Goal: Contribute content: Contribute content

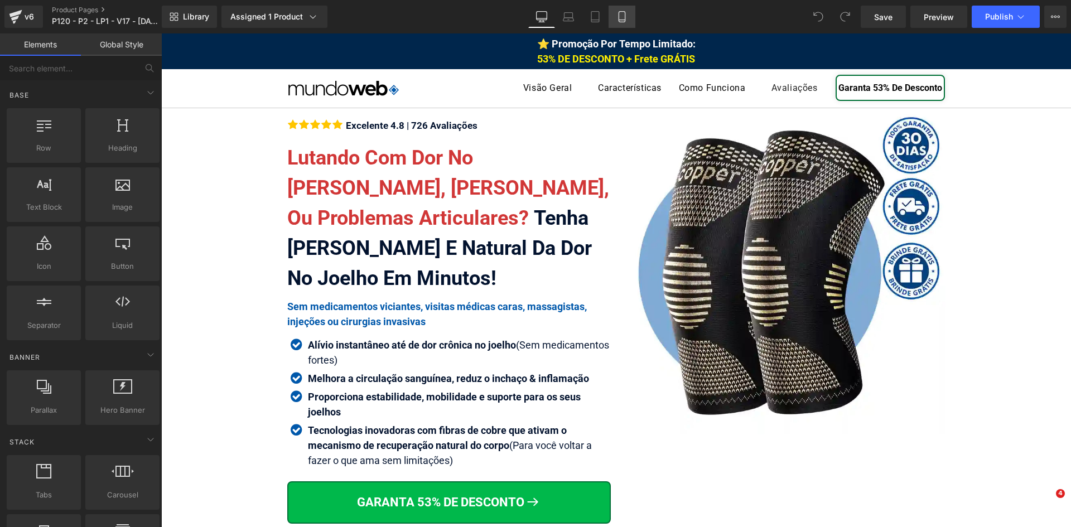
click at [625, 16] on icon at bounding box center [622, 17] width 6 height 11
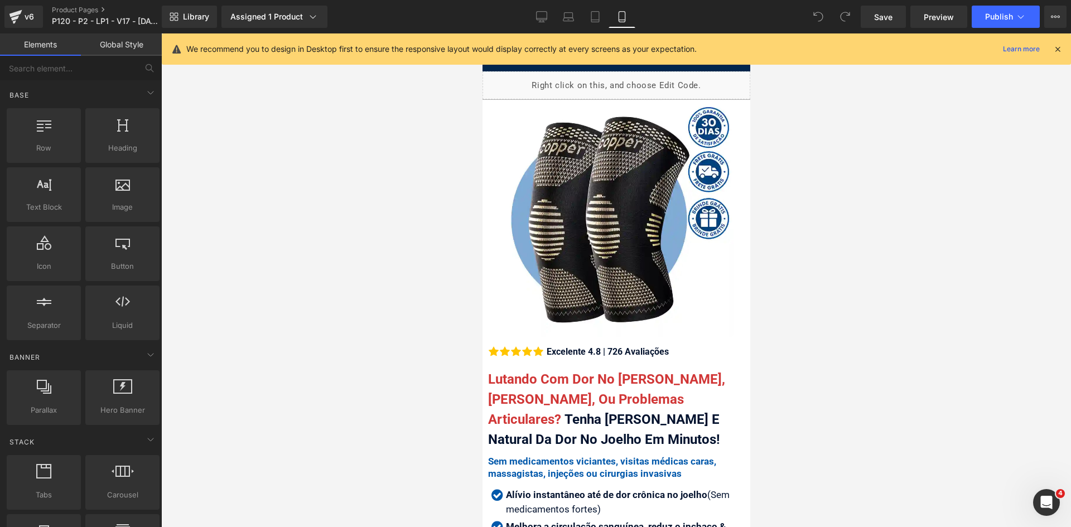
drag, startPoint x: 1059, startPoint y: 49, endPoint x: 957, endPoint y: 69, distance: 104.2
click at [1058, 49] on icon at bounding box center [1058, 49] width 10 height 10
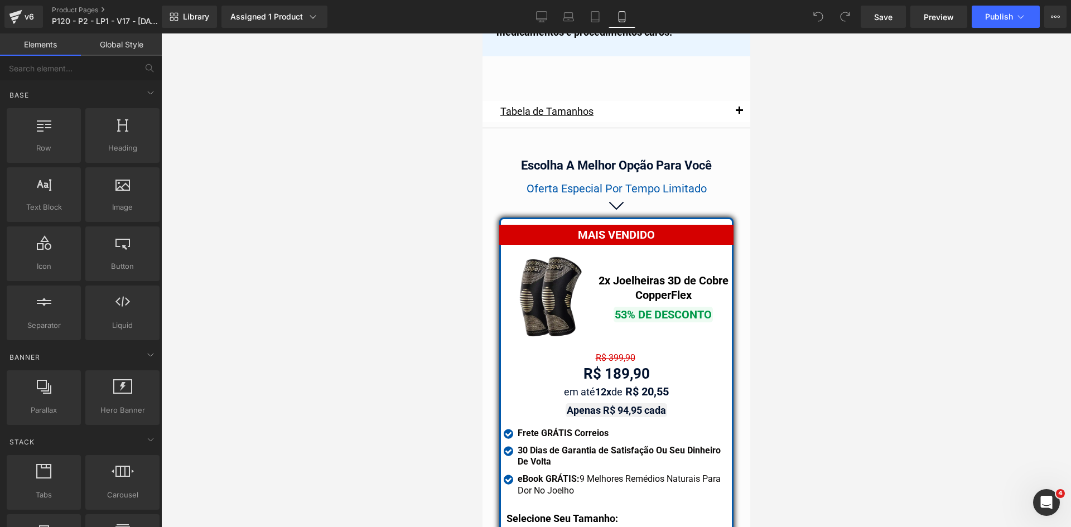
scroll to position [9682, 0]
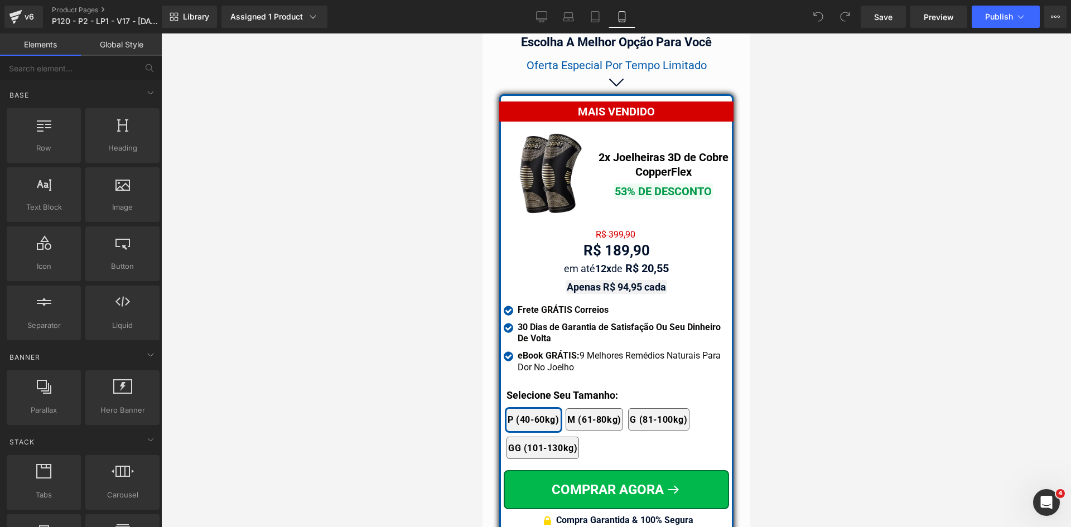
click at [604, 247] on div "R$ 189,90 Text Block" at bounding box center [615, 251] width 225 height 22
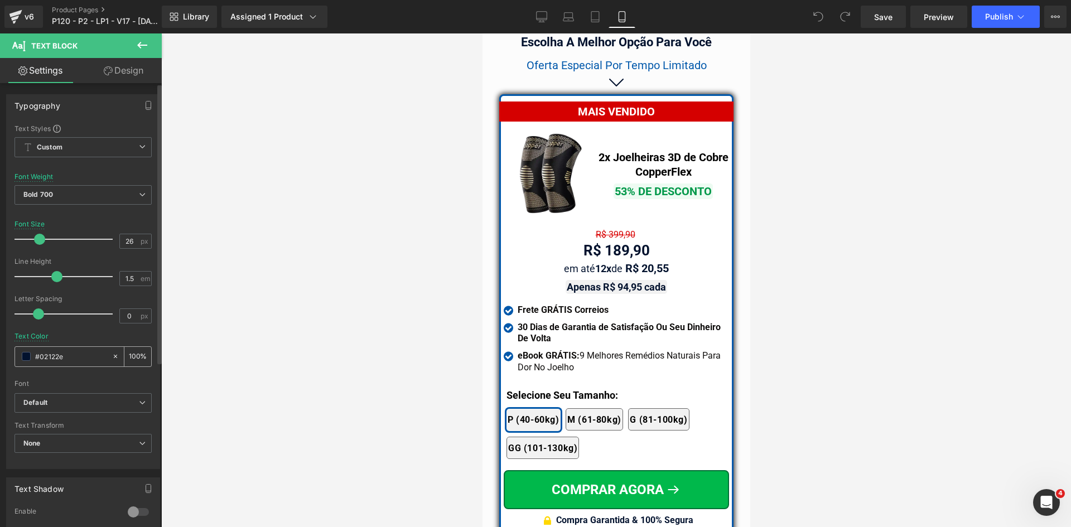
click at [95, 354] on input "#02122e" at bounding box center [70, 356] width 71 height 12
type input "323246"
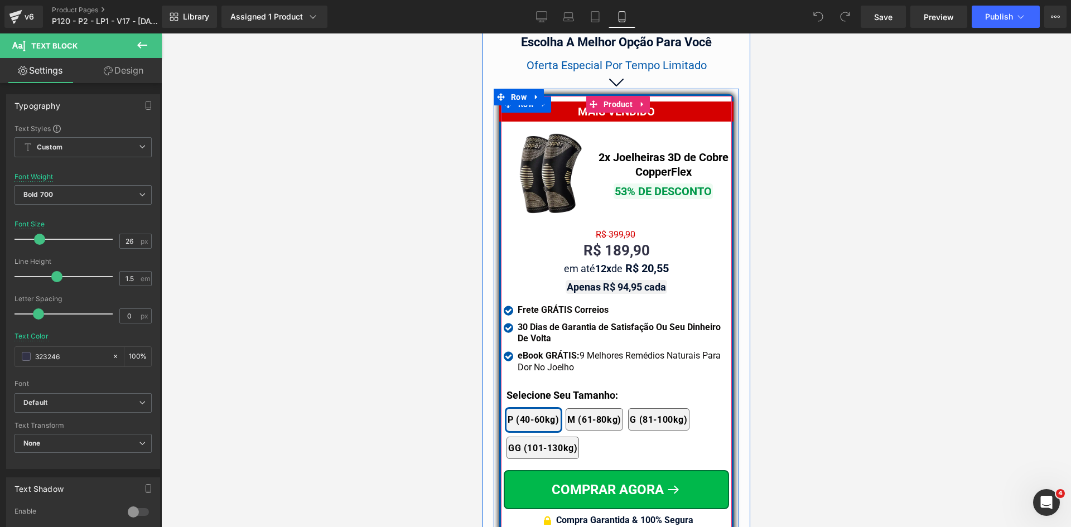
click at [606, 221] on div "MAIS VENDIDO Text Block Image 2x Joelheiras 3D de Cobre CopperFlex Text Block 5…" at bounding box center [615, 314] width 225 height 436
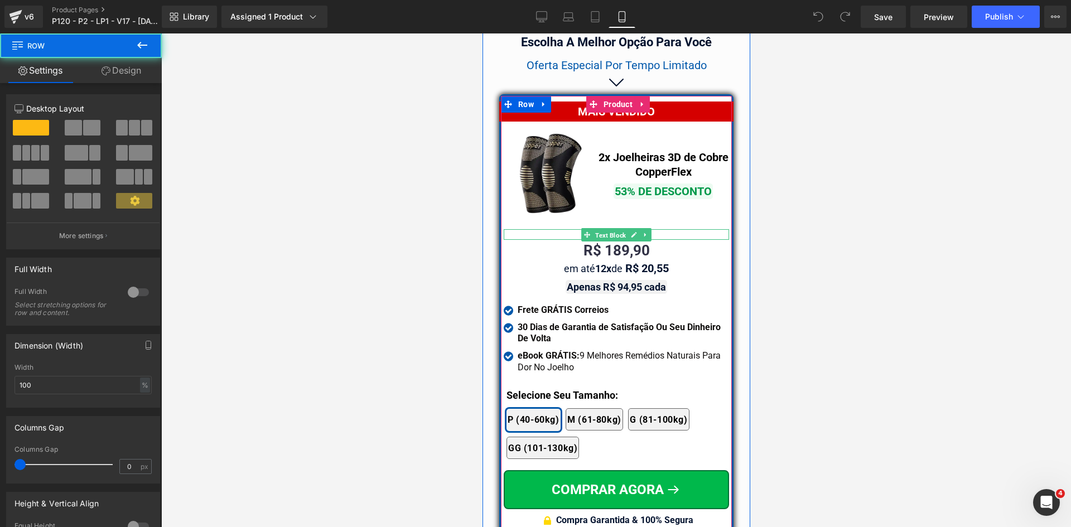
click at [607, 228] on span "Text Block" at bounding box center [610, 234] width 35 height 13
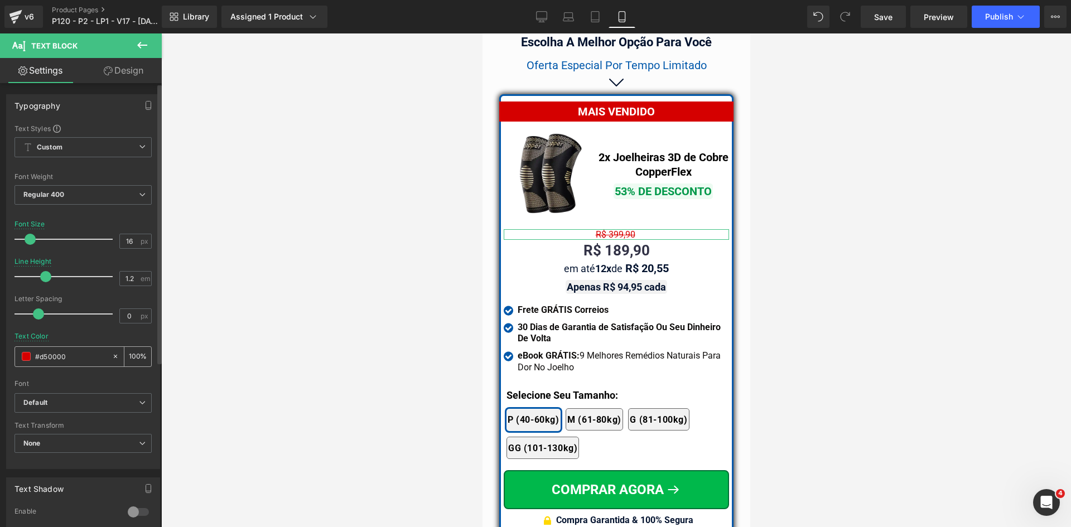
click at [80, 353] on input "#d50000" at bounding box center [70, 356] width 71 height 12
paste input "323246"
type input "323246"
click at [60, 187] on span "Regular 400" at bounding box center [83, 195] width 137 height 20
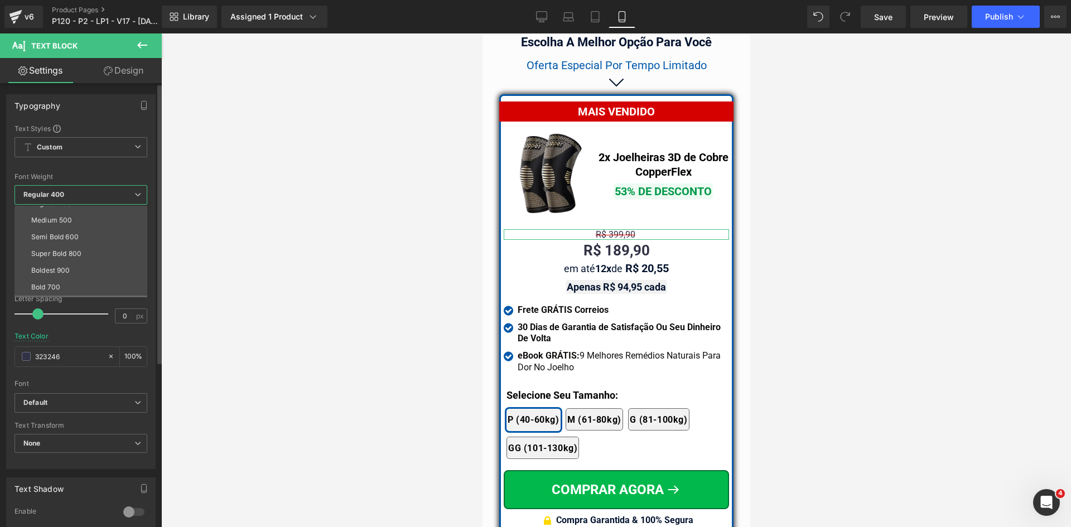
scroll to position [93, 0]
drag, startPoint x: 52, startPoint y: 254, endPoint x: 104, endPoint y: 253, distance: 51.9
click at [52, 254] on div "Bold 700" at bounding box center [45, 256] width 29 height 8
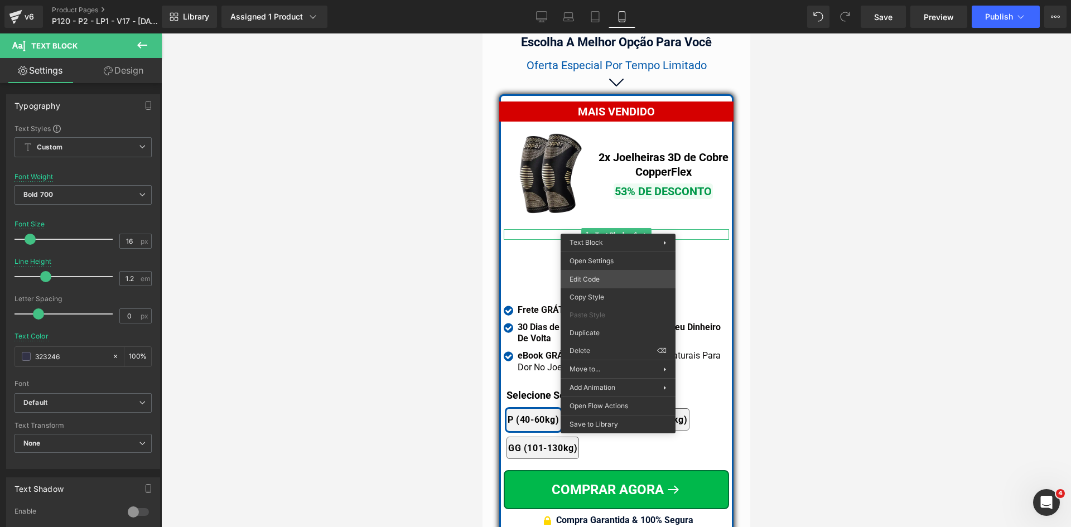
click at [590, 0] on div "Text Block You are previewing how the will restyle your page. You can not edit …" at bounding box center [535, 0] width 1071 height 0
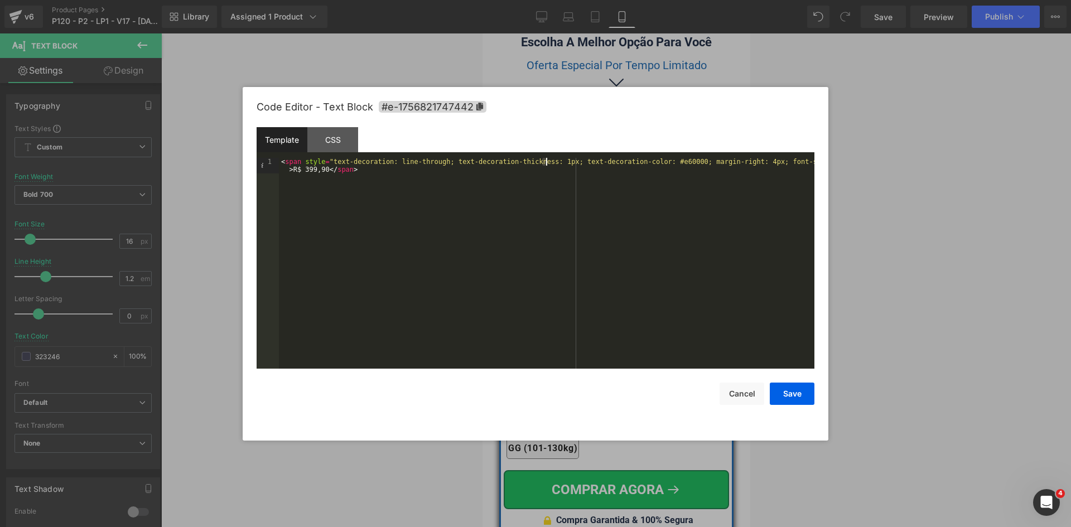
click at [545, 161] on div "< span style = "text-decoration: line-through; text-decoration-thickness: 1px; …" at bounding box center [547, 279] width 536 height 242
click at [787, 394] on button "Save" at bounding box center [792, 394] width 45 height 22
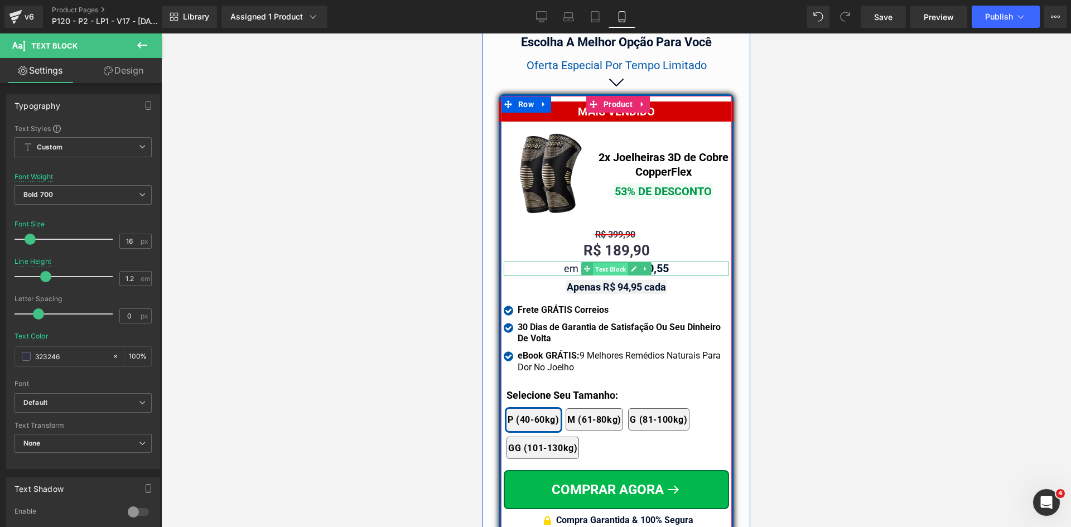
drag, startPoint x: 608, startPoint y: 268, endPoint x: 590, endPoint y: 267, distance: 18.5
click at [608, 268] on span "Text Block" at bounding box center [610, 269] width 35 height 13
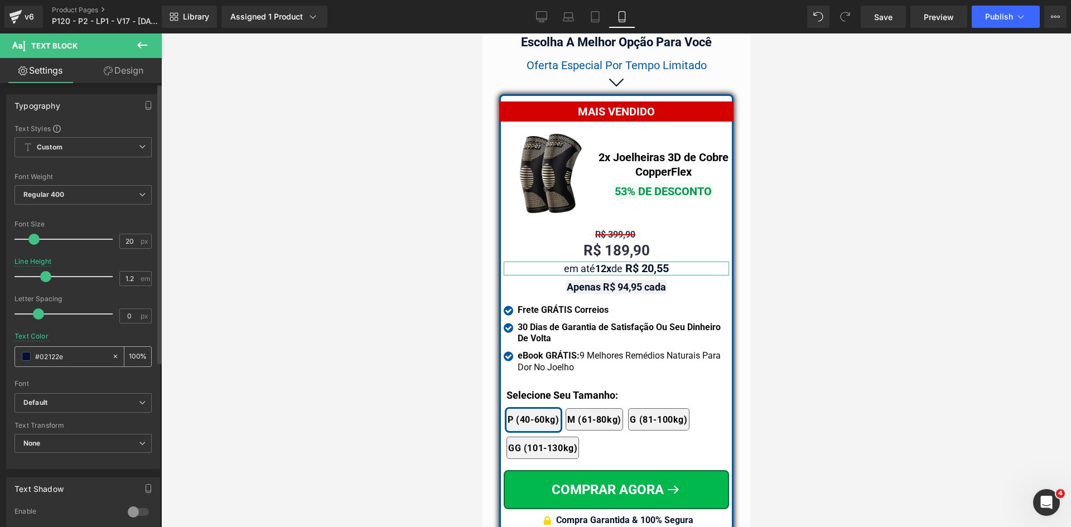
click at [69, 355] on input "#02122e" at bounding box center [70, 356] width 71 height 12
paste input "323246"
type input "323246"
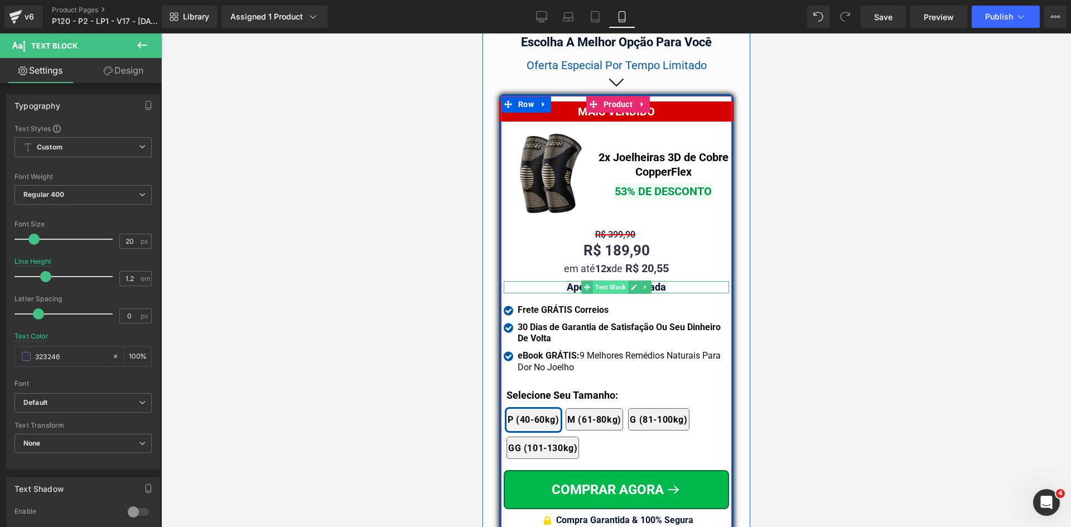
drag, startPoint x: 596, startPoint y: 286, endPoint x: 664, endPoint y: 350, distance: 93.6
click at [596, 286] on span "Text Block" at bounding box center [610, 287] width 35 height 13
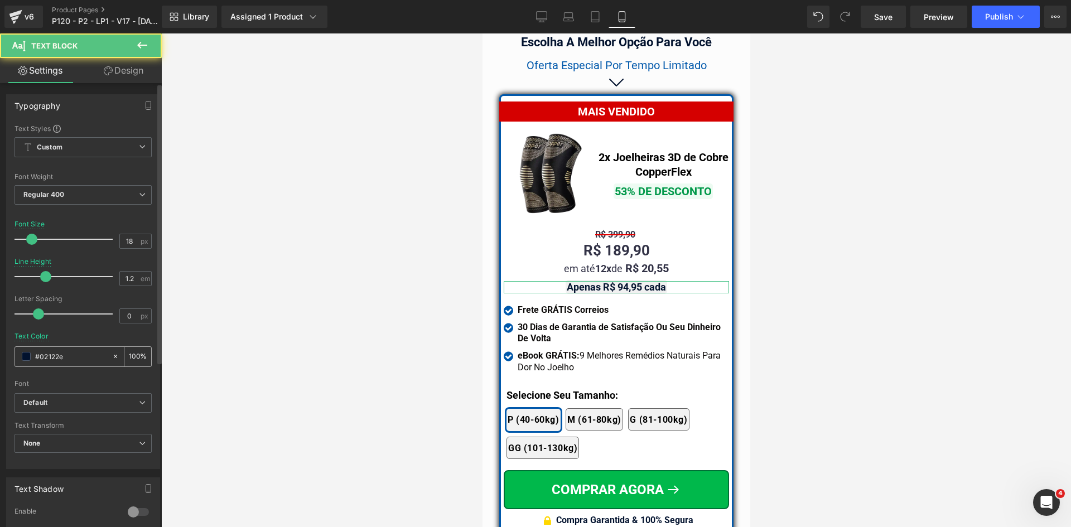
click at [74, 357] on input "#02122e" at bounding box center [70, 356] width 71 height 12
paste input "323246"
type input "323246"
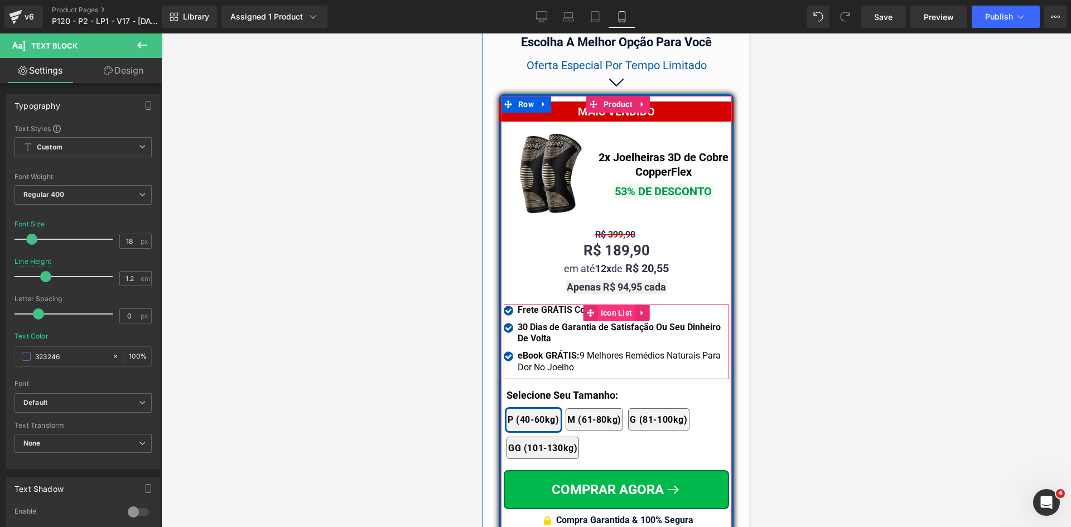
click at [611, 310] on span "Icon List" at bounding box center [616, 313] width 37 height 17
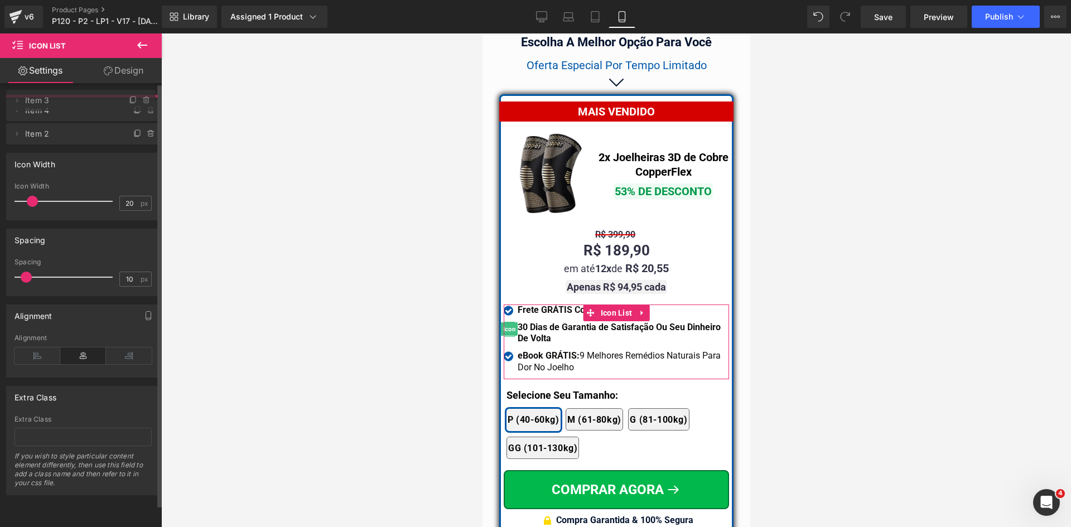
drag, startPoint x: 70, startPoint y: 132, endPoint x: 116, endPoint y: 110, distance: 50.7
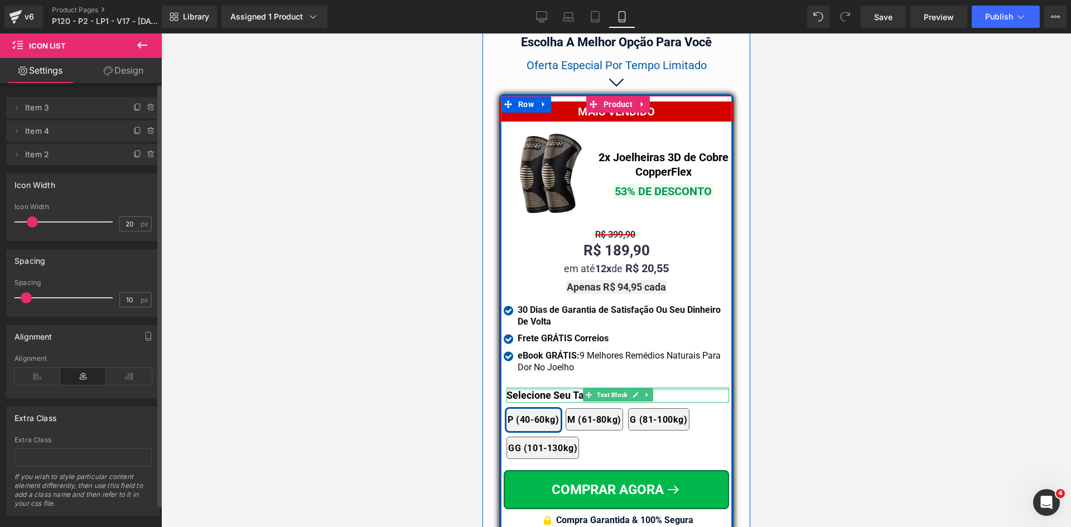
click at [521, 388] on div at bounding box center [617, 389] width 223 height 3
click at [521, 389] on b "Selecione Seu Tamanho:" at bounding box center [562, 395] width 112 height 12
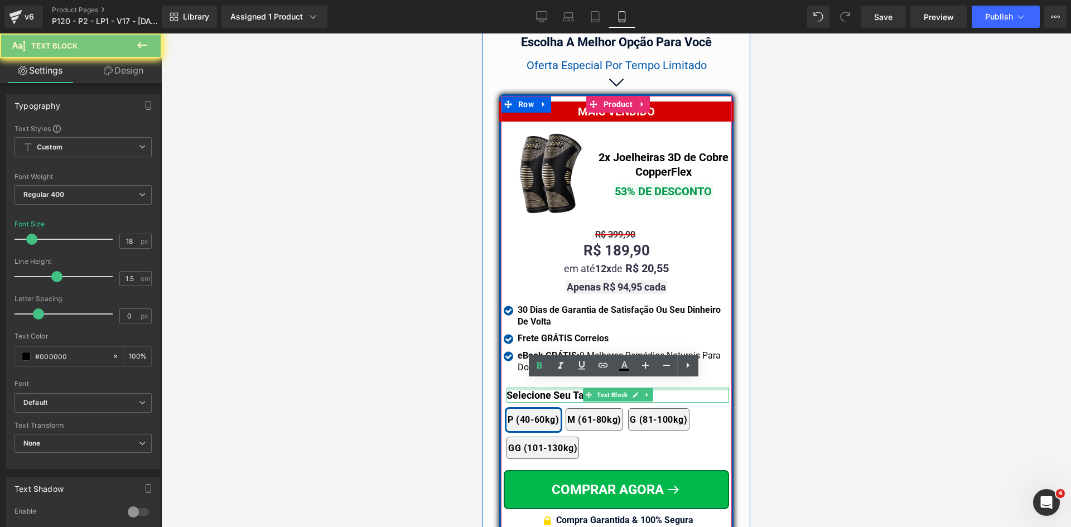
click at [521, 389] on b "Selecione Seu Tamanho:" at bounding box center [562, 395] width 112 height 12
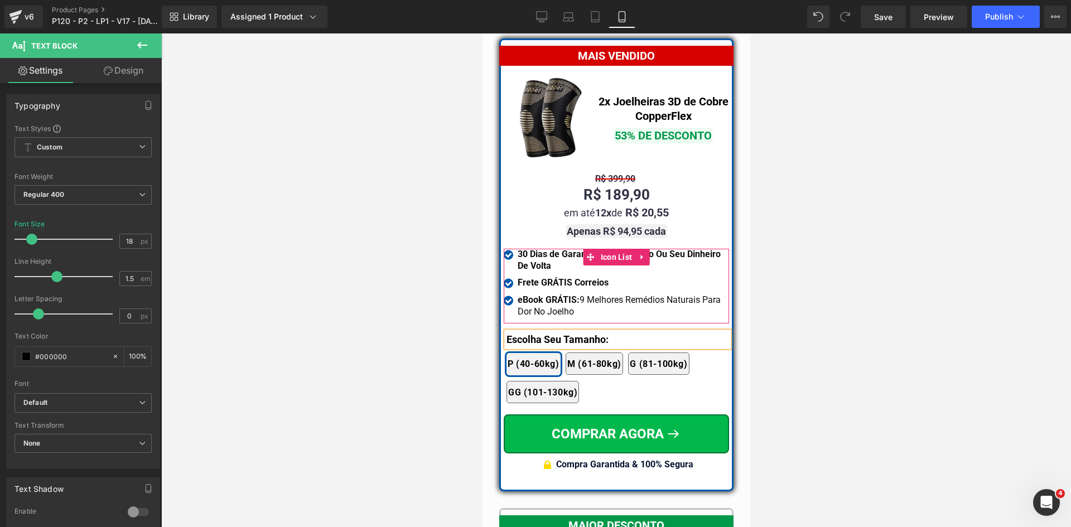
scroll to position [10073, 0]
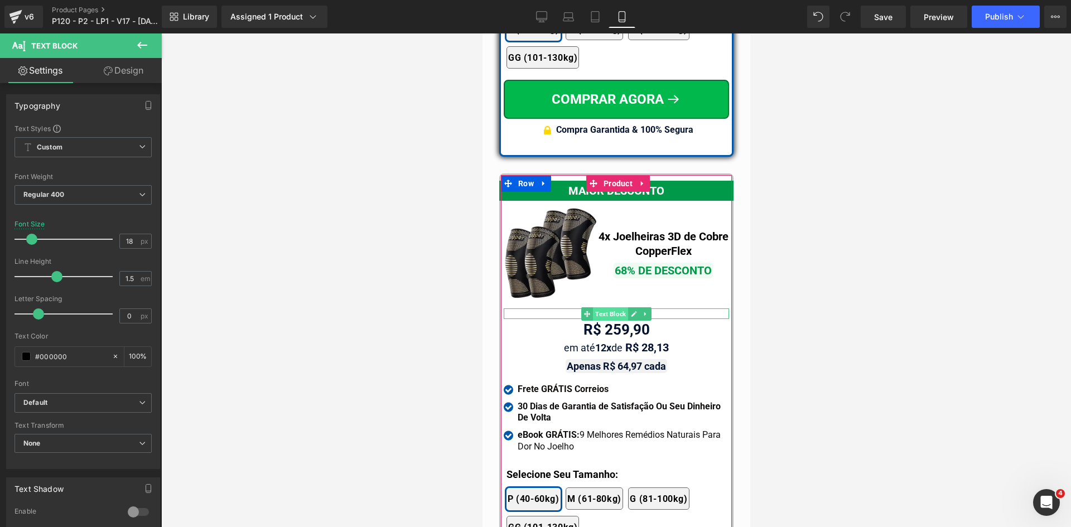
click at [610, 307] on span "Text Block" at bounding box center [610, 313] width 35 height 13
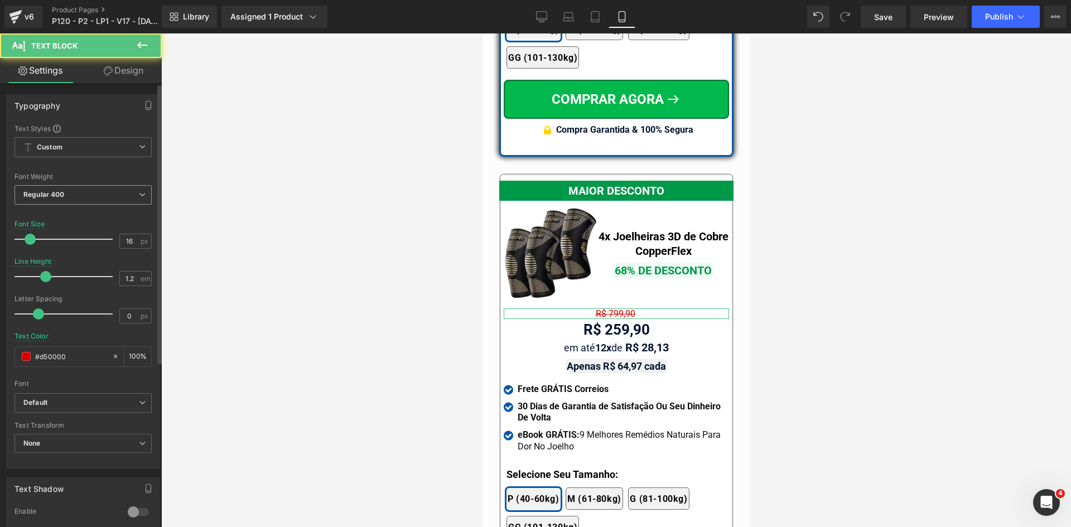
click at [98, 200] on span "Regular 400" at bounding box center [83, 195] width 137 height 20
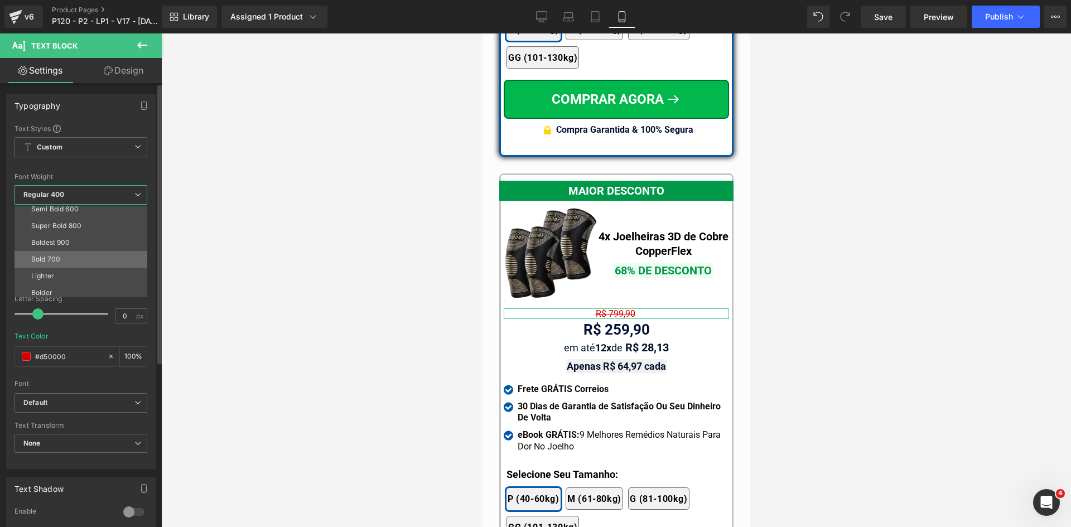
scroll to position [93, 0]
click at [59, 255] on div "Bold 700" at bounding box center [45, 256] width 29 height 8
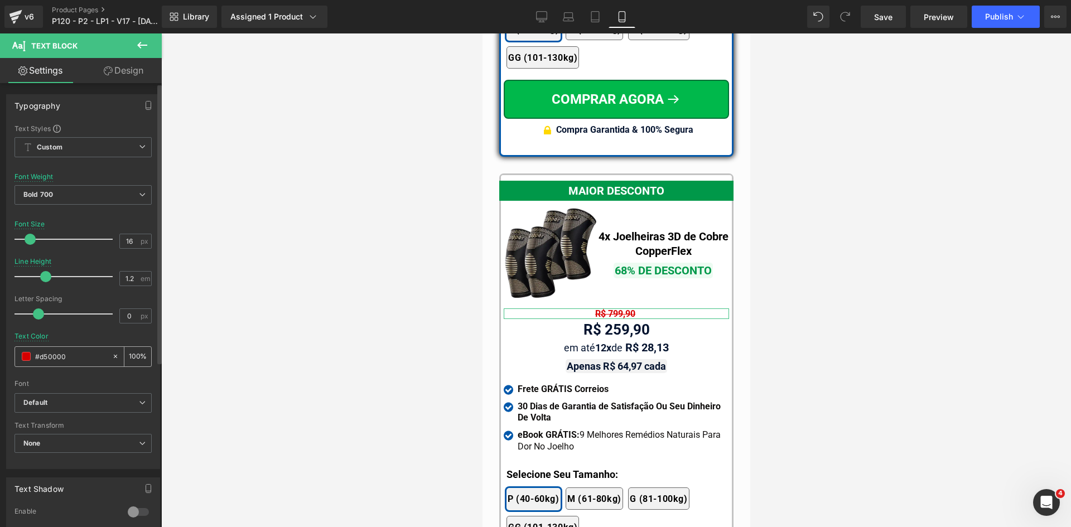
click at [61, 354] on input "#d50000" at bounding box center [70, 356] width 71 height 12
paste input "323246"
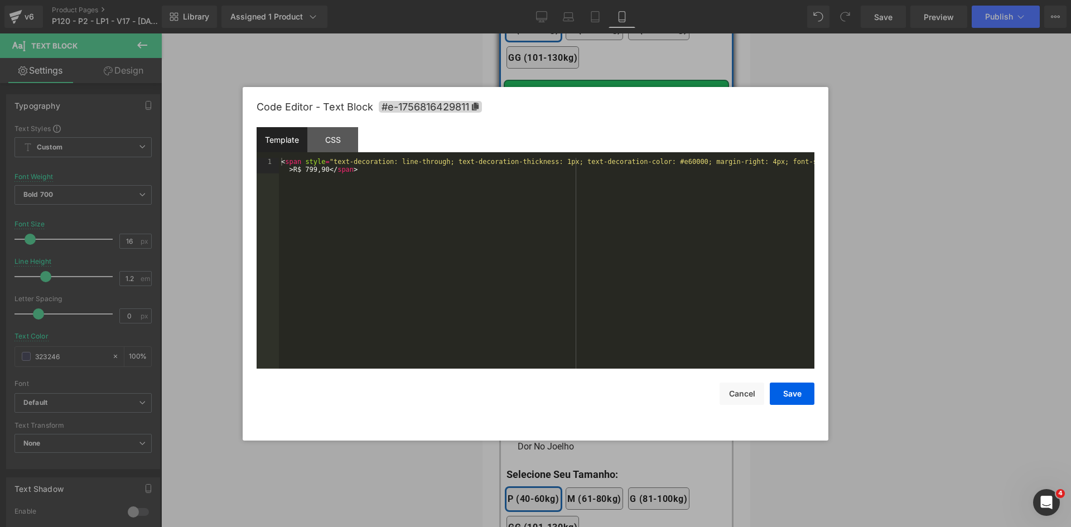
drag, startPoint x: 575, startPoint y: 354, endPoint x: 548, endPoint y: 228, distance: 128.9
click at [575, 0] on div "Text Block You are previewing how the will restyle your page. You can not edit …" at bounding box center [535, 0] width 1071 height 0
type input "323246"
click at [545, 163] on div "< span style = "text-decoration: line-through; text-decoration-thickness: 1px; …" at bounding box center [547, 279] width 536 height 242
click at [794, 396] on button "Save" at bounding box center [792, 394] width 45 height 22
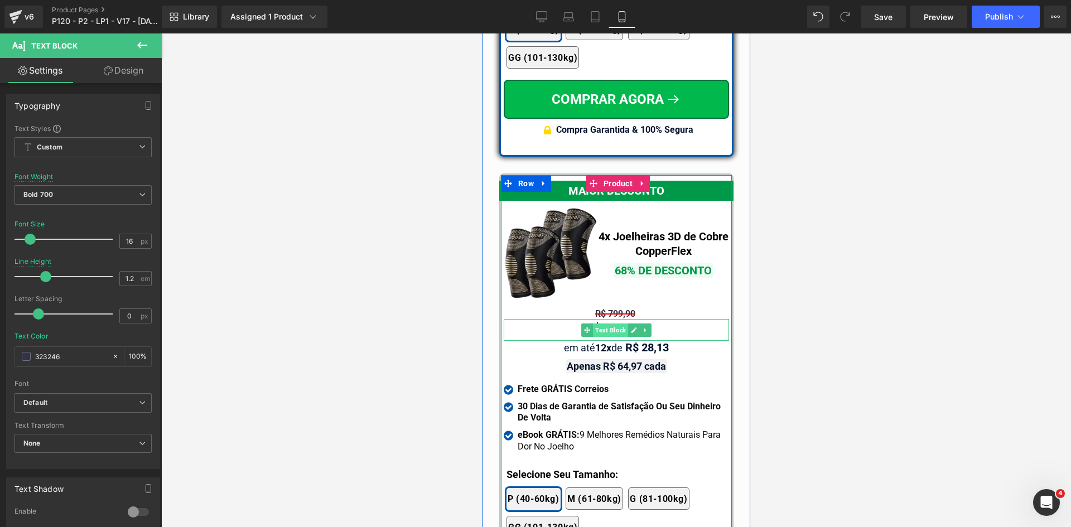
click at [605, 324] on span "Text Block" at bounding box center [610, 330] width 35 height 13
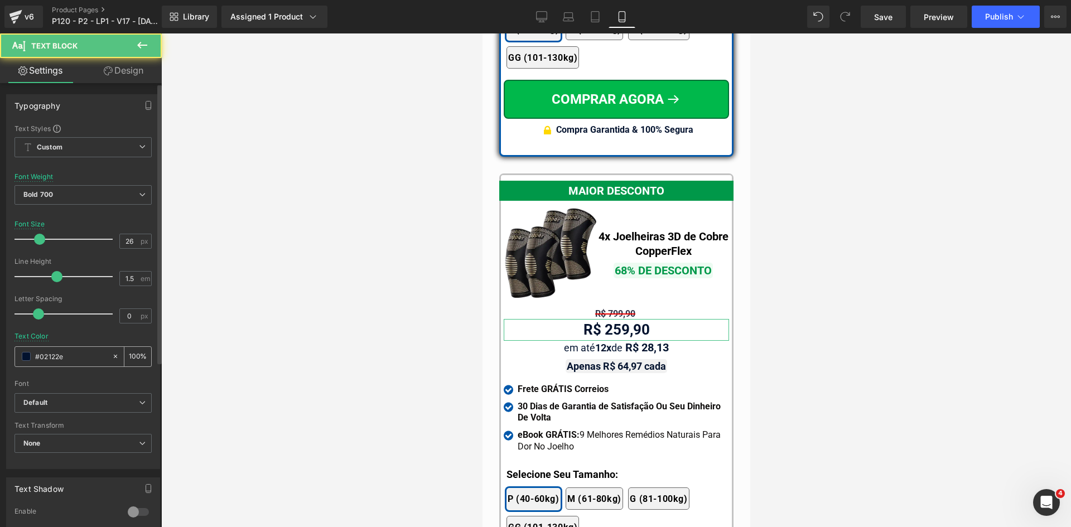
click at [73, 362] on input "#02122e" at bounding box center [70, 356] width 71 height 12
paste input "323246"
type input "323246"
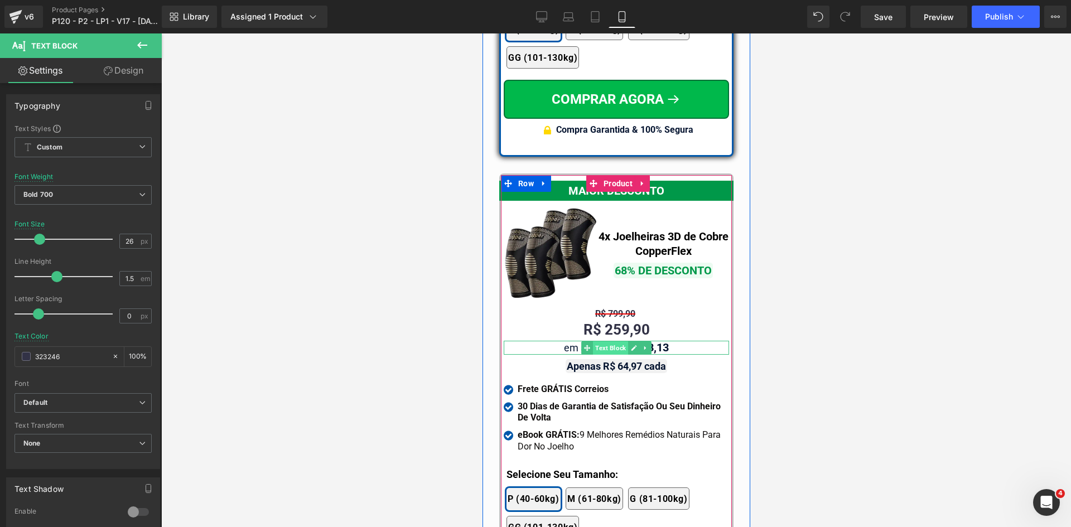
click at [605, 341] on span "Text Block" at bounding box center [610, 347] width 35 height 13
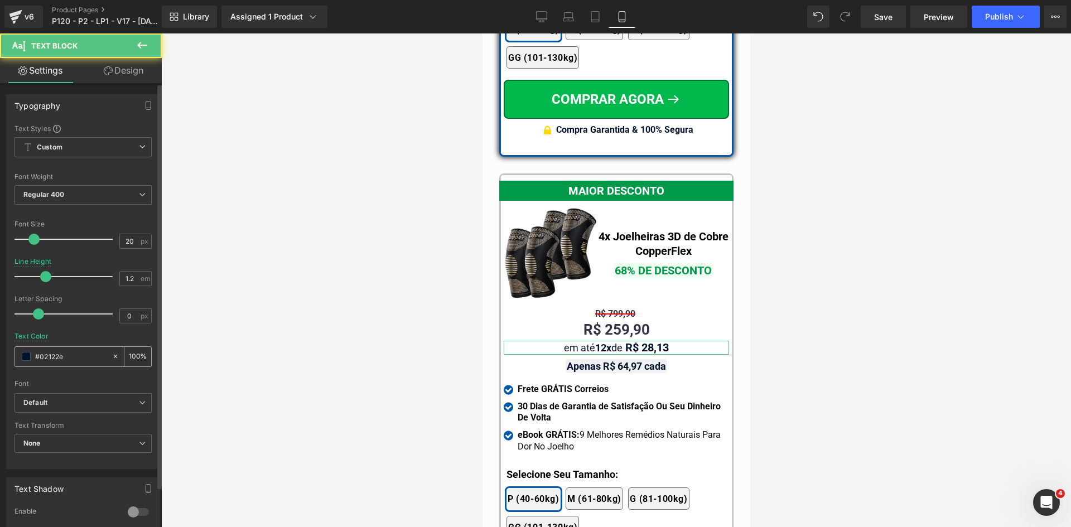
click at [70, 352] on input "#02122e" at bounding box center [70, 356] width 71 height 12
paste input "323246"
type input "323246"
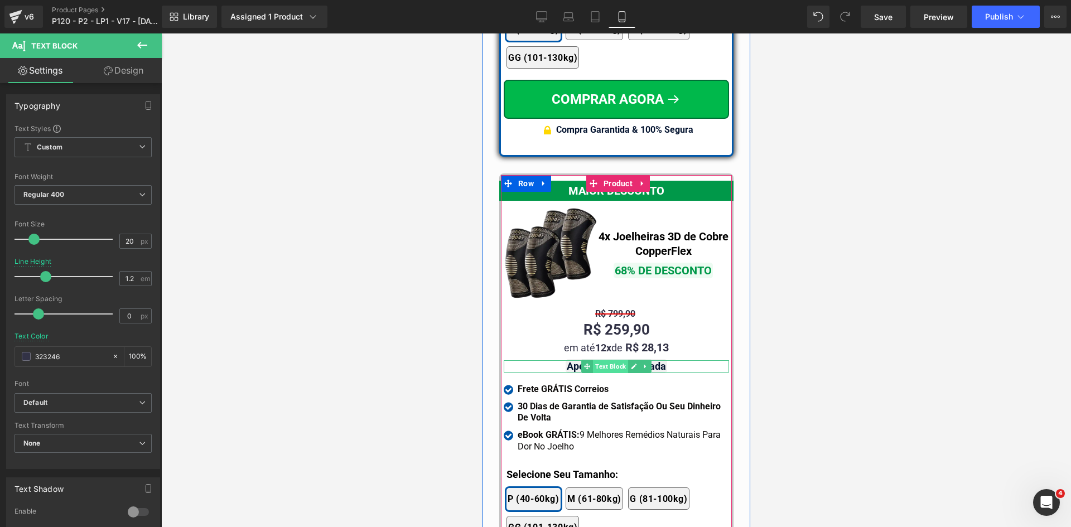
click at [598, 360] on span "Text Block" at bounding box center [610, 366] width 35 height 13
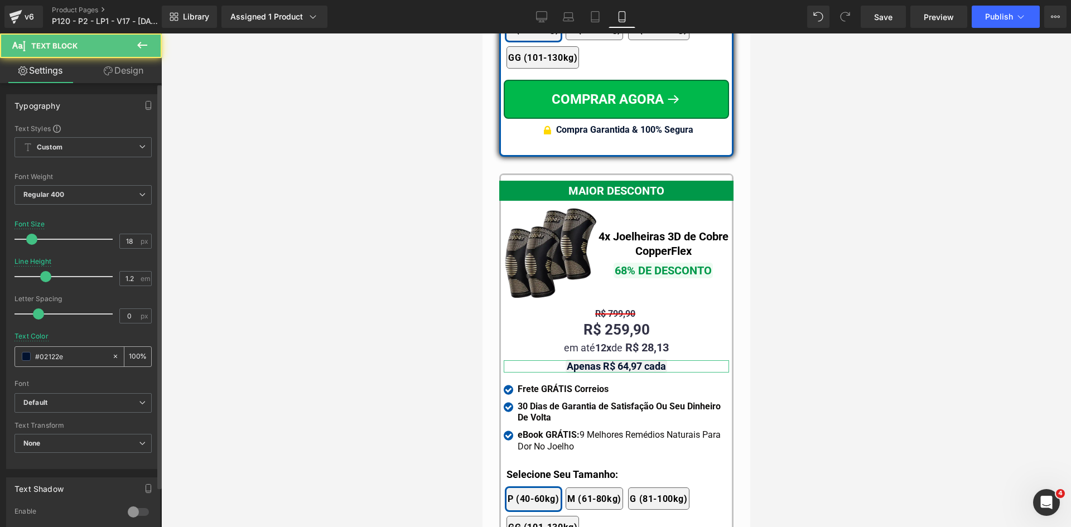
click at [62, 357] on input "#02122e" at bounding box center [70, 356] width 71 height 12
paste input "323246"
type input "323246"
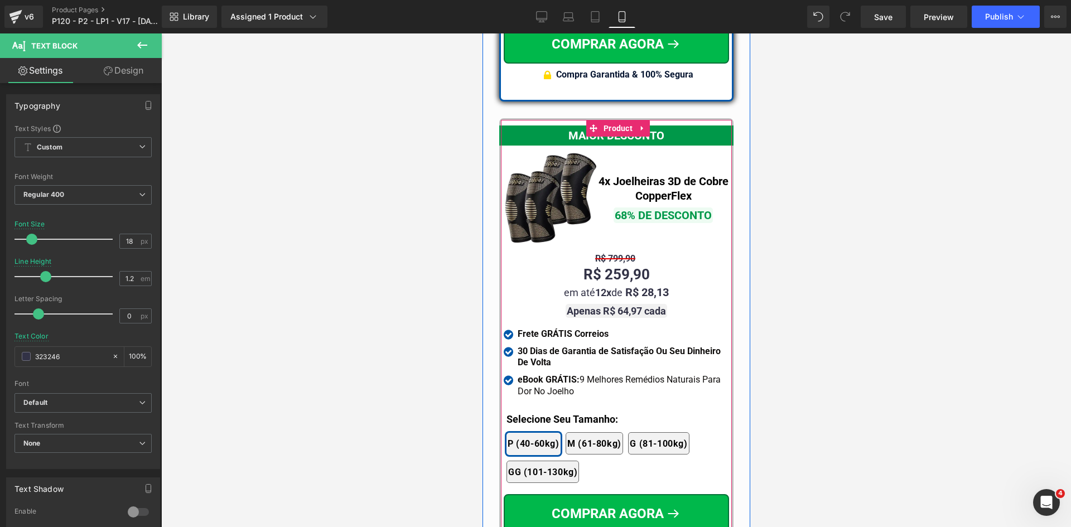
scroll to position [10129, 0]
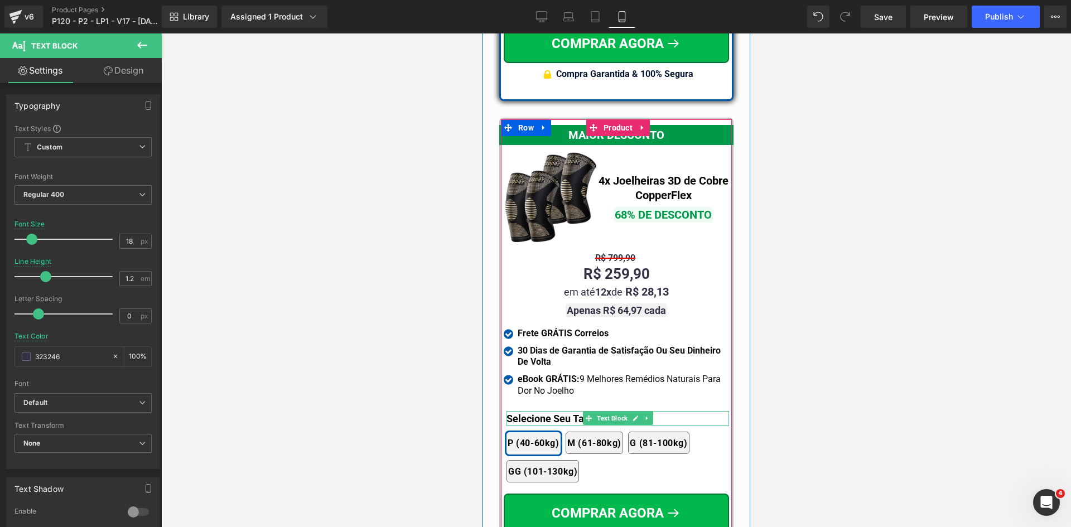
click at [536, 413] on b "Selecione Seu Tamanho:" at bounding box center [562, 419] width 112 height 12
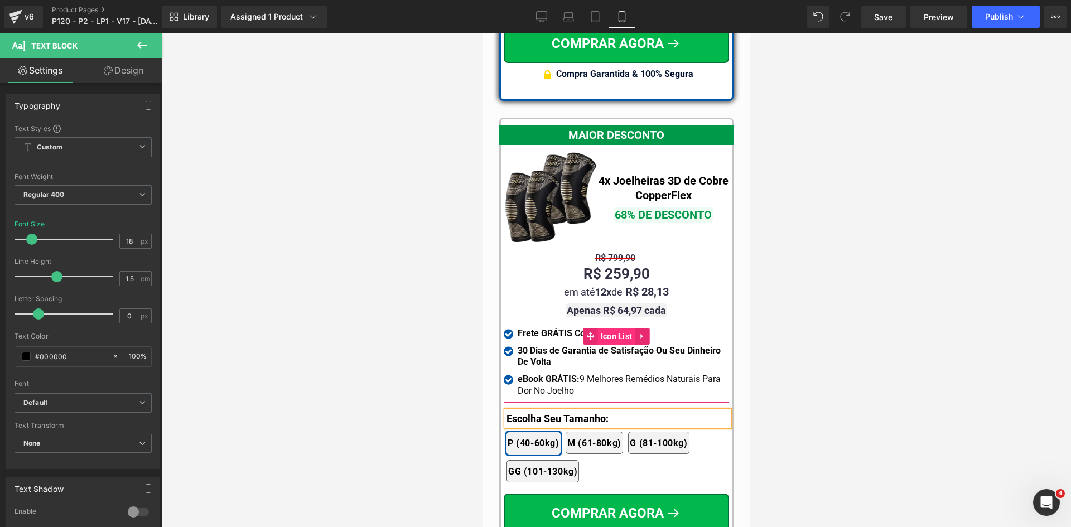
click at [618, 330] on span "Icon List" at bounding box center [616, 336] width 37 height 17
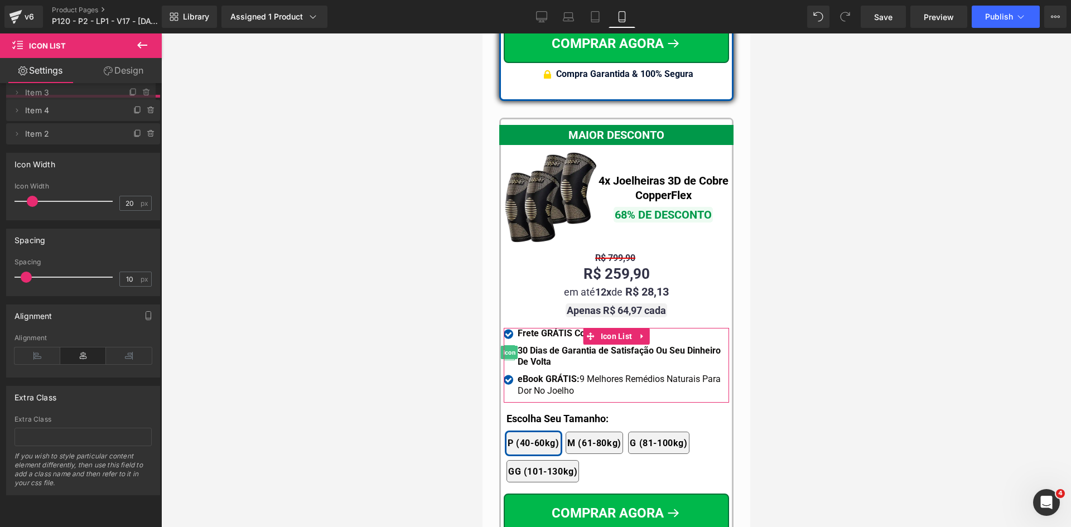
drag, startPoint x: 78, startPoint y: 132, endPoint x: 73, endPoint y: 91, distance: 40.5
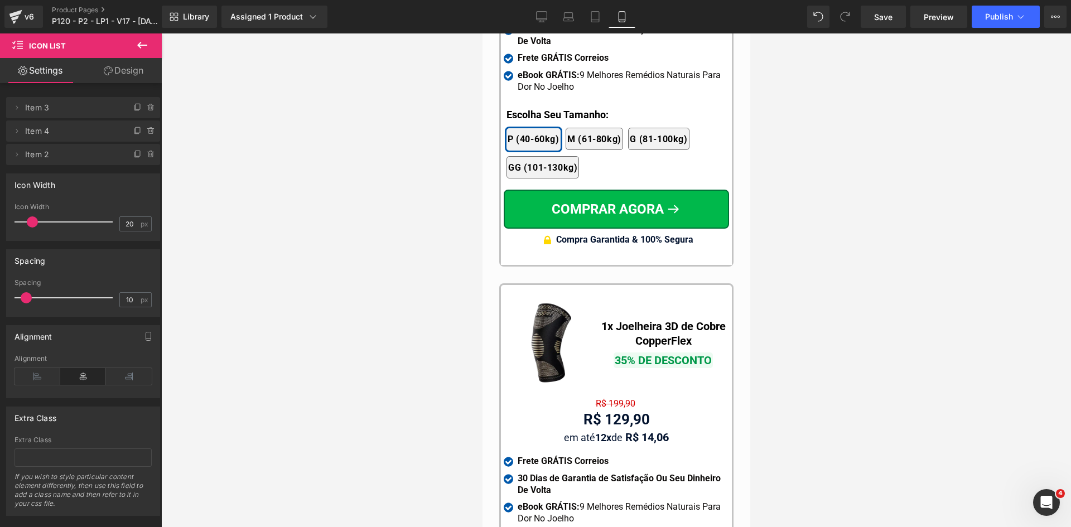
scroll to position [10519, 0]
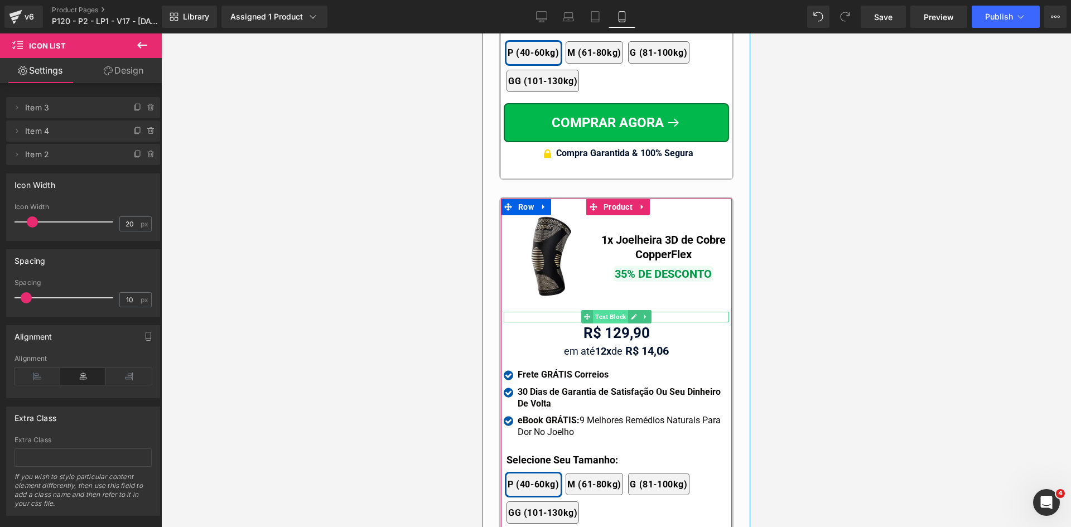
click at [602, 310] on span "Text Block" at bounding box center [610, 316] width 35 height 13
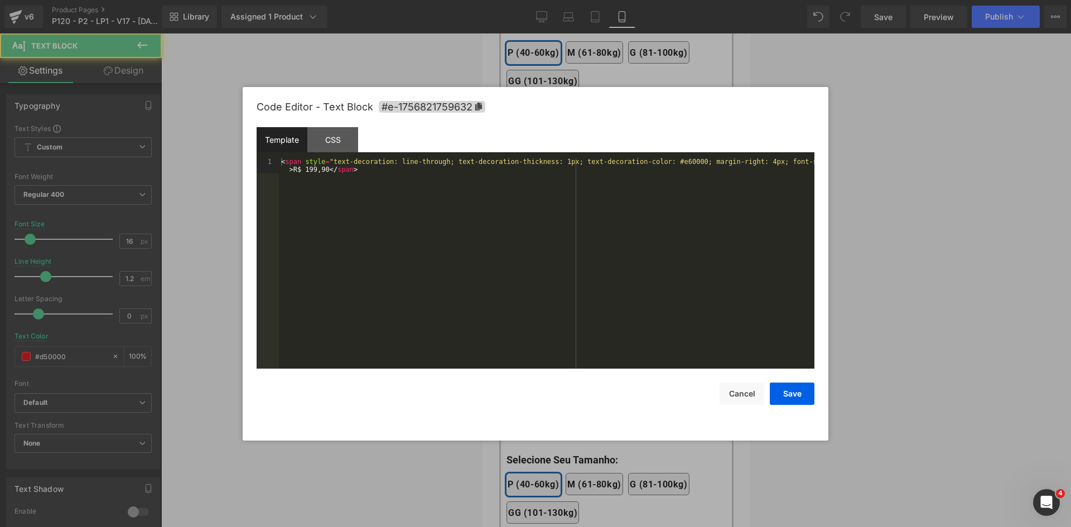
click at [588, 0] on div "Text Block You are previewing how the will restyle your page. You can not edit …" at bounding box center [535, 0] width 1071 height 0
click at [542, 161] on div "< span style = "text-decoration: line-through; text-decoration-thickness: 1px; …" at bounding box center [547, 279] width 536 height 242
click at [789, 397] on button "Save" at bounding box center [792, 394] width 45 height 22
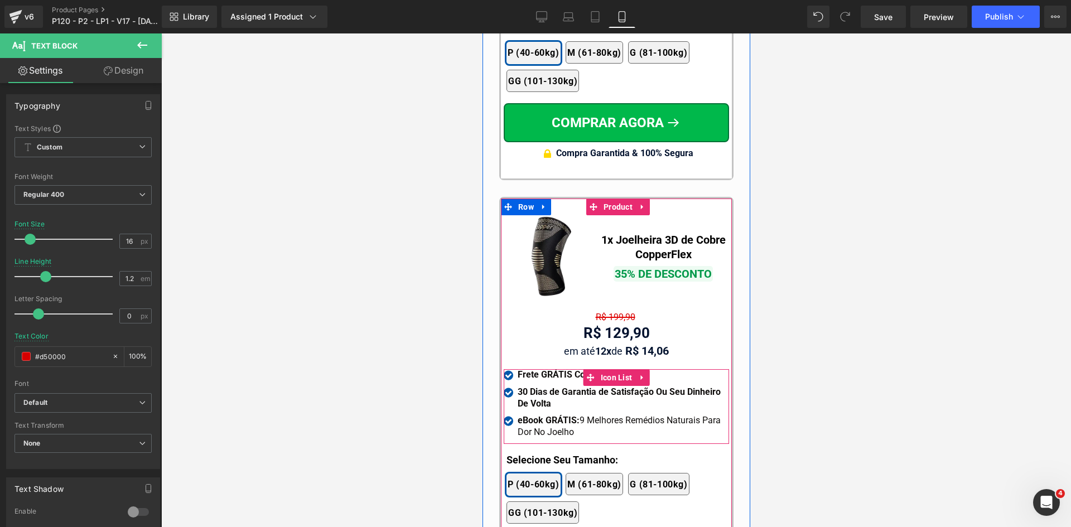
click at [482, 33] on div at bounding box center [482, 33] width 0 height 0
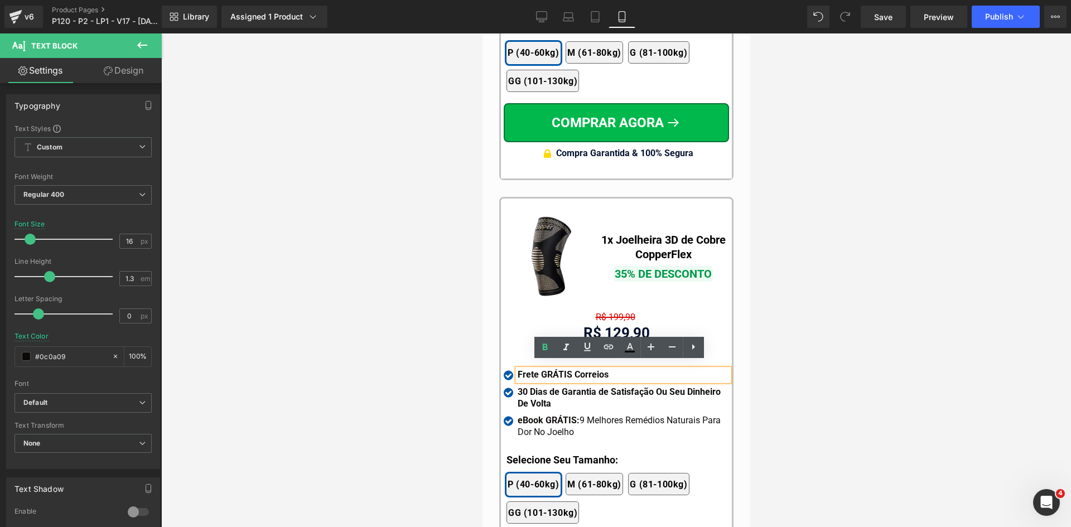
drag, startPoint x: 408, startPoint y: 455, endPoint x: 450, endPoint y: 437, distance: 45.5
click at [409, 454] on div at bounding box center [616, 280] width 910 height 494
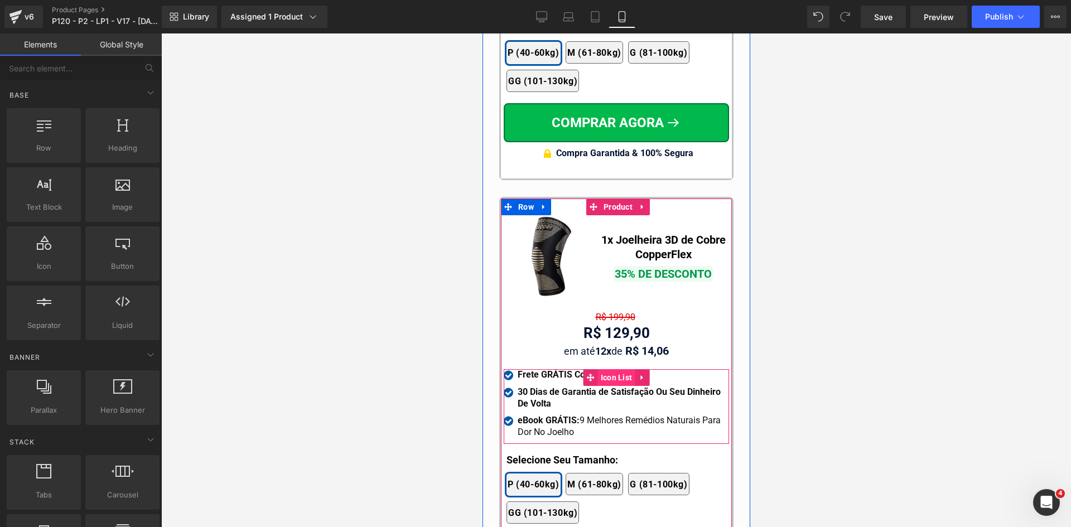
click at [598, 369] on span "Icon List" at bounding box center [616, 377] width 37 height 17
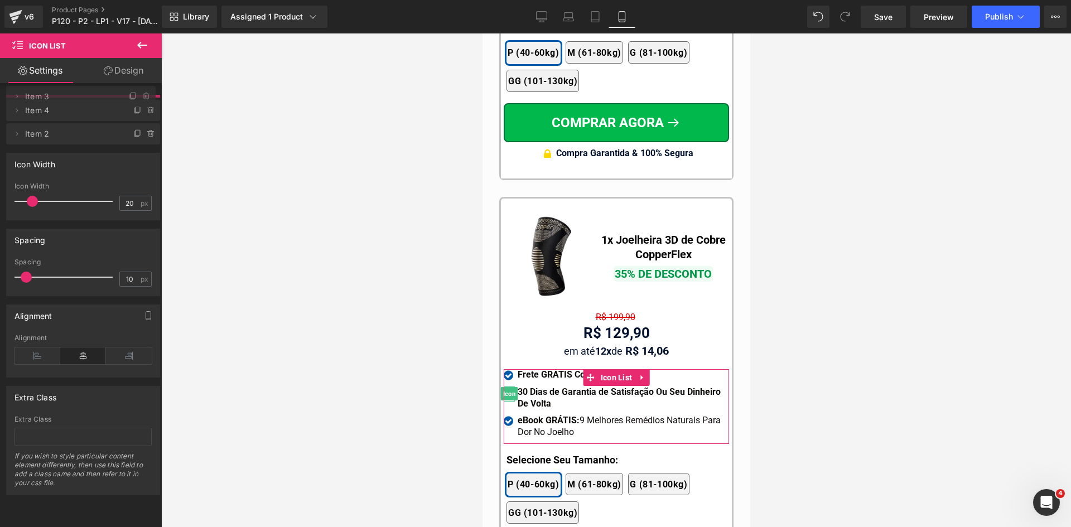
drag, startPoint x: 99, startPoint y: 130, endPoint x: 400, endPoint y: 235, distance: 318.5
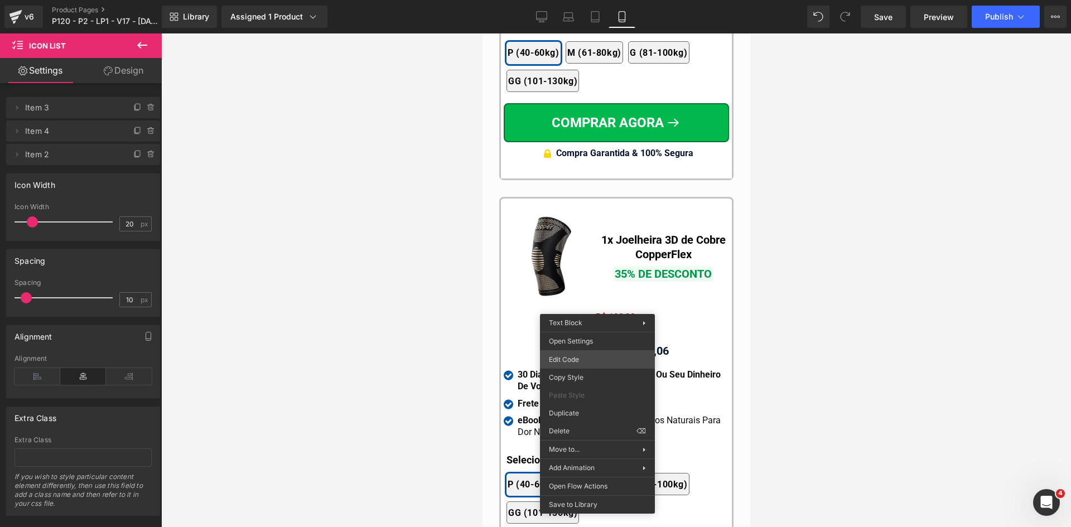
click at [577, 0] on div "Icon List You are previewing how the will restyle your page. You can not edit E…" at bounding box center [535, 0] width 1071 height 0
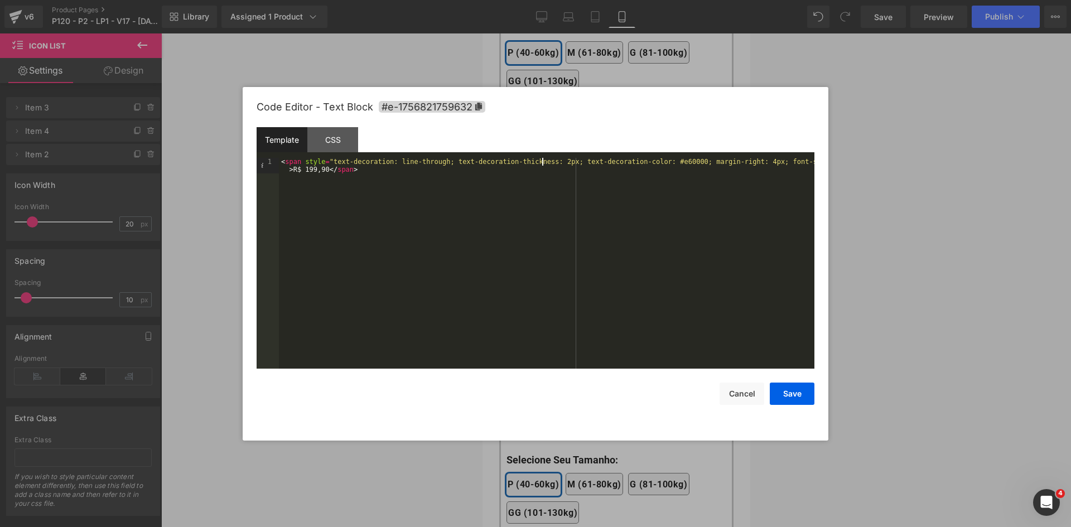
click at [546, 165] on div "< span style = "text-decoration: line-through; text-decoration-thickness: 2px; …" at bounding box center [547, 279] width 536 height 242
drag, startPoint x: 796, startPoint y: 399, endPoint x: 734, endPoint y: 386, distance: 62.9
click at [795, 399] on button "Save" at bounding box center [792, 394] width 45 height 22
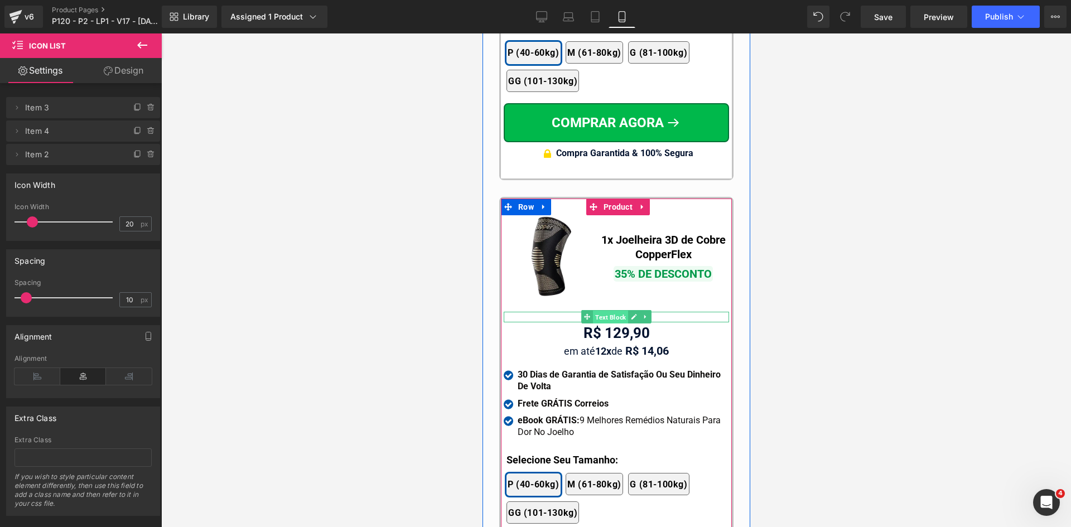
click at [609, 311] on span "Text Block" at bounding box center [610, 317] width 35 height 13
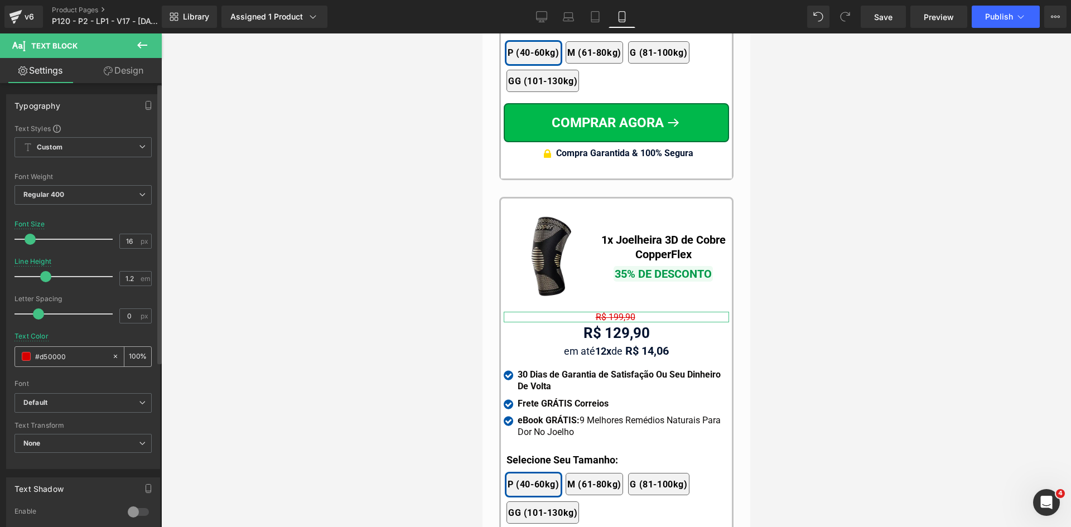
click at [65, 359] on input "#d50000" at bounding box center [70, 356] width 71 height 12
paste input "323246"
type input "323246"
click at [46, 201] on span "Regular 400" at bounding box center [83, 195] width 137 height 20
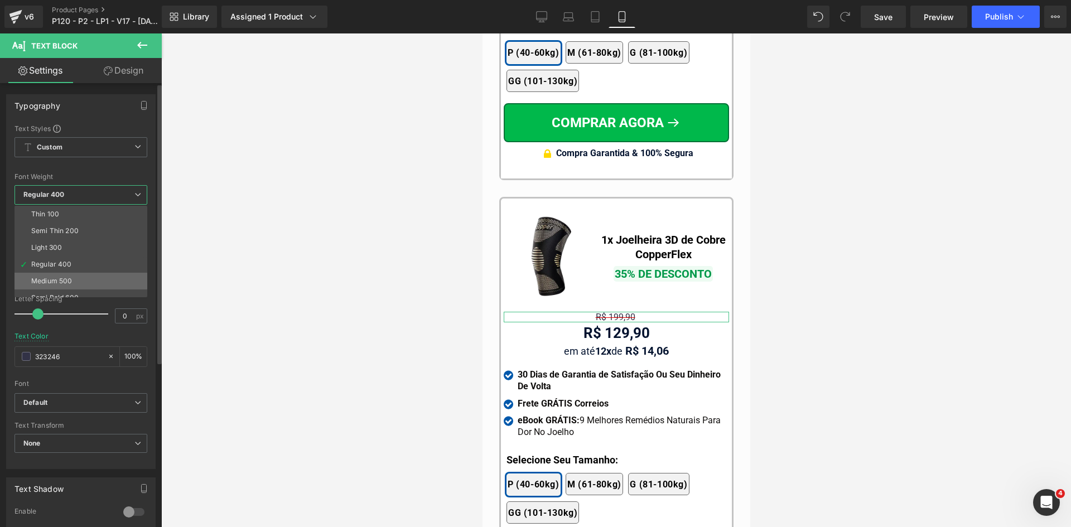
scroll to position [56, 0]
click at [49, 286] on li "Bold 700" at bounding box center [84, 292] width 138 height 17
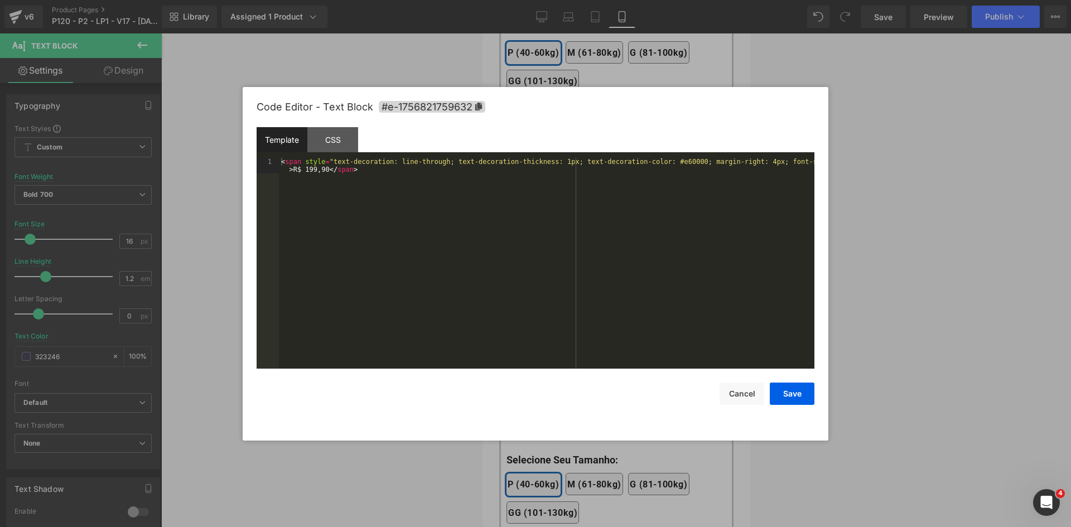
drag, startPoint x: 583, startPoint y: 354, endPoint x: 570, endPoint y: 219, distance: 136.2
click at [583, 0] on div "Text Block You are previewing how the will restyle your page. You can not edit …" at bounding box center [535, 0] width 1071 height 0
click at [547, 165] on div "< span style = "text-decoration: line-through; text-decoration-thickness: 1px; …" at bounding box center [547, 279] width 536 height 242
click at [787, 388] on button "Save" at bounding box center [792, 394] width 45 height 22
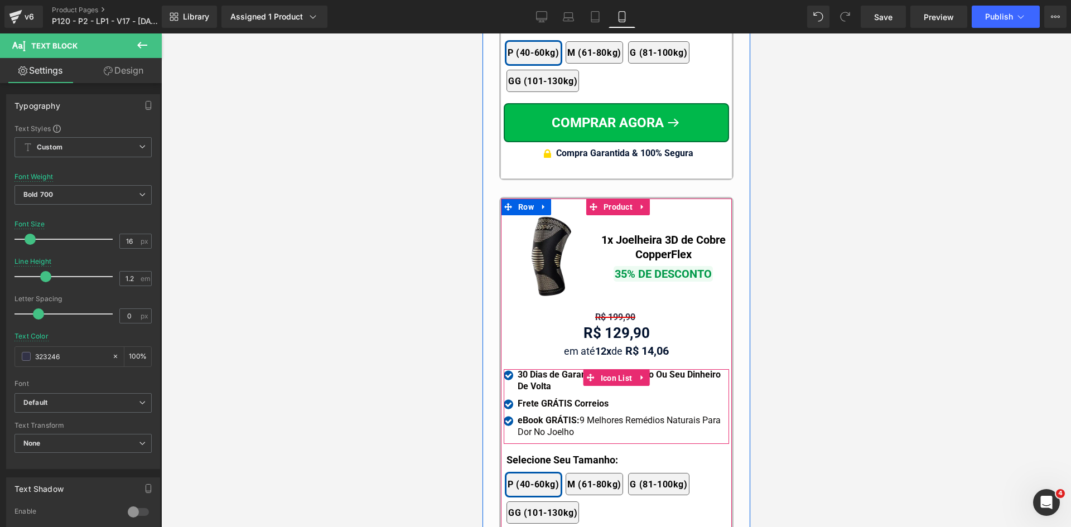
click at [611, 370] on span "Icon List" at bounding box center [616, 378] width 37 height 17
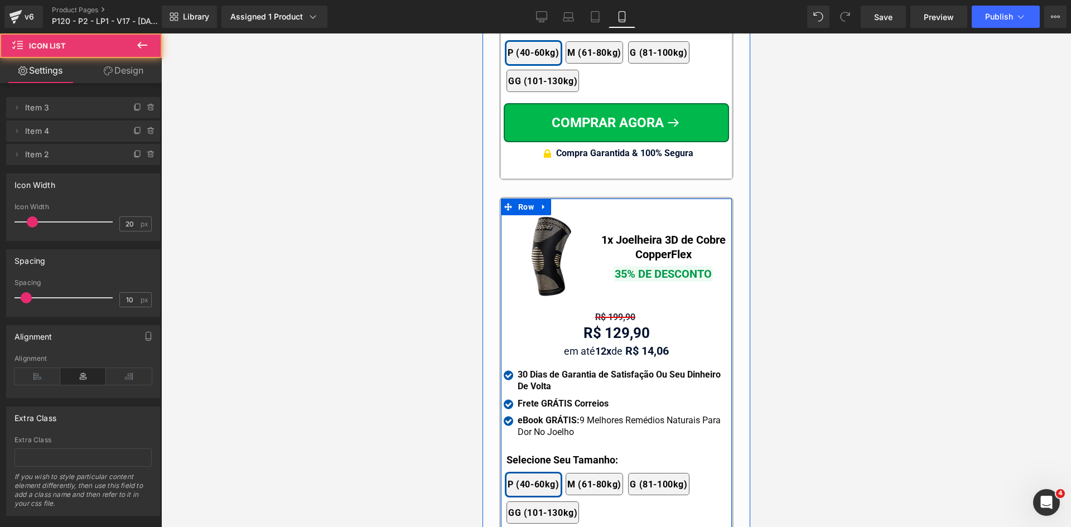
click at [534, 454] on b "Selecione Seu Tamanho:" at bounding box center [562, 460] width 112 height 12
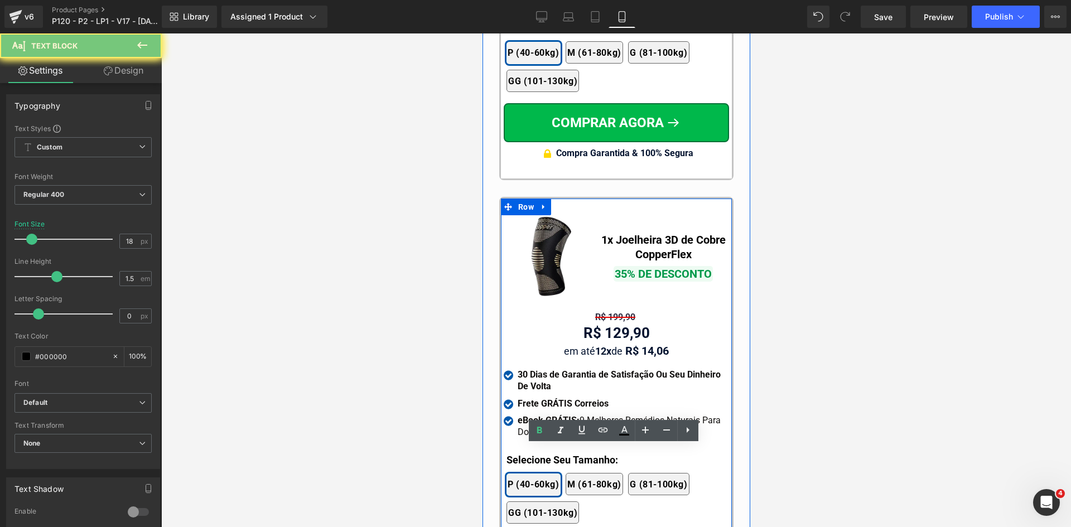
click at [534, 454] on b "Selecione Seu Tamanho:" at bounding box center [562, 460] width 112 height 12
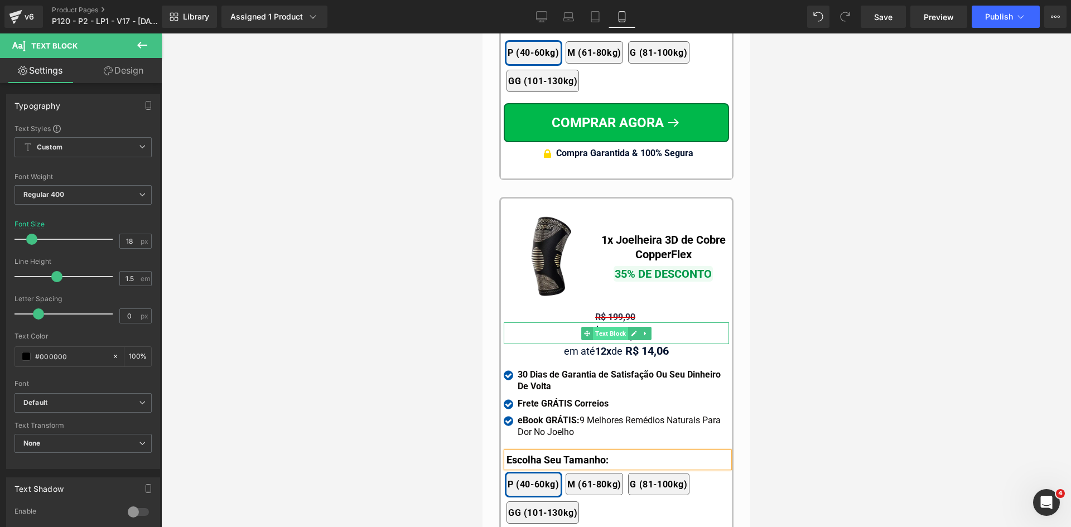
click at [603, 327] on span "Text Block" at bounding box center [610, 333] width 35 height 13
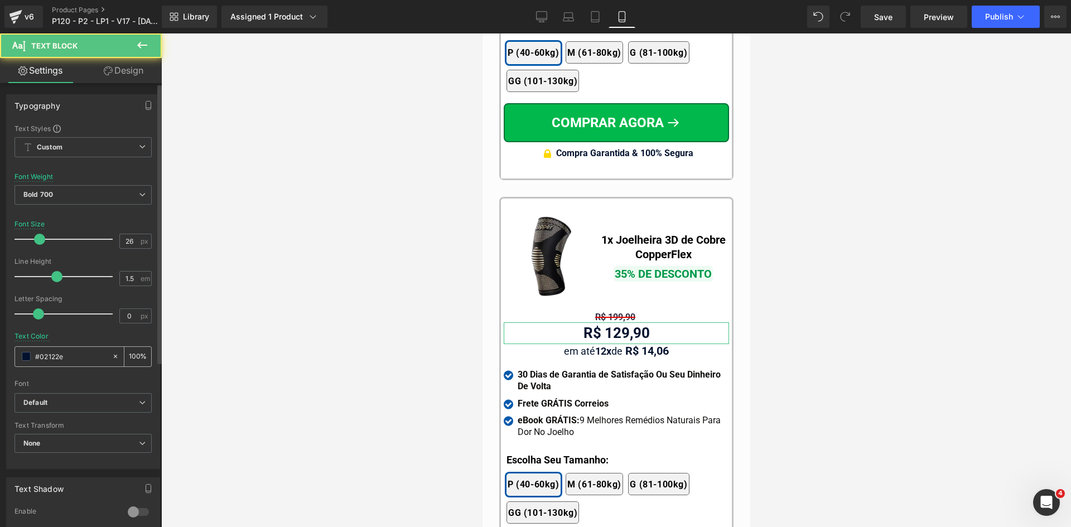
click at [69, 354] on input "#02122e" at bounding box center [70, 356] width 71 height 12
paste input "323246"
type input "323246"
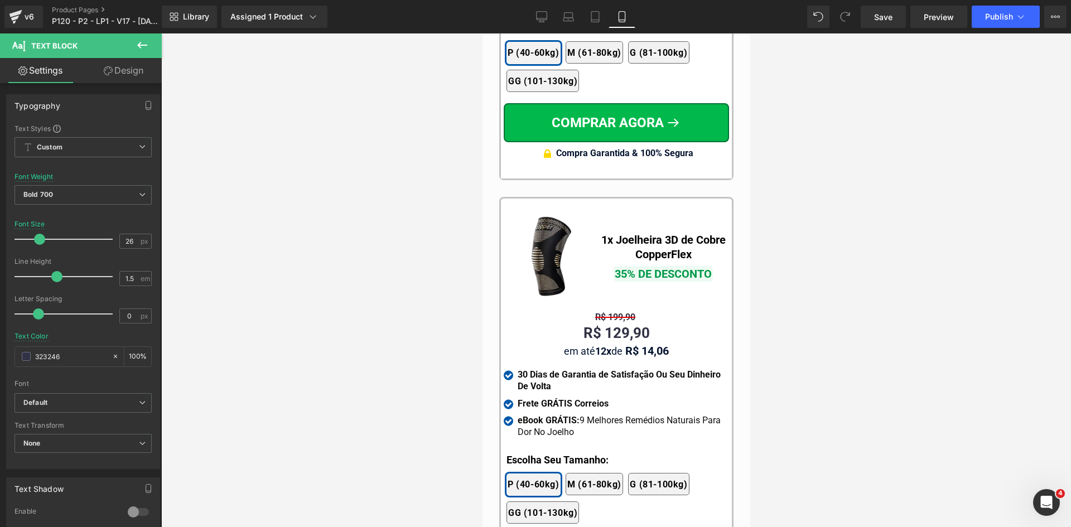
click at [605, 345] on span "Text Block" at bounding box center [610, 351] width 35 height 13
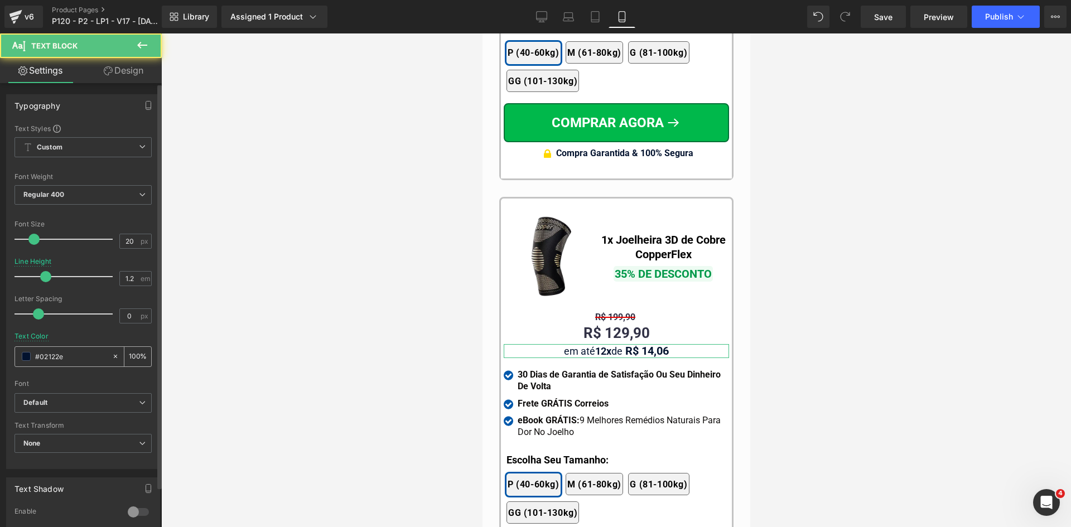
click at [88, 355] on input "#02122e" at bounding box center [70, 356] width 71 height 12
paste input "323246"
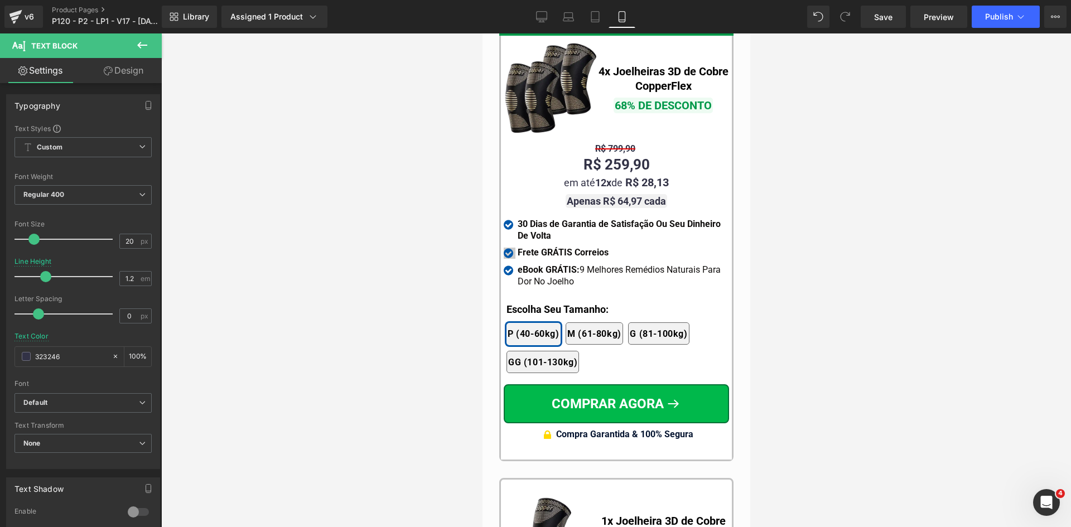
scroll to position [10184, 0]
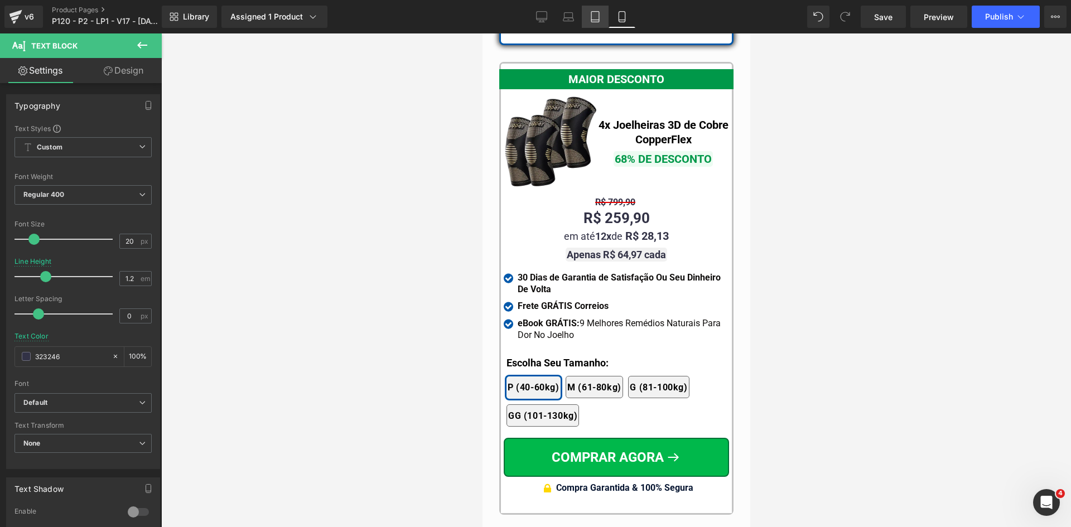
click at [590, 15] on icon at bounding box center [595, 16] width 11 height 11
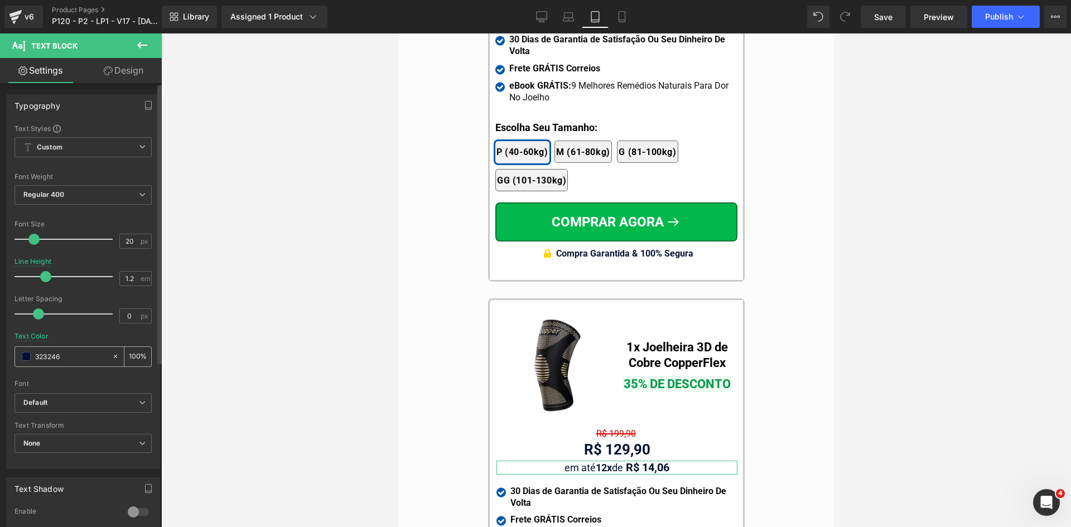
scroll to position [9980, 0]
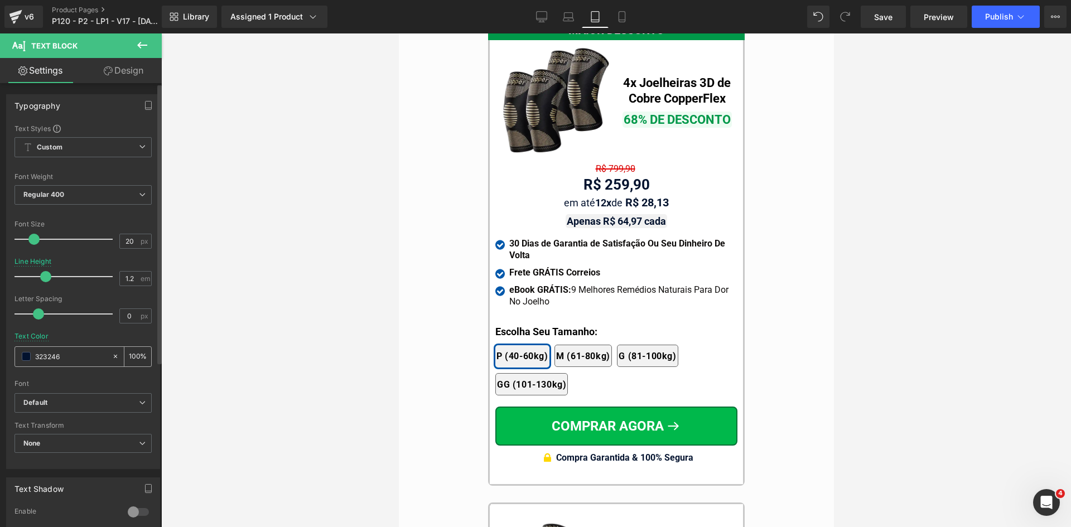
click at [70, 355] on input "323246" at bounding box center [70, 356] width 71 height 12
paste input "323246"
type input "323246"
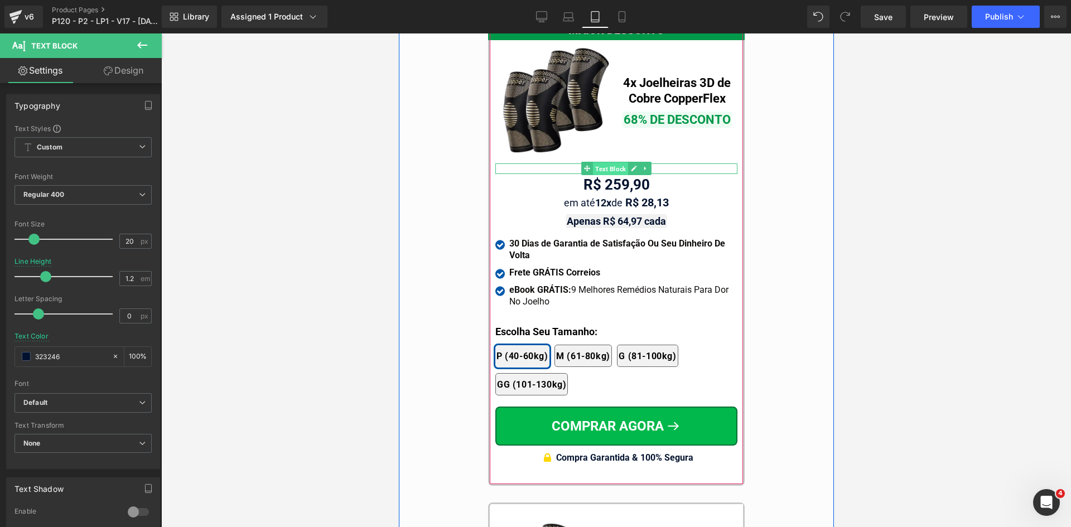
click at [604, 162] on span "Text Block" at bounding box center [610, 168] width 35 height 13
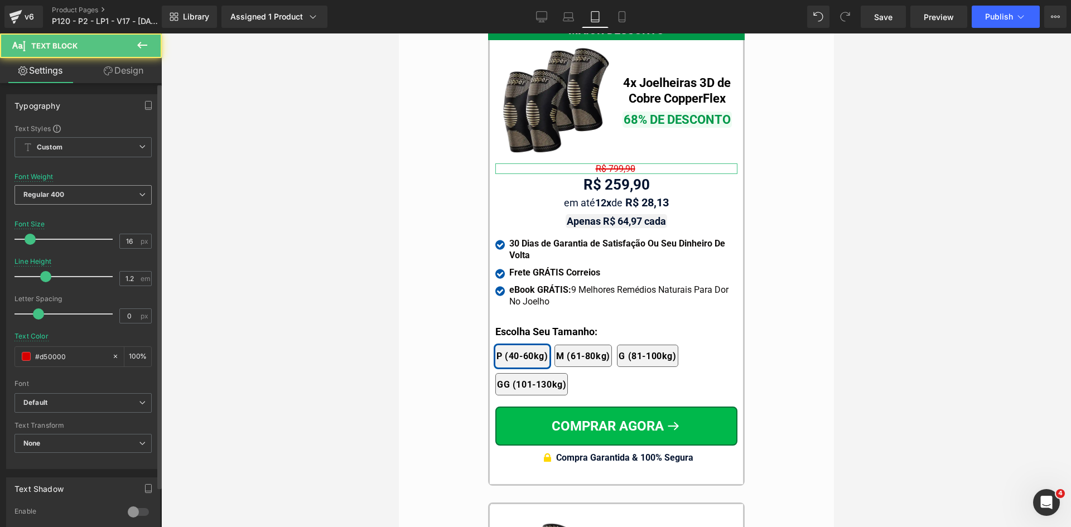
click at [63, 198] on span "Regular 400" at bounding box center [83, 195] width 137 height 20
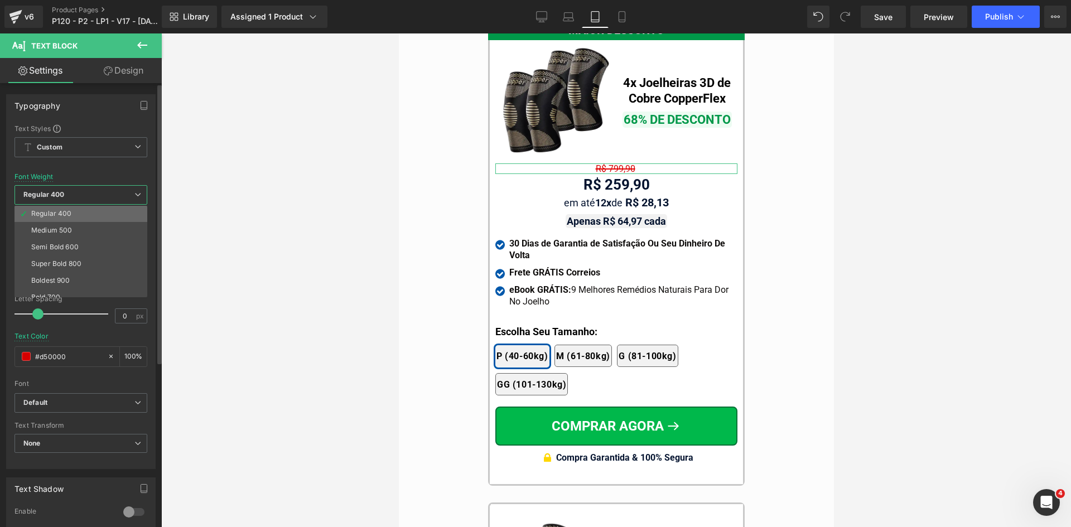
scroll to position [93, 0]
click at [57, 256] on div "Bold 700" at bounding box center [45, 256] width 29 height 8
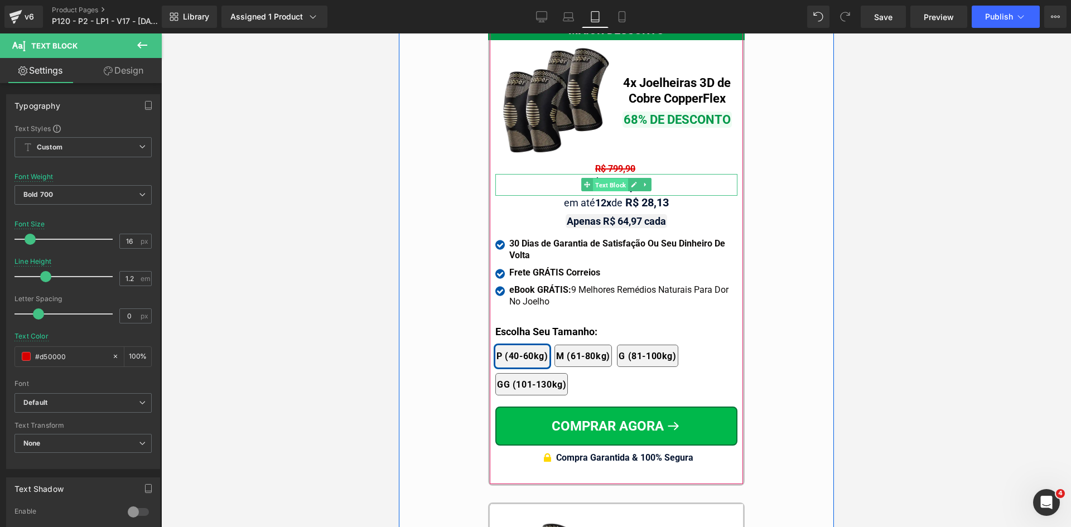
click at [611, 179] on span "Text Block" at bounding box center [610, 185] width 35 height 13
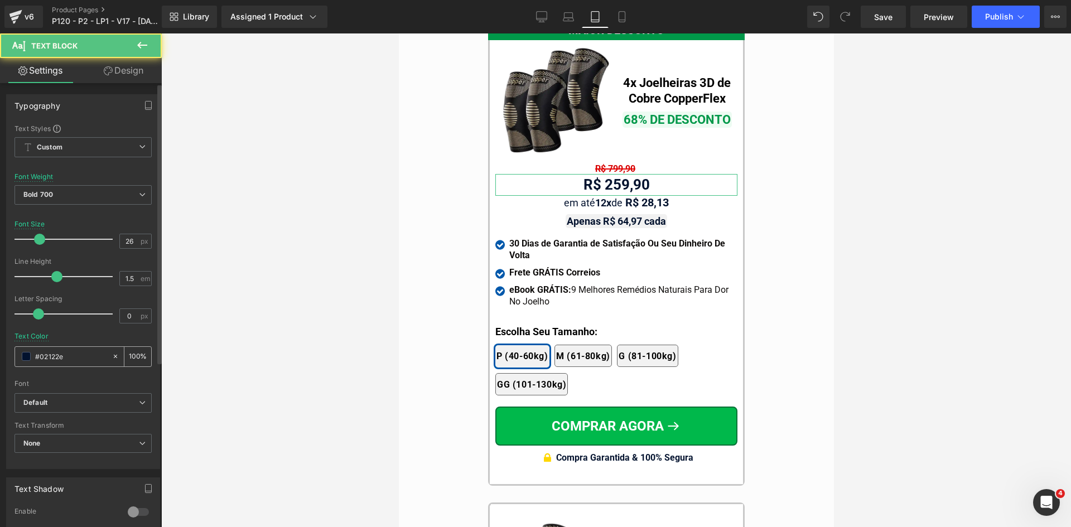
click at [64, 356] on input "#02122e" at bounding box center [70, 356] width 71 height 12
paste input "323246"
type input "323246"
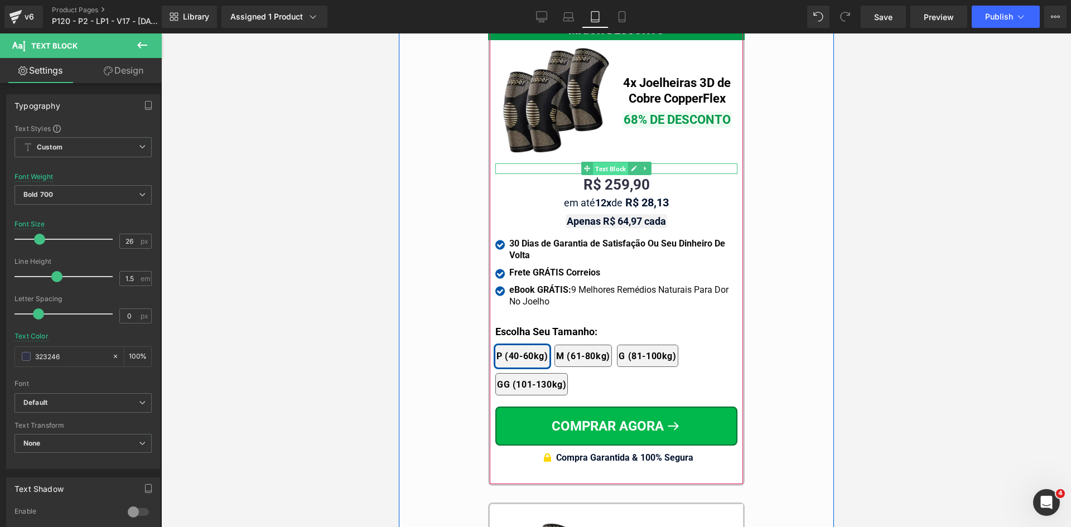
click at [601, 162] on span "Text Block" at bounding box center [610, 168] width 35 height 13
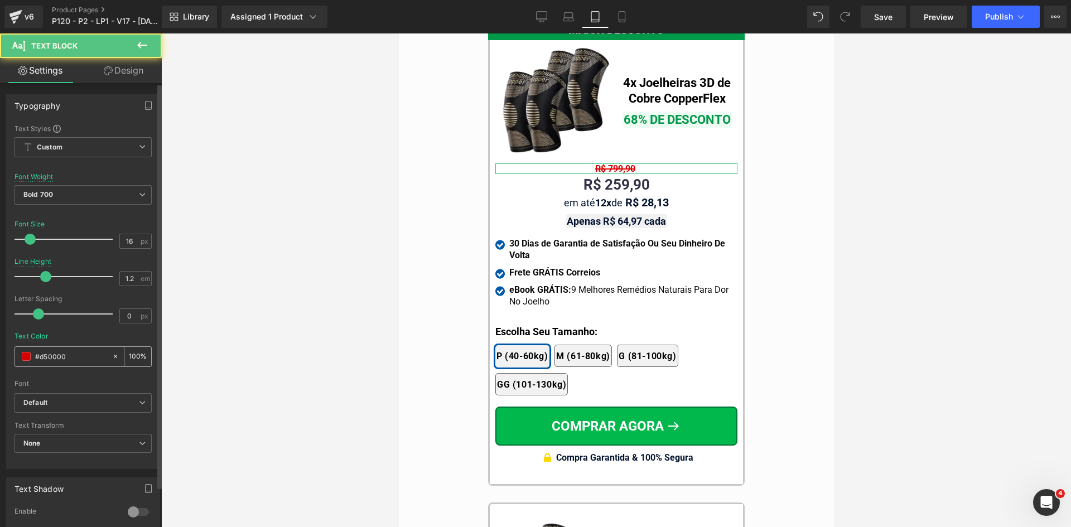
click at [74, 363] on div "#d50000" at bounding box center [63, 357] width 97 height 20
click at [74, 358] on input "#d50000" at bounding box center [70, 356] width 71 height 12
paste input "323246"
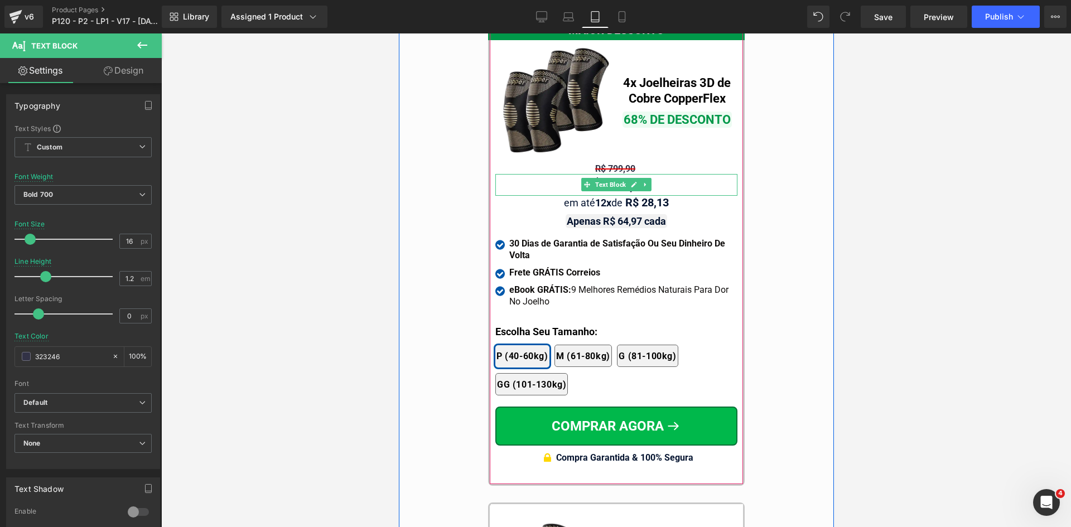
type input "323246"
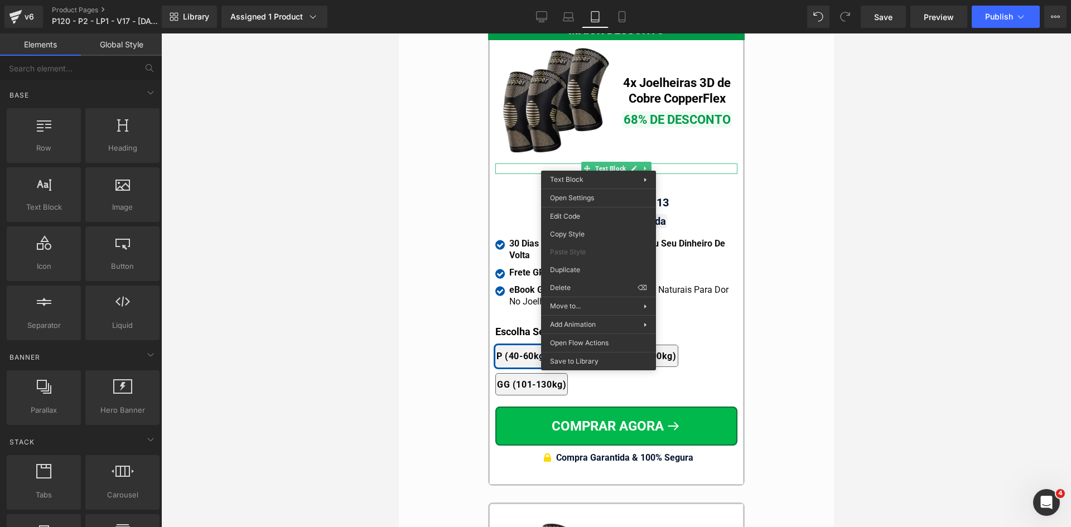
click at [392, 213] on div at bounding box center [616, 280] width 910 height 494
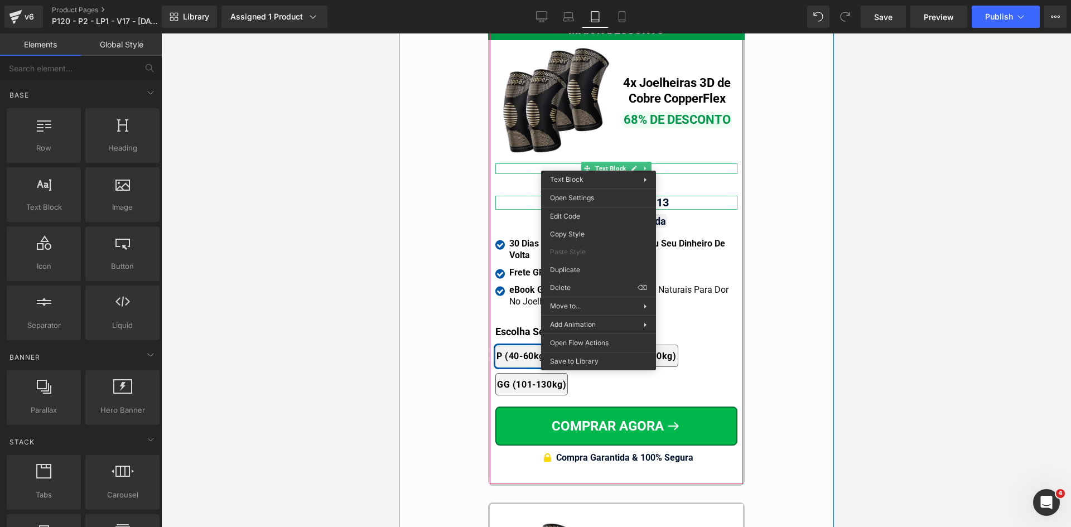
click at [667, 196] on span "R$ 28,13" at bounding box center [647, 202] width 44 height 13
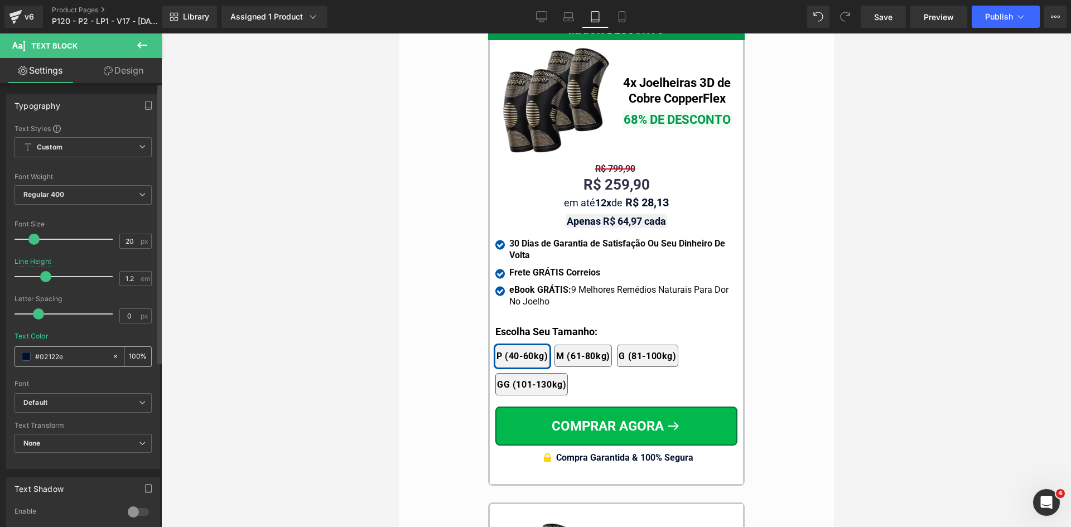
click at [85, 357] on input "#02122e" at bounding box center [70, 356] width 71 height 12
paste input "323246"
type input "323246"
click at [597, 215] on span "Text Block" at bounding box center [601, 221] width 35 height 13
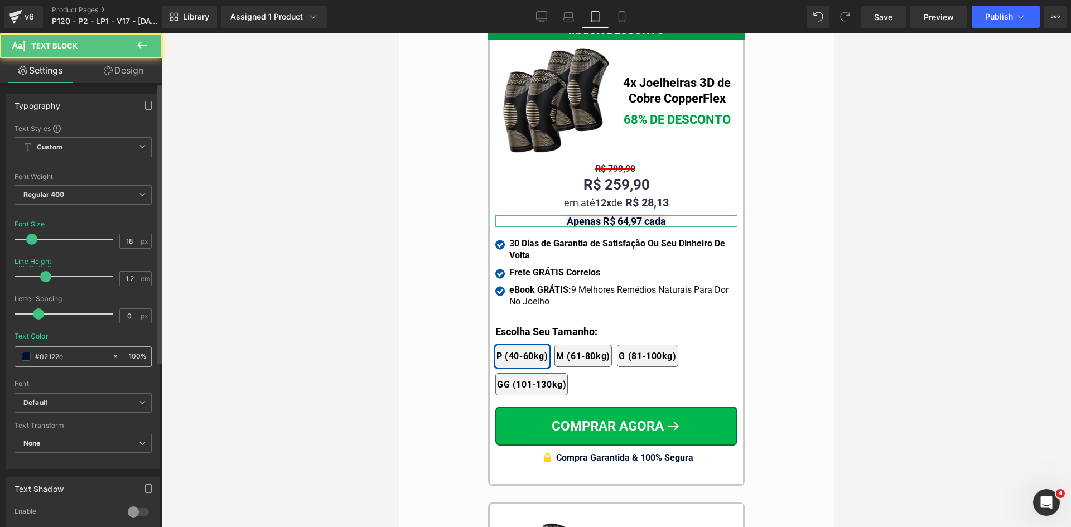
click at [70, 358] on input "#02122e" at bounding box center [70, 356] width 71 height 12
paste input "323246"
type input "323246"
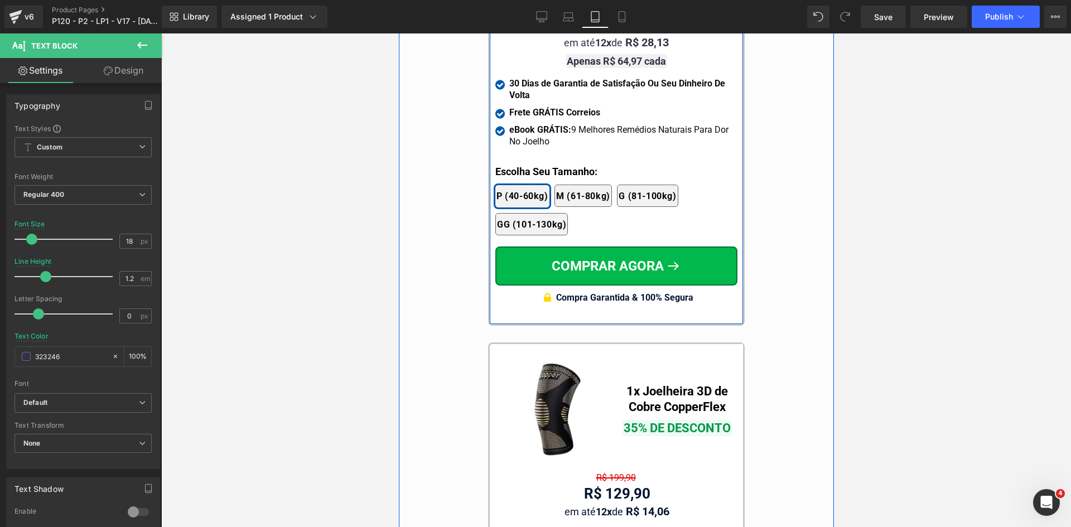
scroll to position [10315, 0]
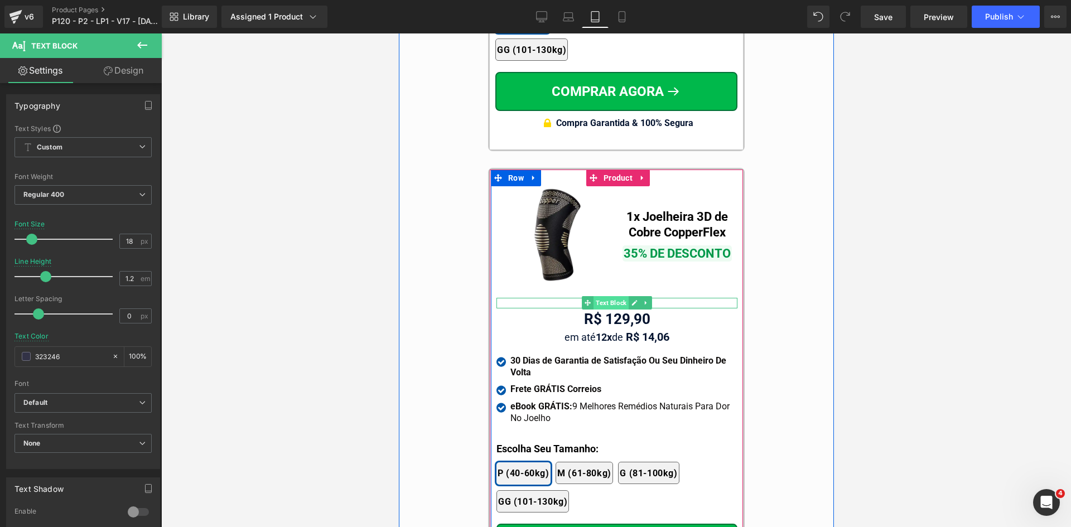
click at [608, 296] on span "Text Block" at bounding box center [610, 302] width 35 height 13
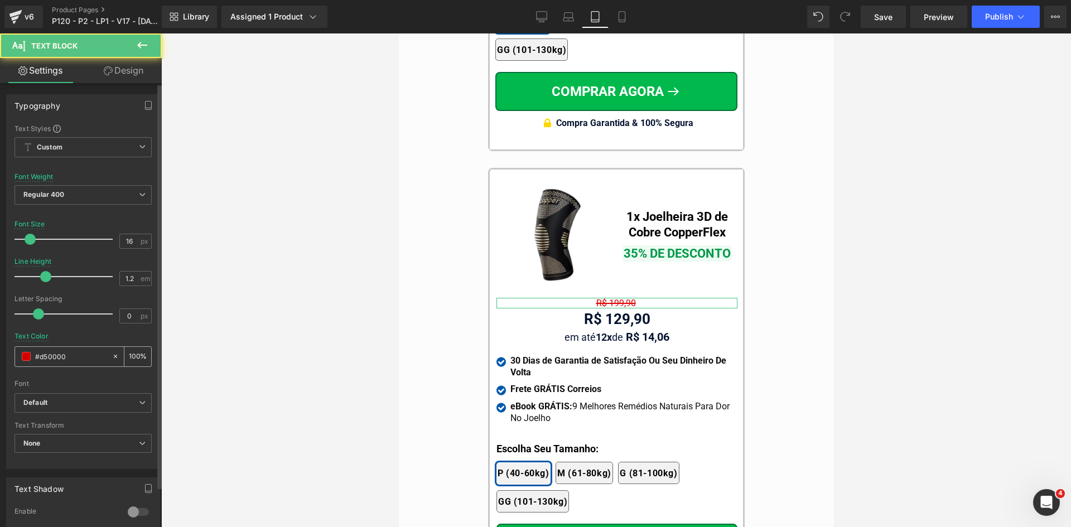
click at [63, 363] on div "#d50000" at bounding box center [63, 357] width 97 height 20
click at [64, 362] on input "#d50000" at bounding box center [70, 356] width 71 height 12
paste input "323246"
type input "323246"
click at [56, 190] on span "Regular 400" at bounding box center [83, 195] width 137 height 20
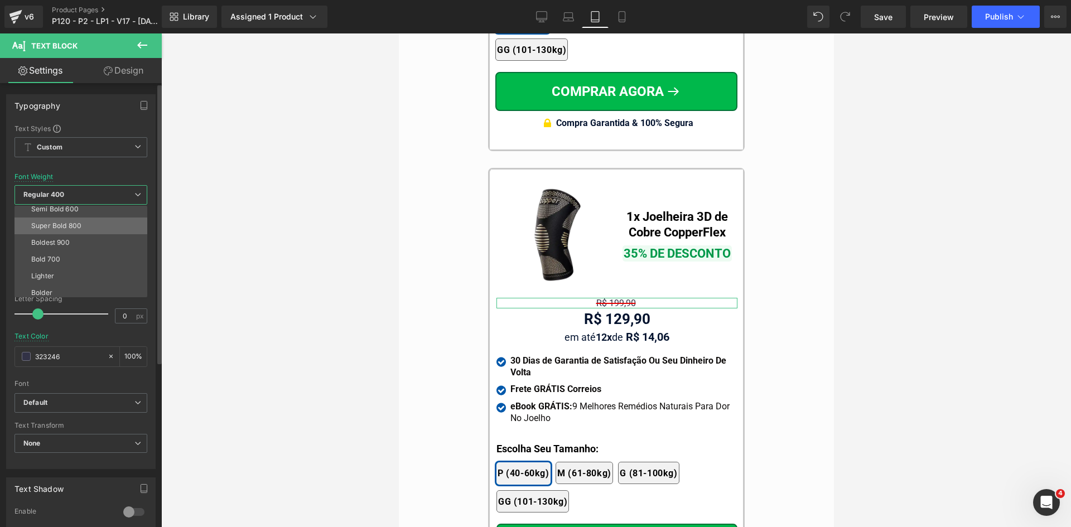
scroll to position [93, 0]
click at [50, 256] on div "Bold 700" at bounding box center [45, 256] width 29 height 8
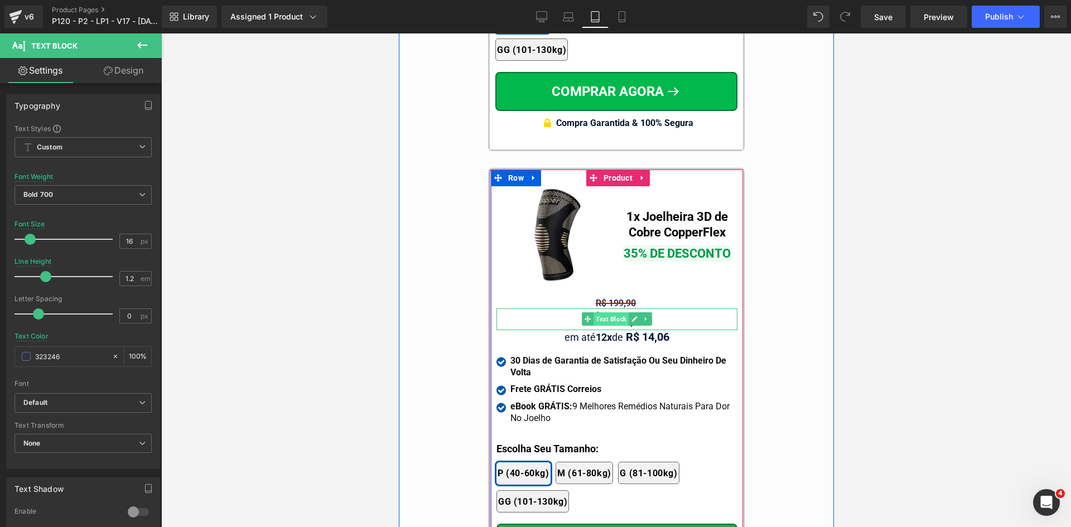
click at [600, 312] on span "Text Block" at bounding box center [610, 318] width 35 height 13
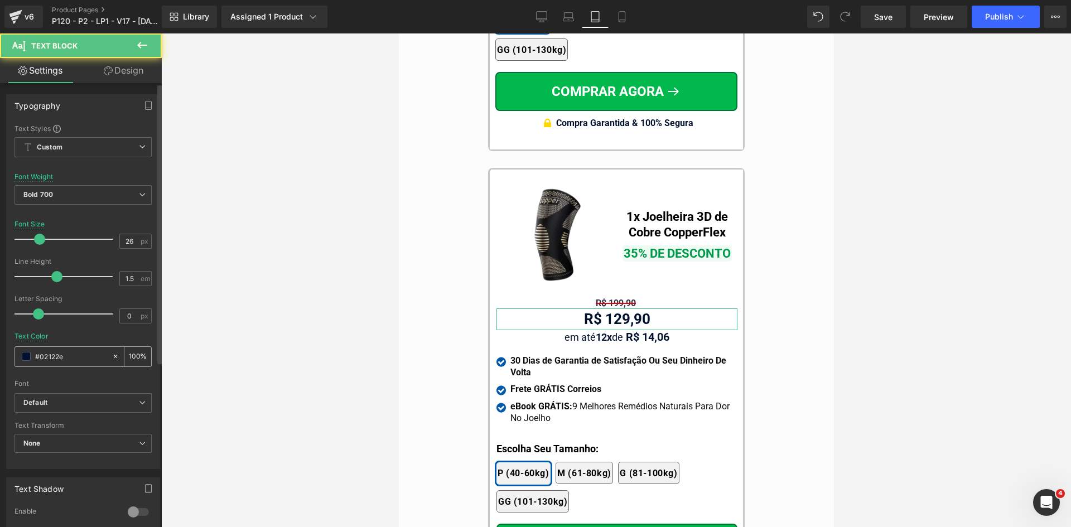
click at [81, 365] on div "#02122e" at bounding box center [63, 357] width 97 height 20
click at [80, 360] on input "#02122e" at bounding box center [70, 356] width 71 height 12
paste input "323246"
type input "323246"
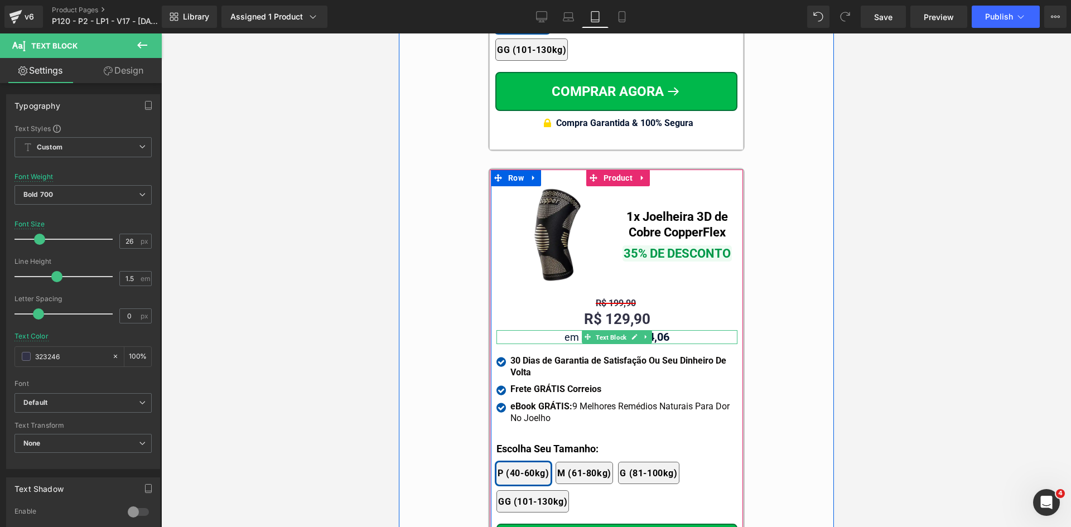
click at [596, 331] on span "Text Block" at bounding box center [610, 337] width 35 height 13
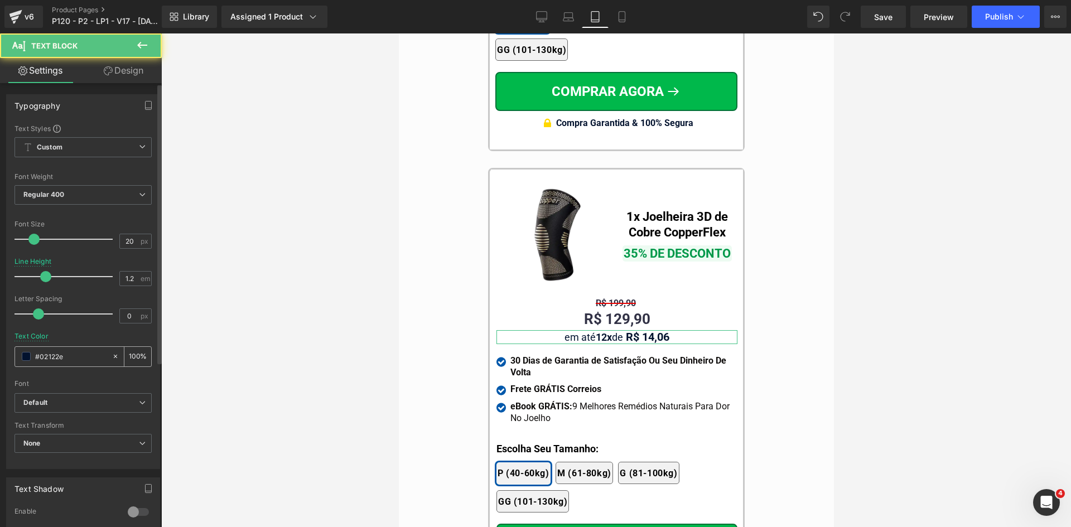
click at [79, 359] on input "#02122e" at bounding box center [70, 356] width 71 height 12
paste input "323246"
type input "323246"
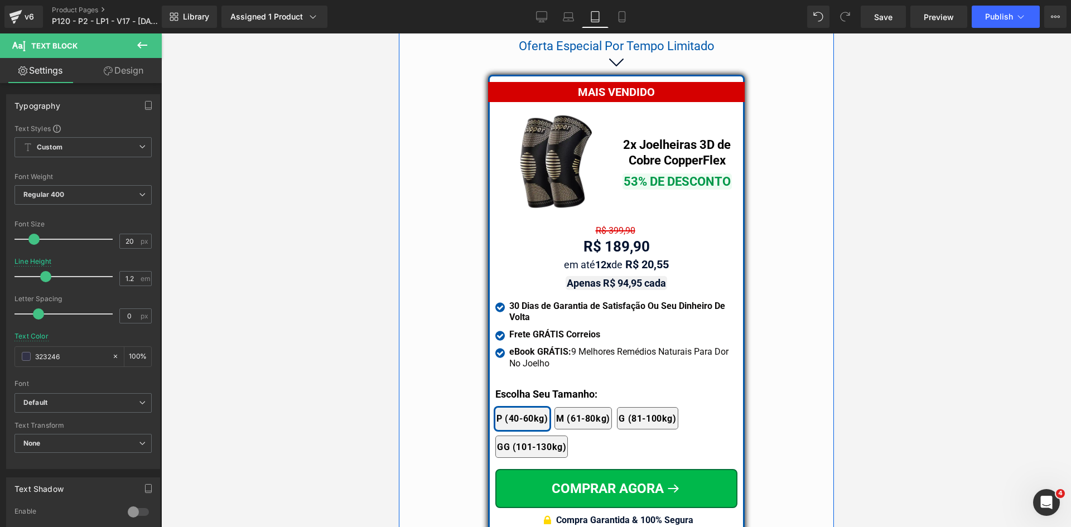
scroll to position [9422, 0]
click at [604, 278] on div "Apenas R$ 94,95 cada Text Block" at bounding box center [616, 284] width 242 height 12
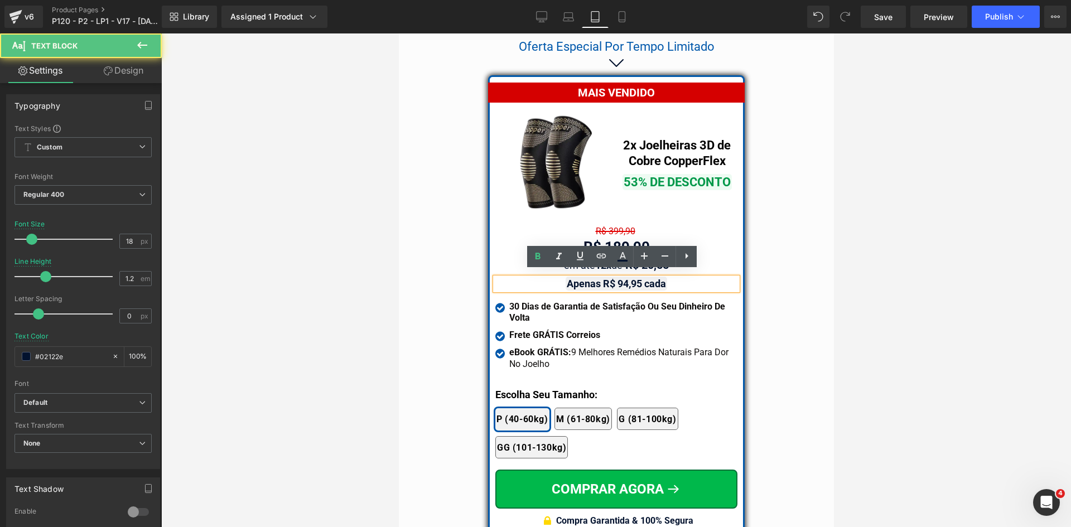
click at [604, 278] on strong "Apenas R$ 94,95 cada" at bounding box center [615, 284] width 99 height 12
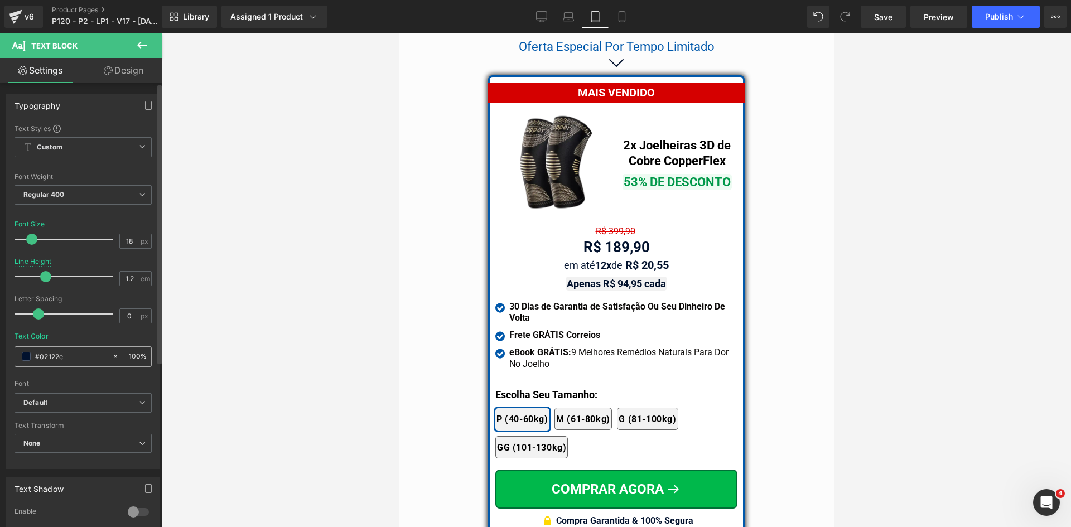
click at [66, 354] on input "#02122e" at bounding box center [70, 356] width 71 height 12
type input "323246"
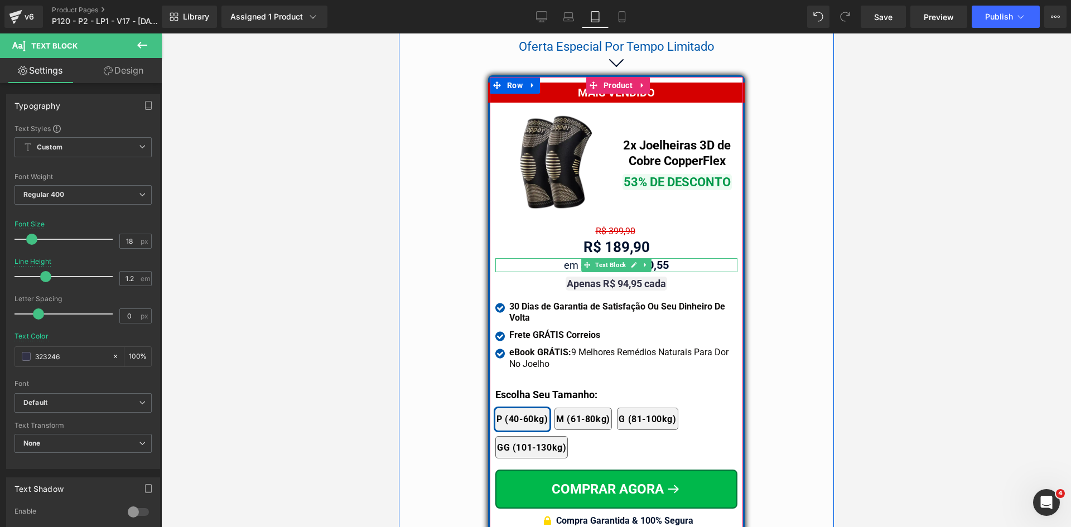
click at [610, 263] on span "Text Block" at bounding box center [610, 264] width 35 height 13
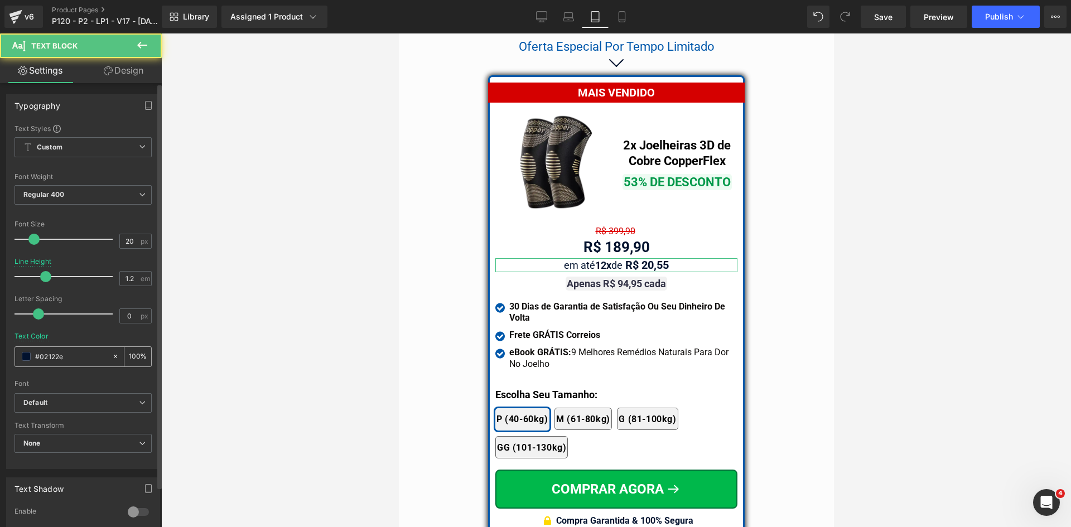
click at [80, 356] on input "#02122e" at bounding box center [70, 356] width 71 height 12
paste input "323246"
type input "323246"
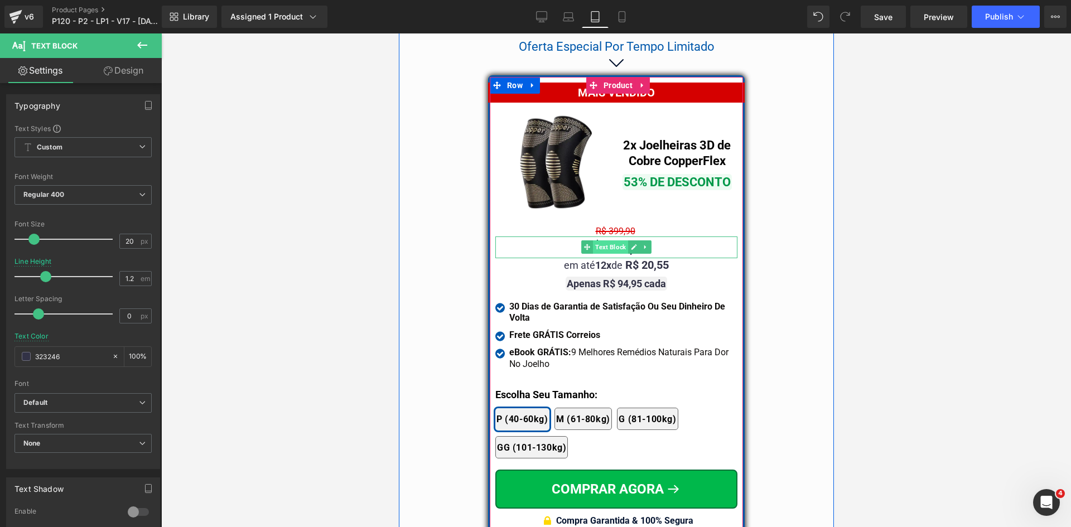
click at [601, 241] on span "Text Block" at bounding box center [610, 246] width 35 height 13
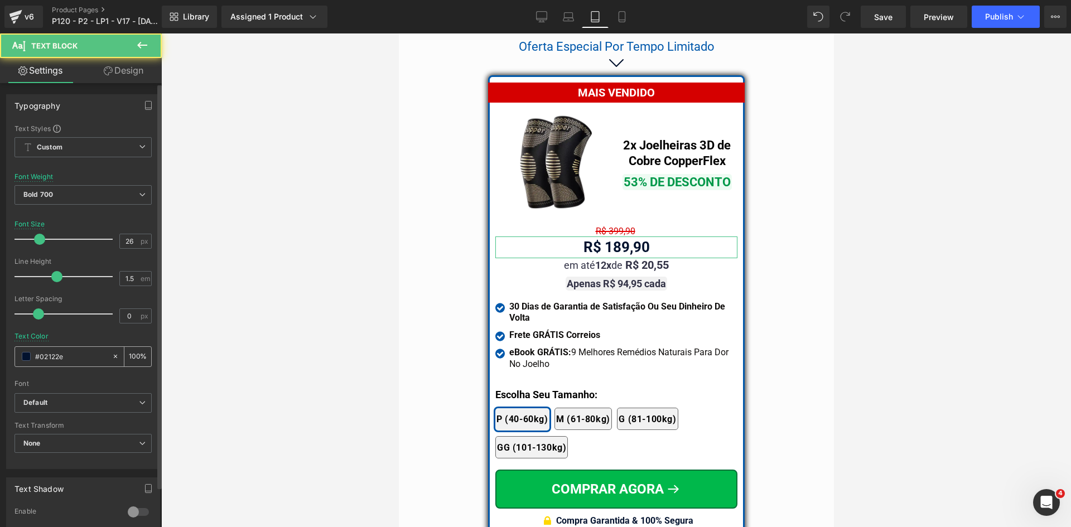
click at [72, 356] on input "#02122e" at bounding box center [70, 356] width 71 height 12
paste input "323246"
type input "323246"
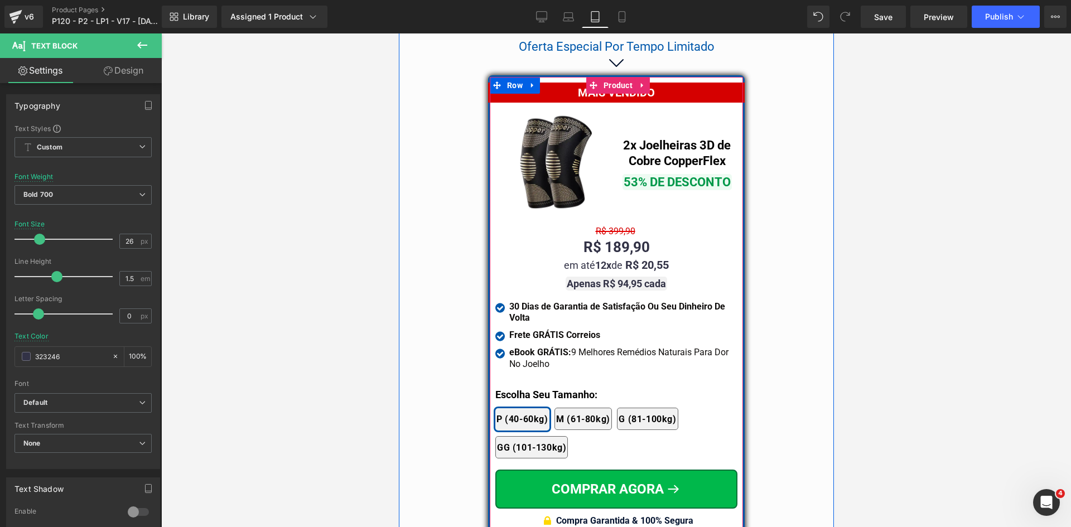
click at [607, 227] on span "Text Block" at bounding box center [601, 230] width 35 height 13
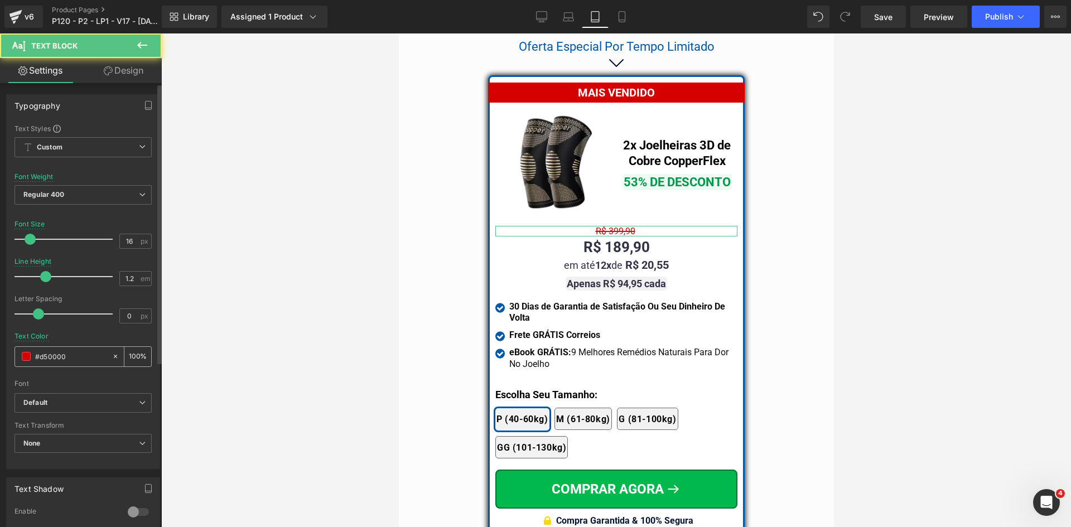
click at [60, 355] on input "#d50000" at bounding box center [70, 356] width 71 height 12
paste input "323246"
type input "323246"
click at [83, 196] on span "Regular 400" at bounding box center [83, 195] width 137 height 20
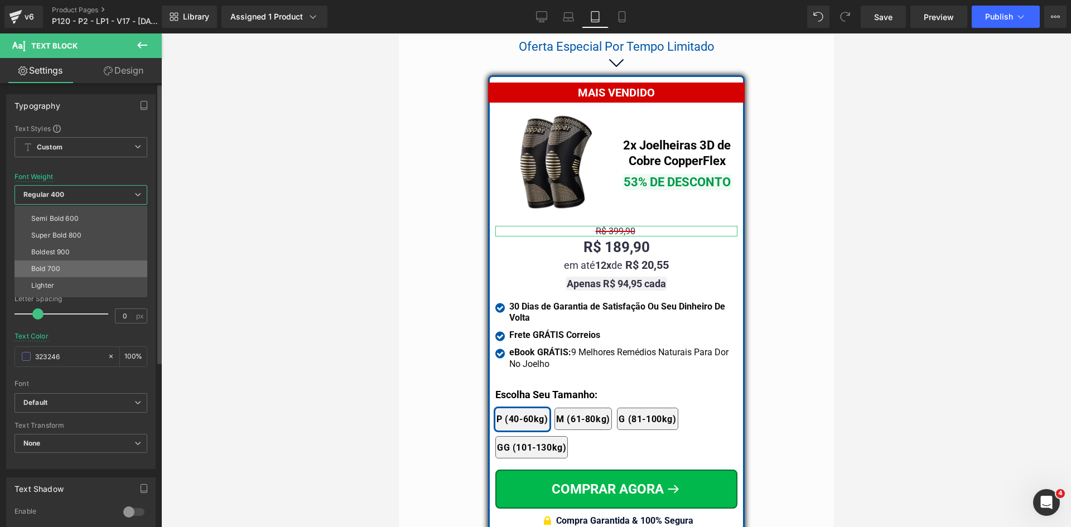
scroll to position [93, 0]
click at [62, 256] on li "Bold 700" at bounding box center [84, 255] width 138 height 17
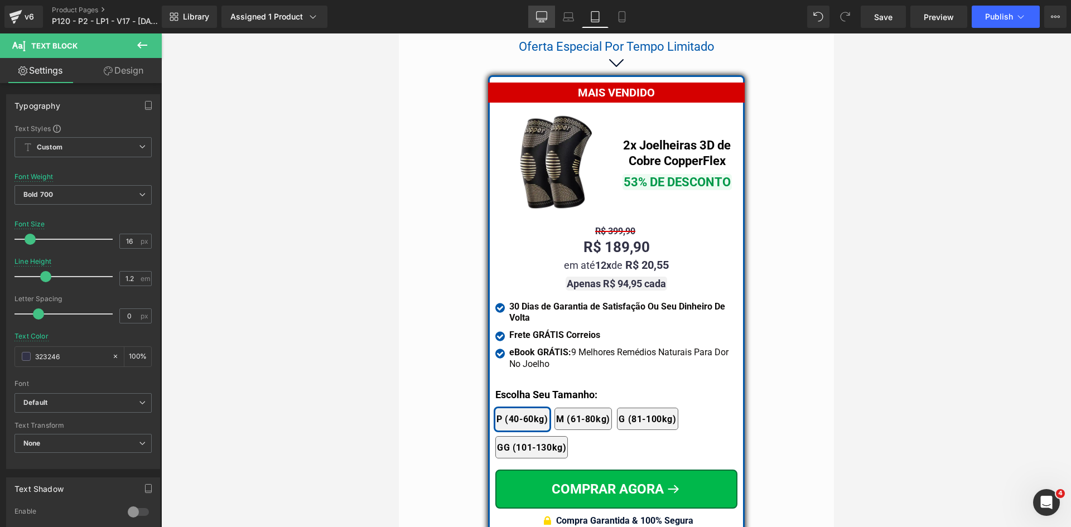
click at [533, 9] on link "Desktop" at bounding box center [541, 17] width 27 height 22
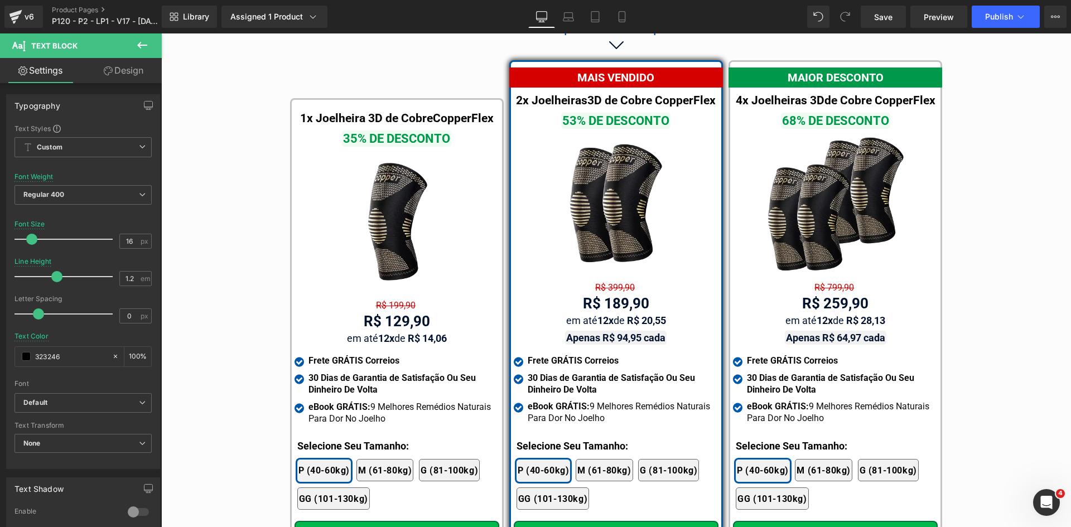
scroll to position [6451, 0]
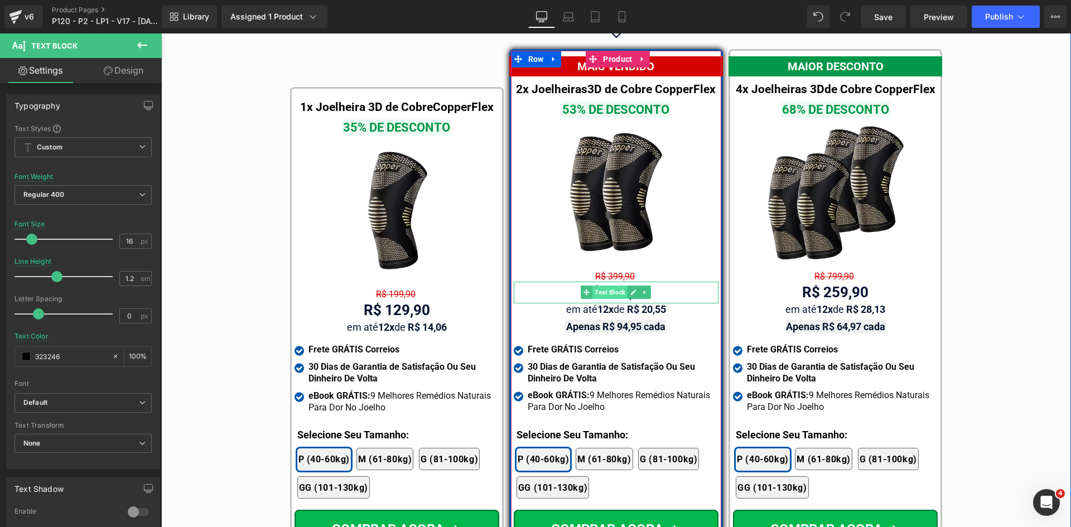
click at [603, 286] on span "Text Block" at bounding box center [610, 292] width 35 height 13
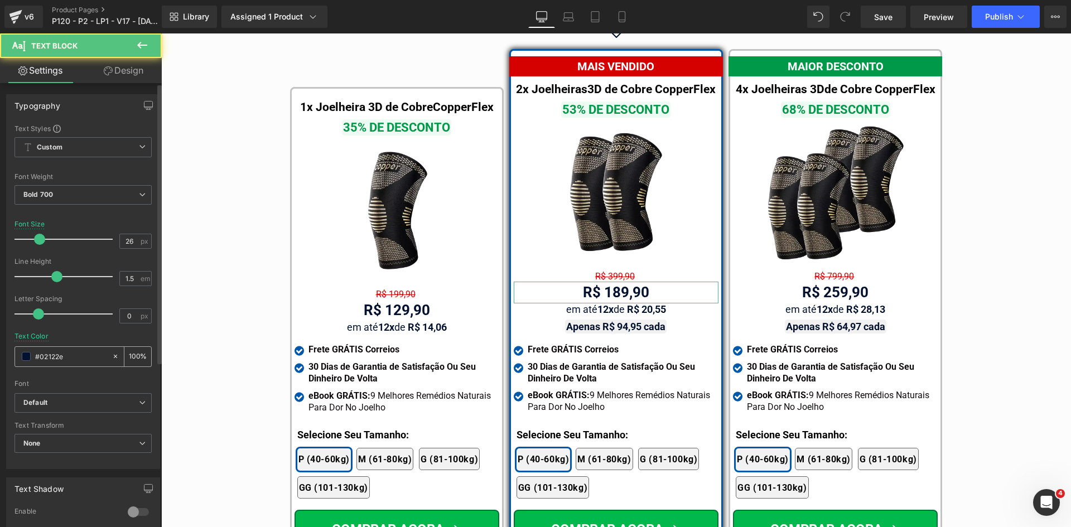
click at [80, 355] on input "#02122e" at bounding box center [70, 356] width 71 height 12
paste input "323246"
type input "323246"
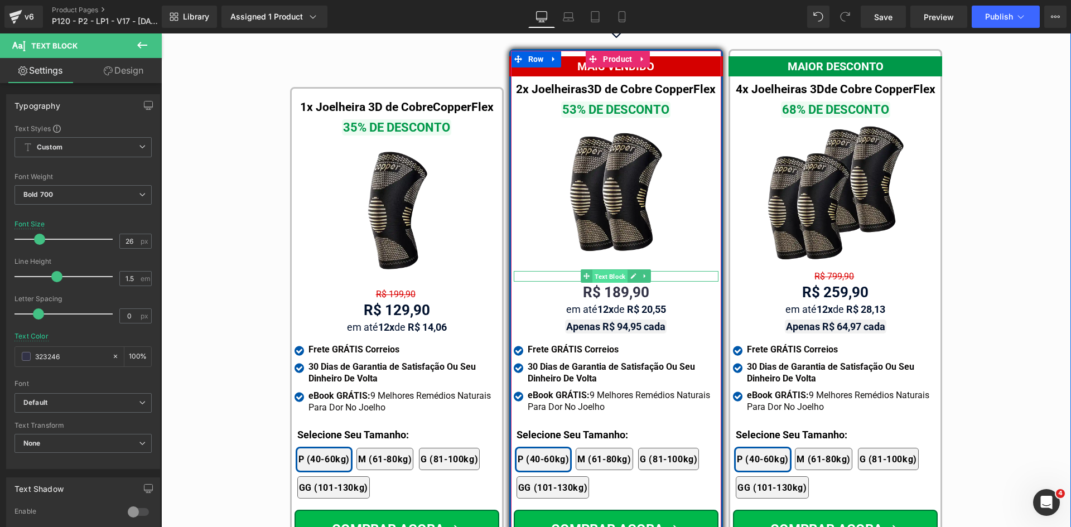
click at [606, 270] on span "Text Block" at bounding box center [610, 276] width 35 height 13
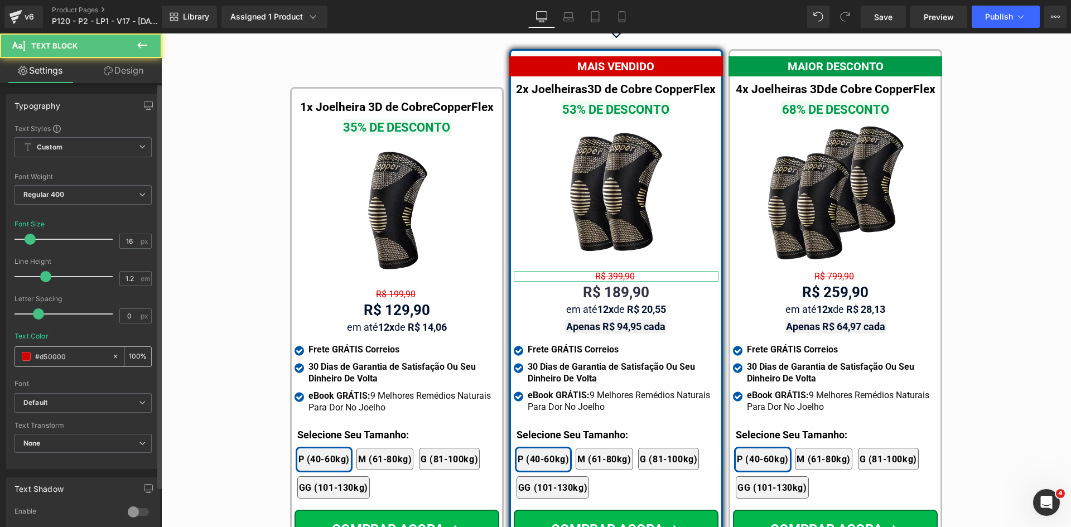
click at [67, 352] on input "#d50000" at bounding box center [70, 356] width 71 height 12
paste input "323246"
type input "323246"
click at [69, 193] on span "Regular 400" at bounding box center [83, 195] width 137 height 20
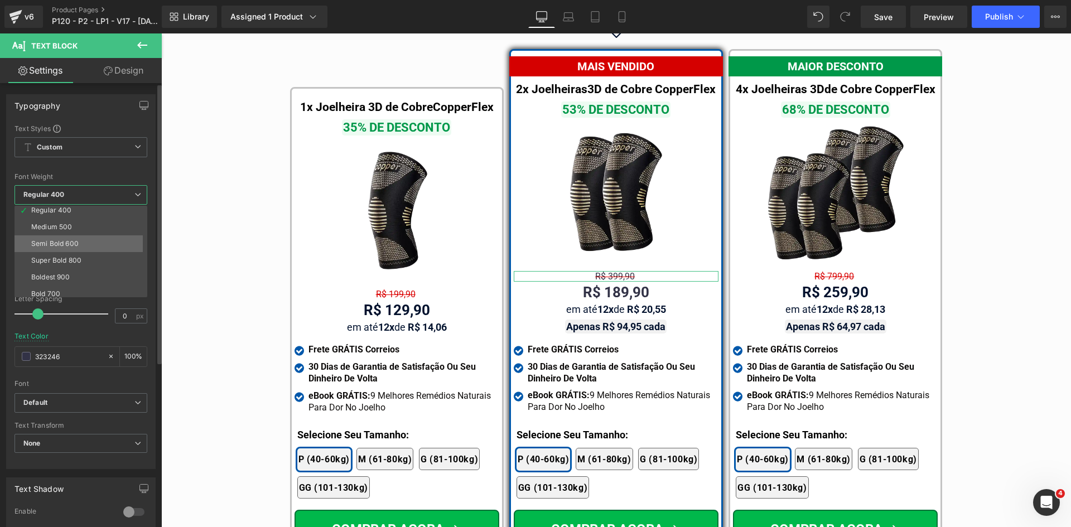
scroll to position [56, 0]
click at [57, 287] on li "Bold 700" at bounding box center [84, 292] width 138 height 17
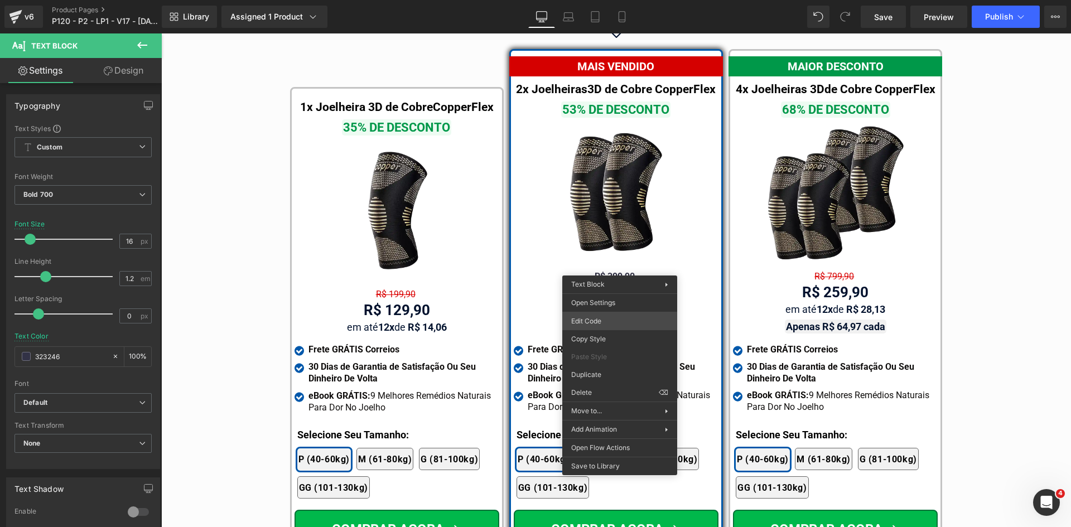
click at [581, 0] on div "Text Block You are previewing how the will restyle your page. You can not edit …" at bounding box center [535, 0] width 1071 height 0
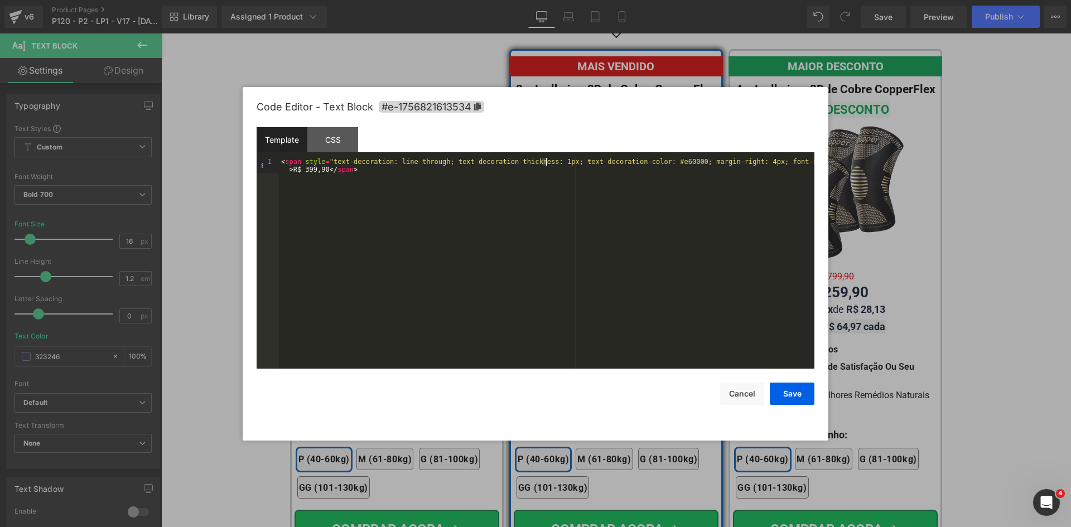
click at [546, 163] on div "< span style = "text-decoration: line-through; text-decoration-thickness: 1px; …" at bounding box center [547, 279] width 536 height 242
drag, startPoint x: 794, startPoint y: 392, endPoint x: 798, endPoint y: 378, distance: 13.9
click at [794, 391] on button "Save" at bounding box center [792, 394] width 45 height 22
click at [813, 0] on div "Text Block You are previewing how the will restyle your page. You can not edit …" at bounding box center [535, 0] width 1071 height 0
click at [542, 163] on div "< span style = "text-decoration: line-through; text-decoration-thickness: 1px; …" at bounding box center [547, 279] width 536 height 242
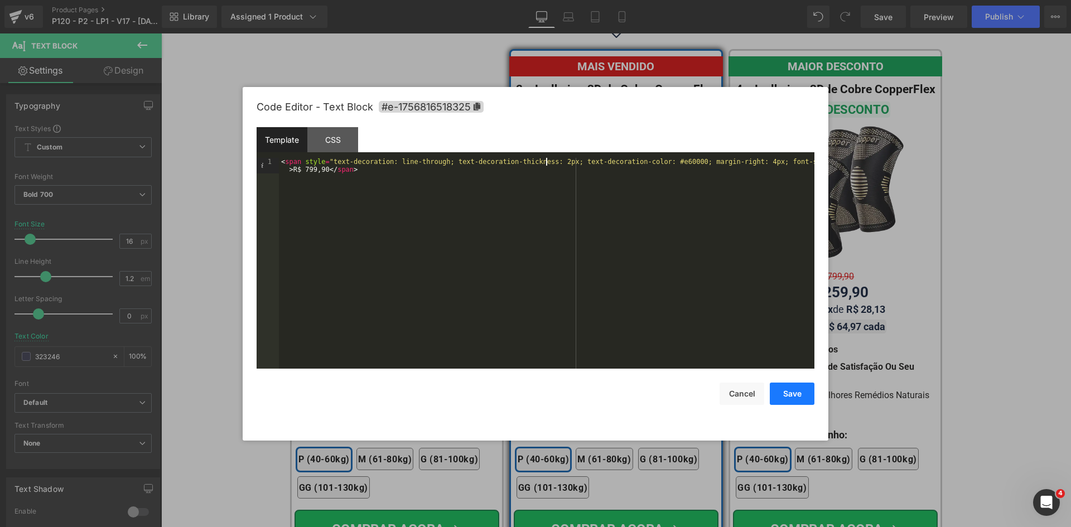
click at [791, 394] on button "Save" at bounding box center [792, 394] width 45 height 22
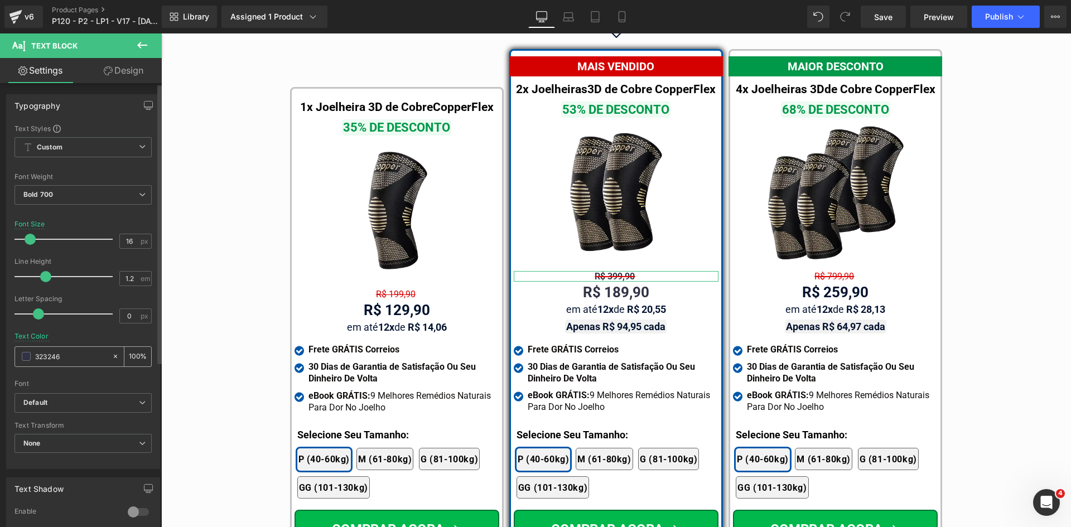
click at [65, 349] on div "323246" at bounding box center [63, 357] width 97 height 20
type input "#323246"
click at [72, 355] on input "#323246" at bounding box center [70, 356] width 71 height 12
click at [827, 269] on span "Text Block" at bounding box center [829, 275] width 35 height 13
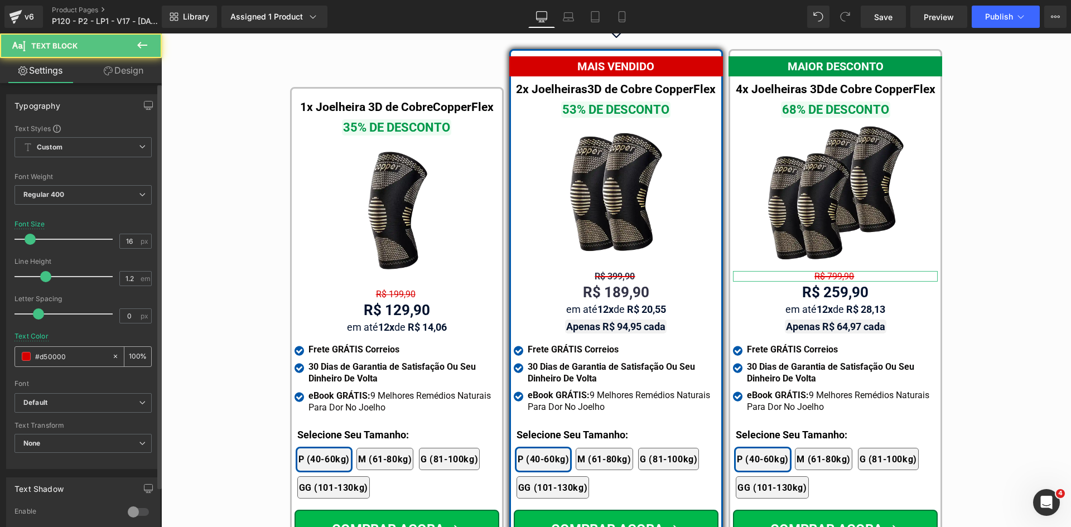
click at [75, 352] on input "#d50000" at bounding box center [70, 356] width 71 height 12
paste input "323246"
type input "323246"
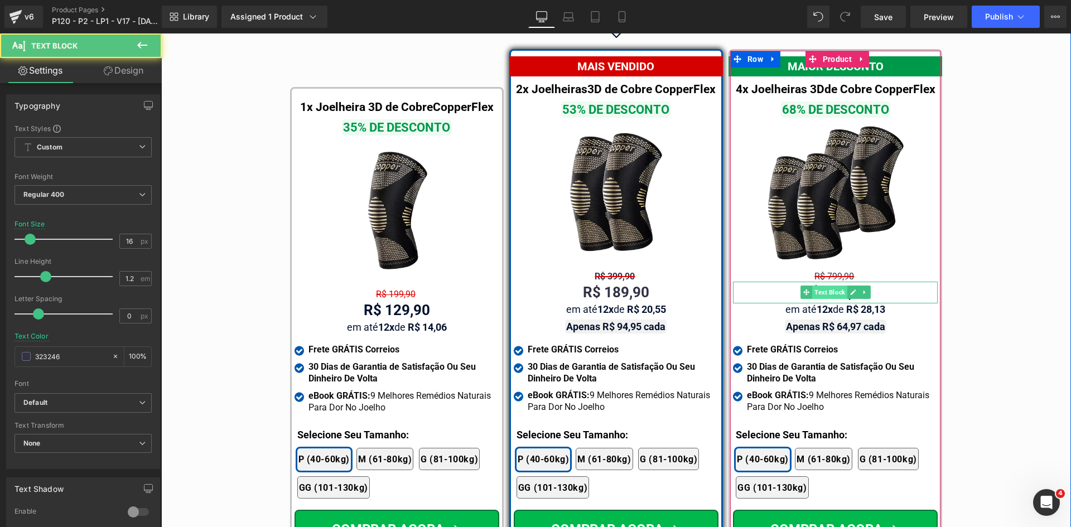
click at [824, 286] on span "Text Block" at bounding box center [829, 292] width 35 height 13
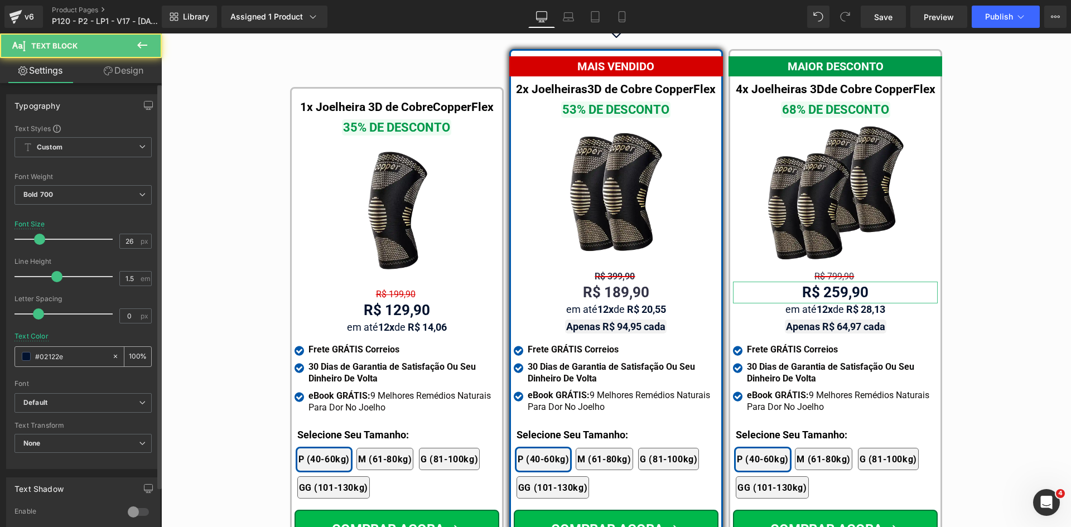
click at [69, 359] on input "#02122e" at bounding box center [70, 356] width 71 height 12
paste input "323246"
type input "323246"
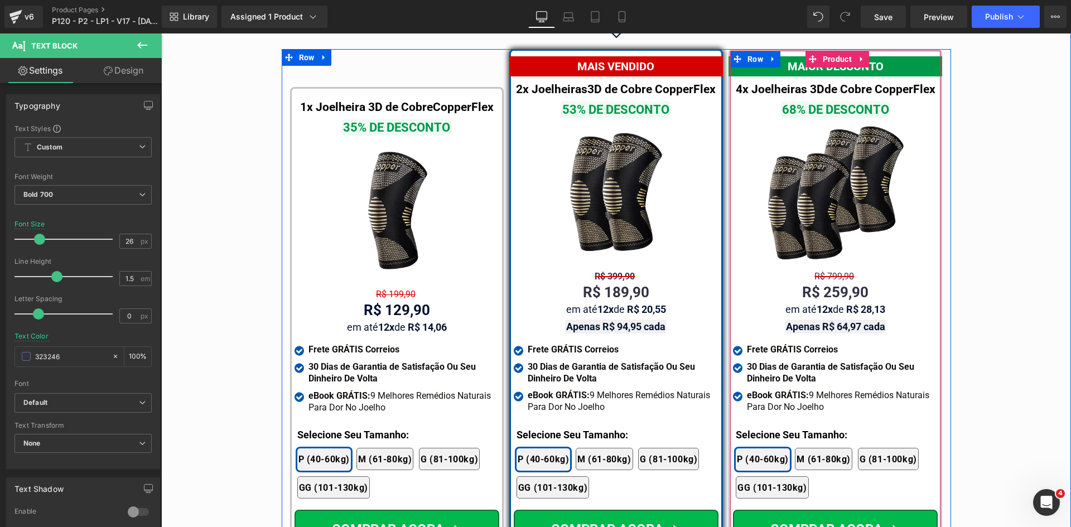
click at [832, 271] on div "R$ 799,90 Text Block" at bounding box center [835, 276] width 205 height 11
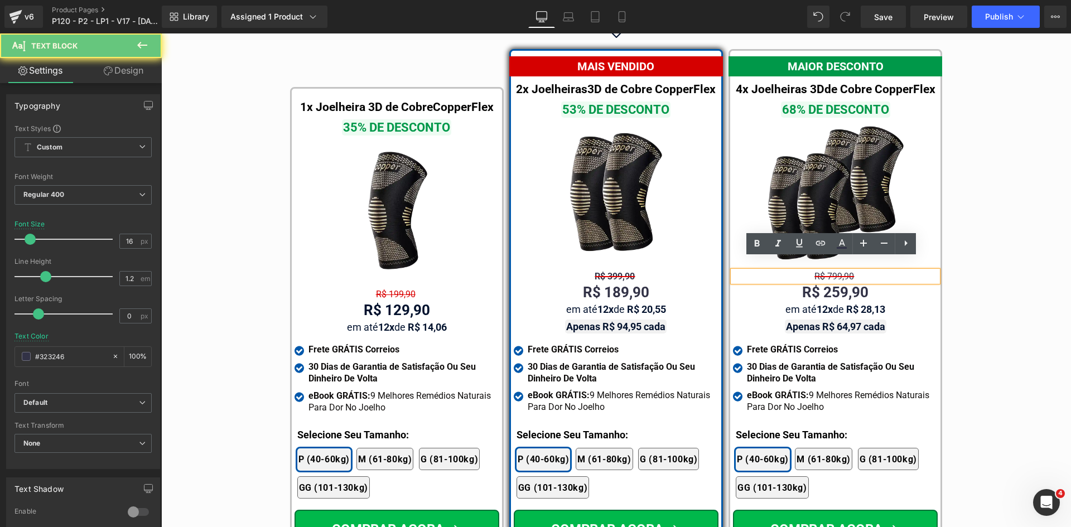
click at [832, 271] on span "R$ 799,90" at bounding box center [835, 276] width 40 height 11
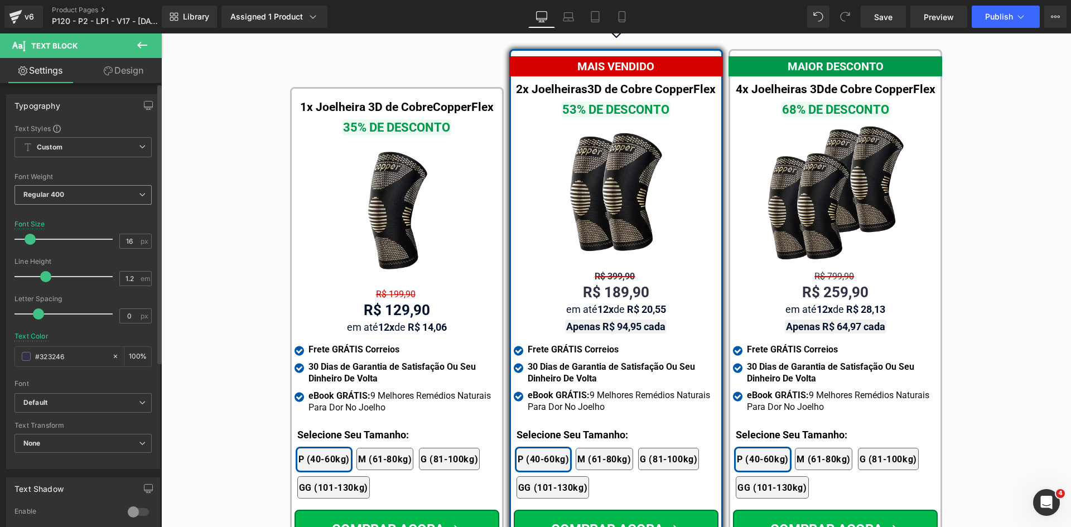
click at [56, 196] on b "Regular 400" at bounding box center [43, 194] width 41 height 8
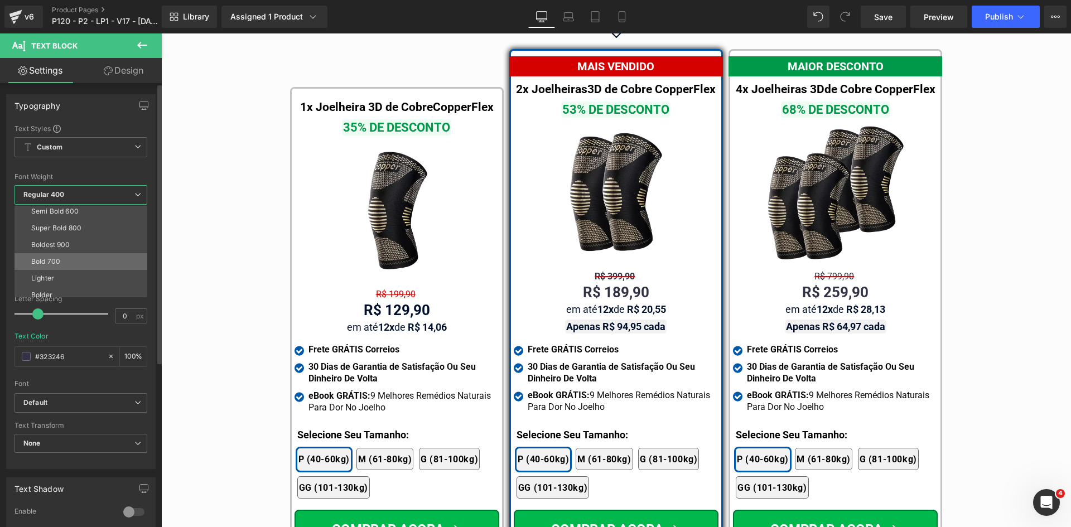
scroll to position [93, 0]
click at [56, 257] on div "Bold 700" at bounding box center [45, 256] width 29 height 8
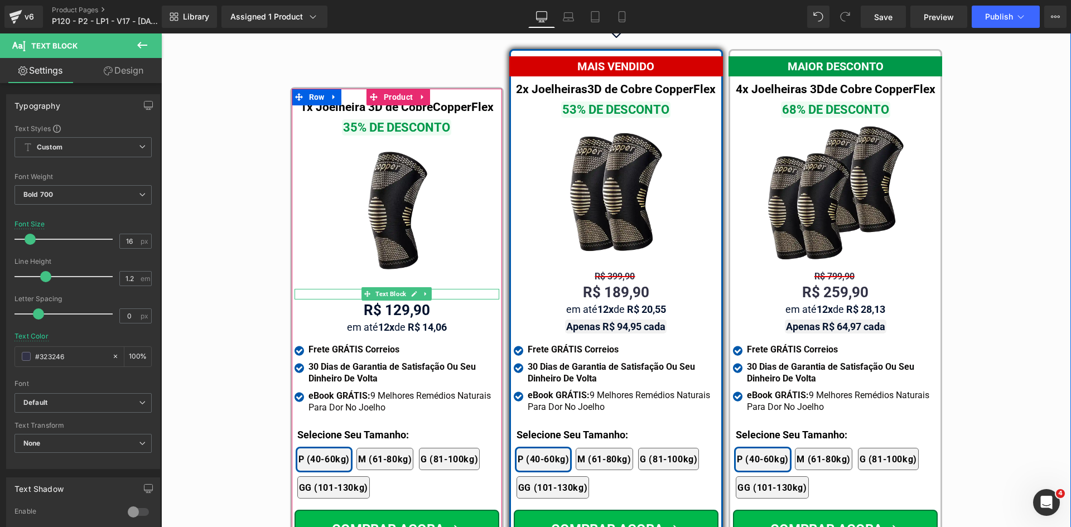
click at [377, 287] on span "Text Block" at bounding box center [390, 293] width 35 height 13
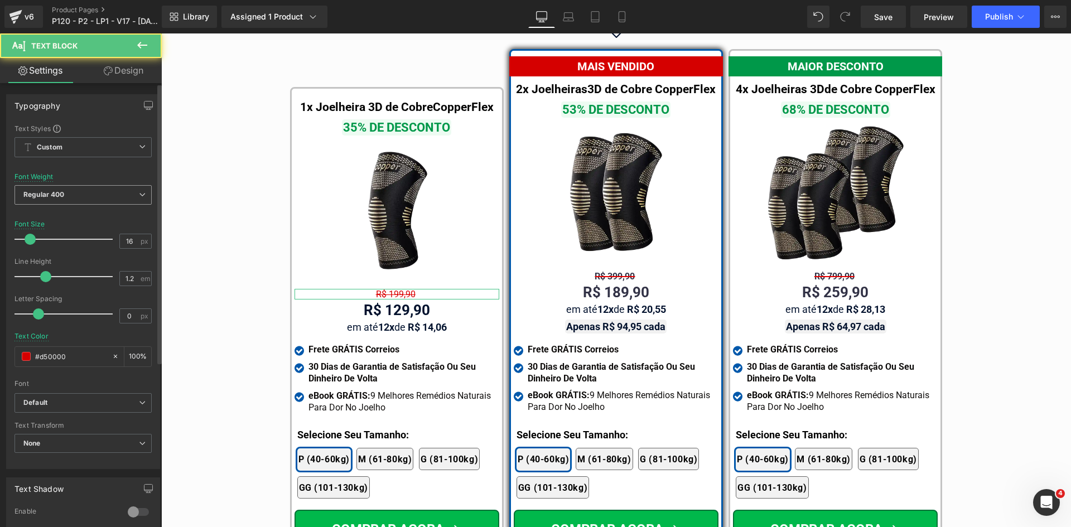
click at [32, 195] on b "Regular 400" at bounding box center [43, 194] width 41 height 8
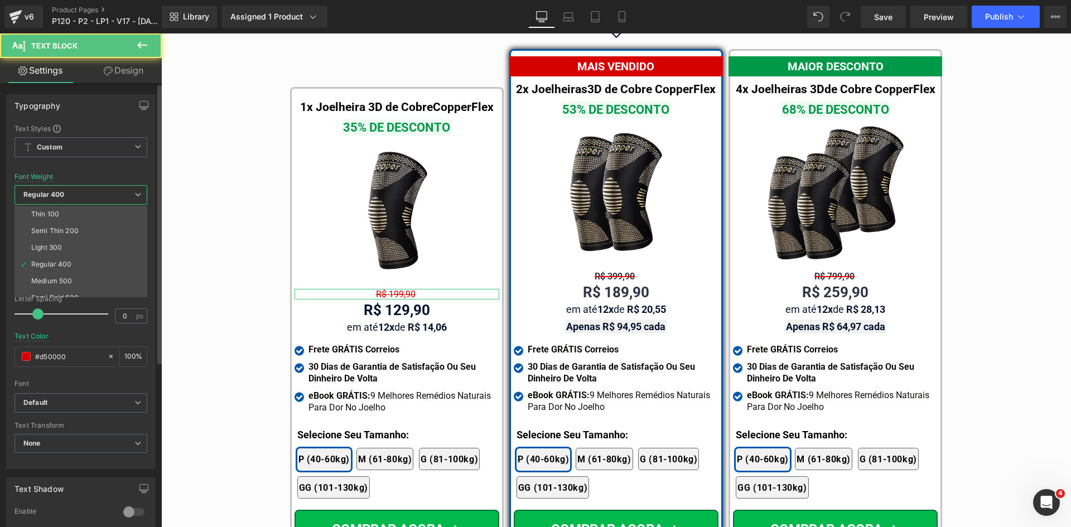
scroll to position [56, 0]
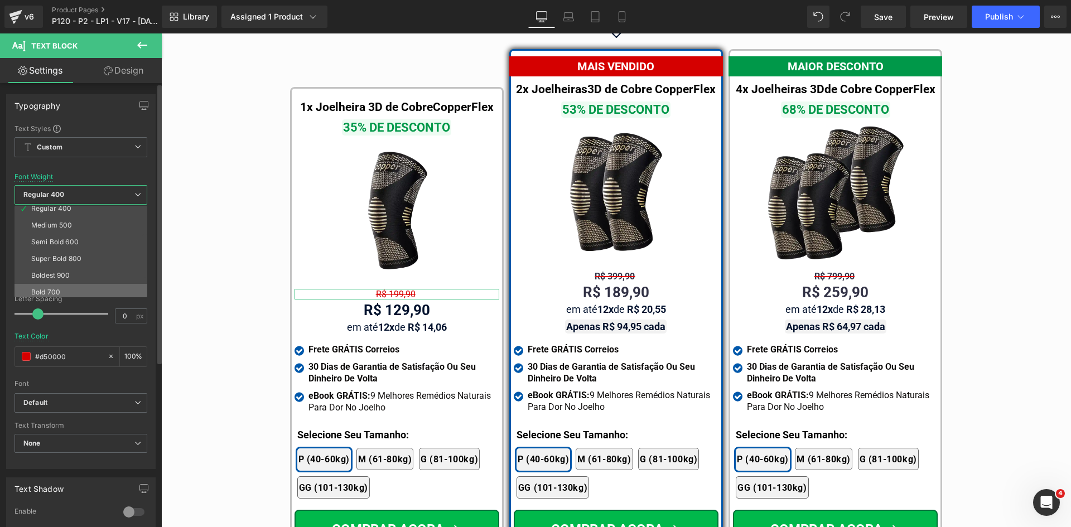
click at [48, 292] on div "Bold 700" at bounding box center [45, 292] width 29 height 8
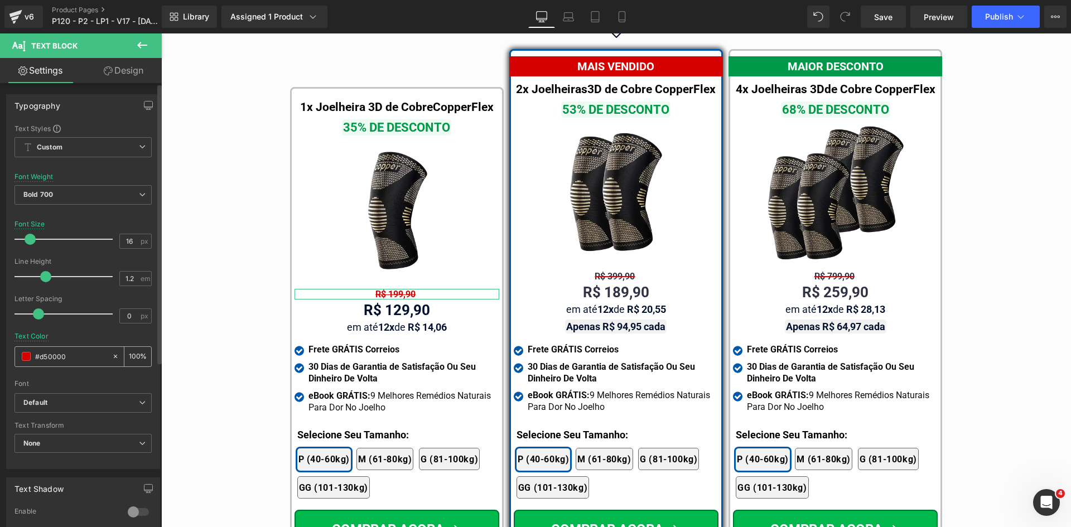
click at [65, 352] on input "#d50000" at bounding box center [70, 356] width 71 height 12
paste input "323246"
type input "323246"
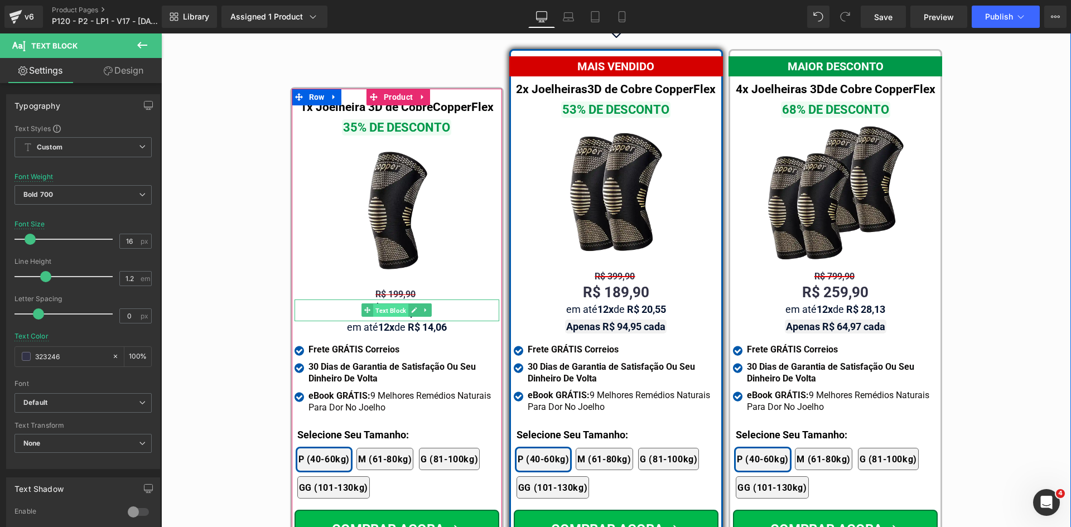
click at [384, 304] on span "Text Block" at bounding box center [390, 310] width 35 height 13
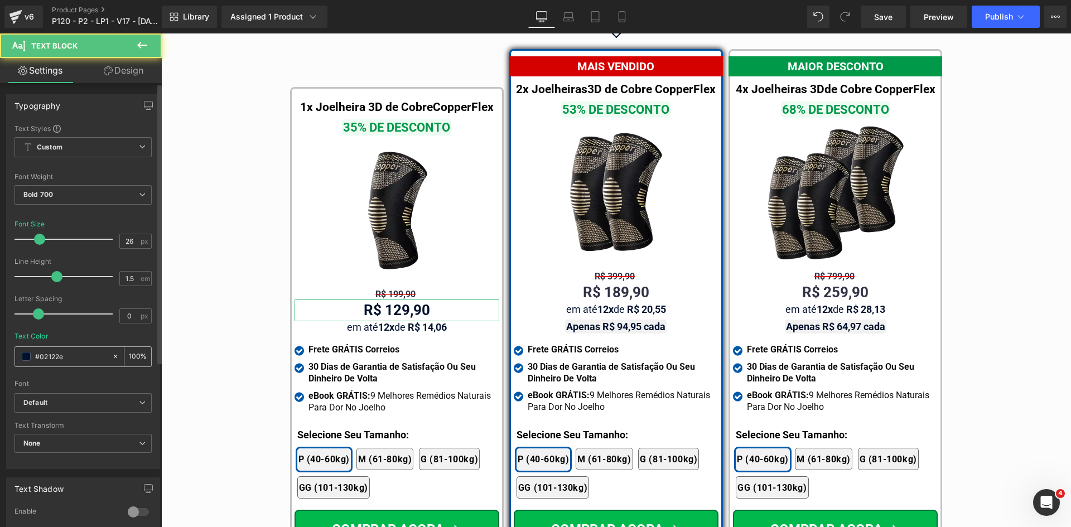
click at [74, 359] on input "#02122e" at bounding box center [70, 356] width 71 height 12
paste input "323246"
type input "323246"
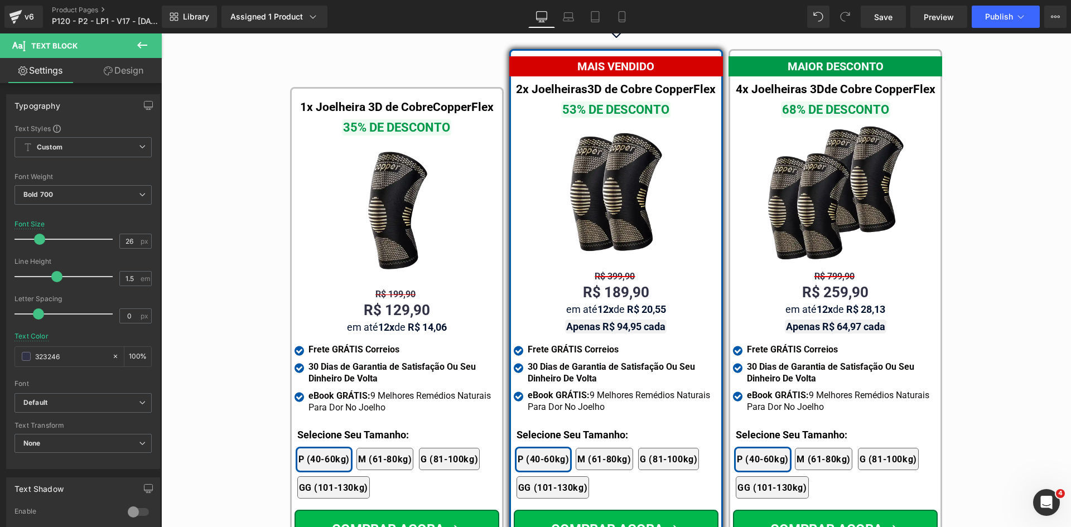
click at [387, 321] on div "em até 12x de R$ 14,06 Text Block" at bounding box center [397, 327] width 205 height 12
click at [95, 354] on input "#02122e" at bounding box center [70, 356] width 71 height 12
paste input "323246"
type input "323246"
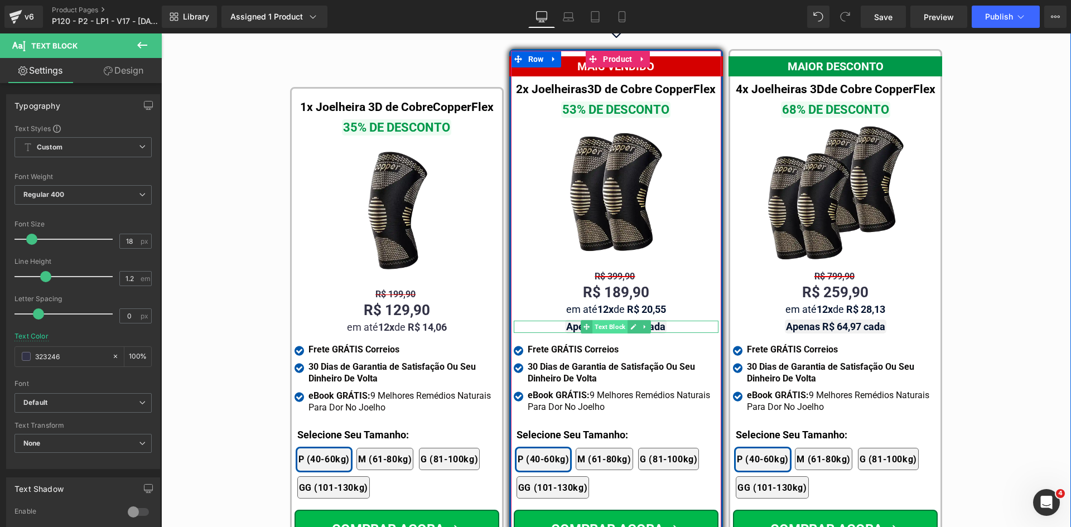
click at [608, 320] on span "Text Block" at bounding box center [610, 326] width 35 height 13
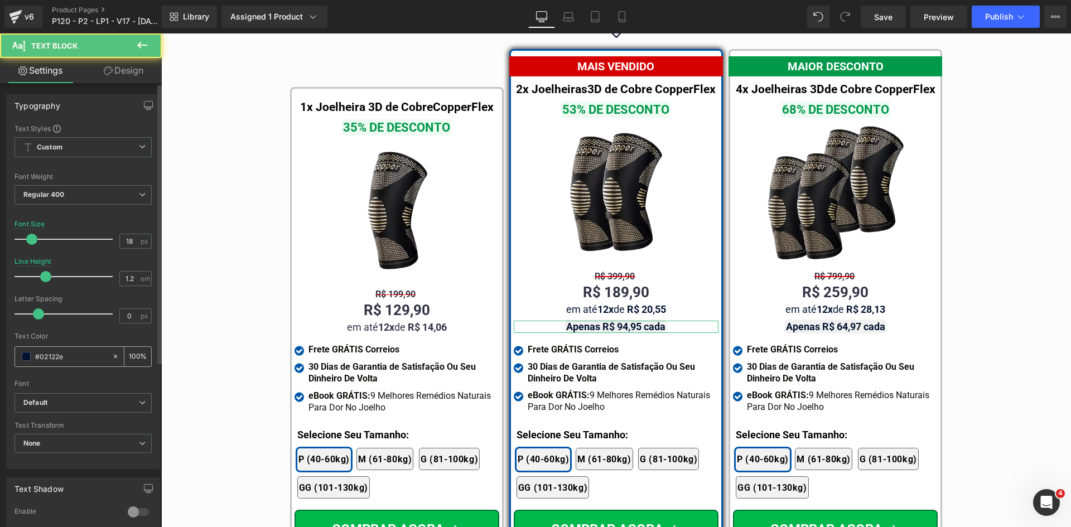
click at [94, 358] on input "#02122e" at bounding box center [70, 356] width 71 height 12
paste input "323246"
type input "323246"
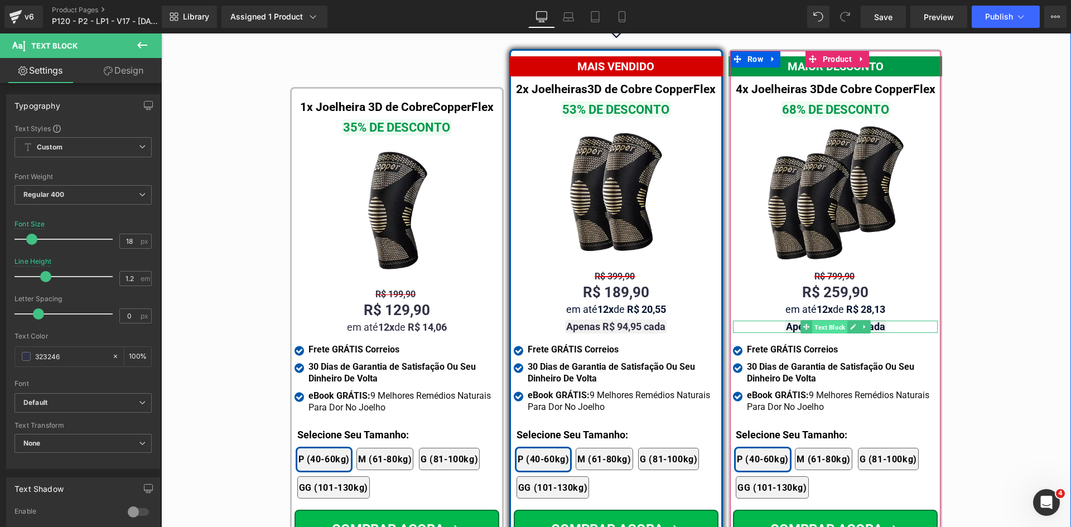
click at [817, 321] on span "Text Block" at bounding box center [829, 327] width 35 height 13
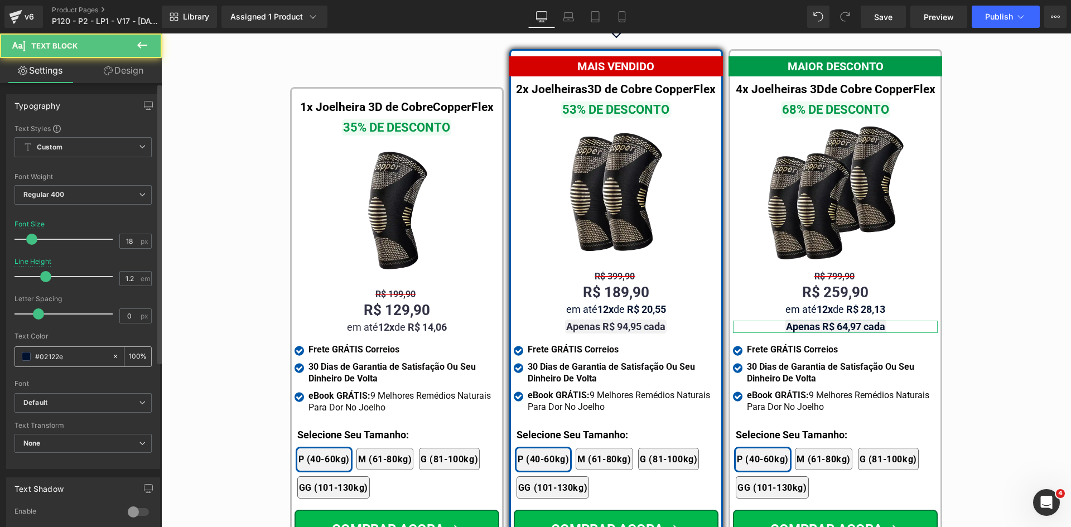
click at [73, 357] on input "#02122e" at bounding box center [70, 356] width 71 height 12
paste input "323246"
type input "323246"
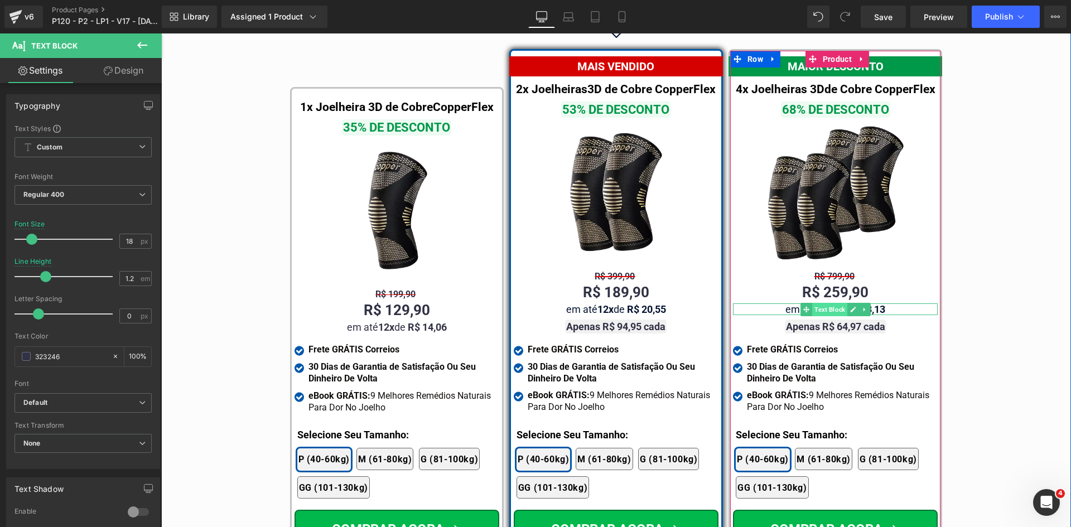
click at [823, 303] on span "Text Block" at bounding box center [829, 309] width 35 height 13
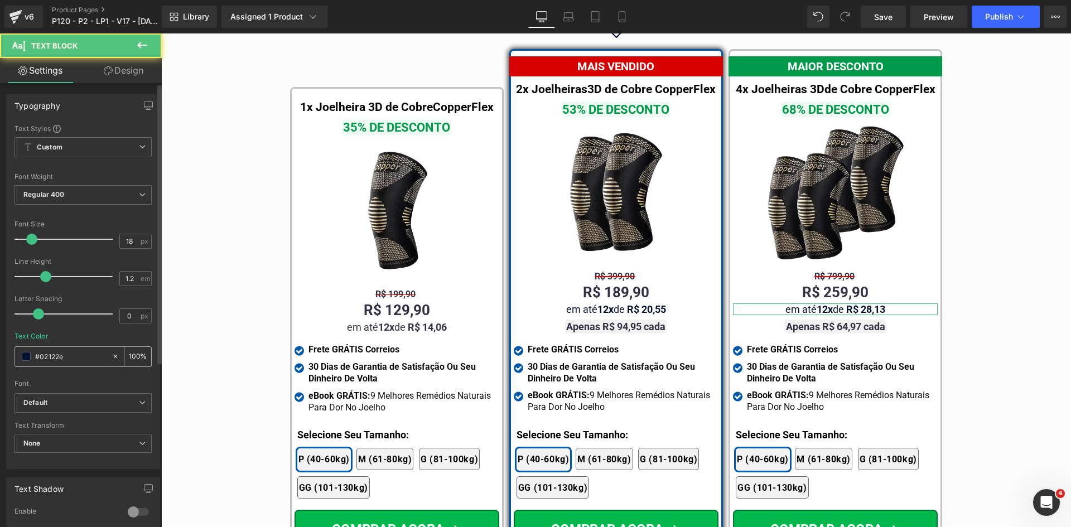
click at [90, 358] on input "#02122e" at bounding box center [70, 356] width 71 height 12
paste input "323246"
type input "323246"
click at [614, 304] on div "em até 12x de R$ 20,55 Text Block" at bounding box center [616, 310] width 205 height 12
click at [74, 358] on input "#02122e" at bounding box center [70, 356] width 71 height 12
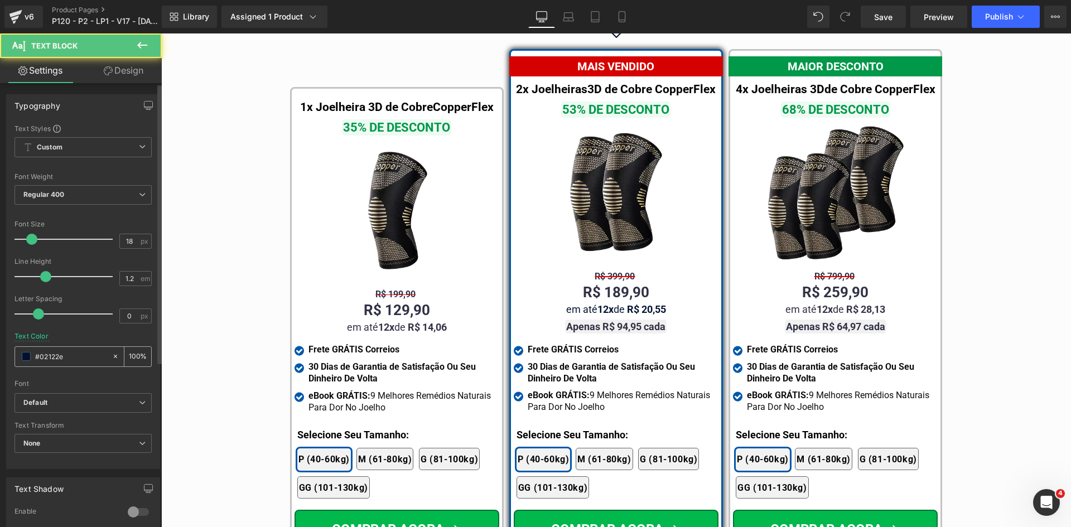
paste input "323246"
type input "323246"
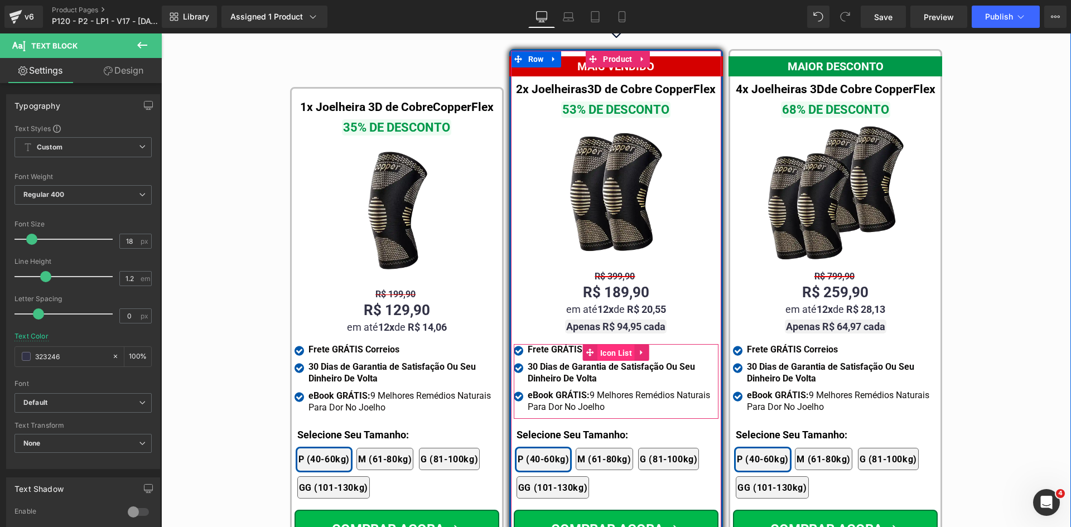
click at [615, 345] on span "Icon List" at bounding box center [616, 353] width 37 height 17
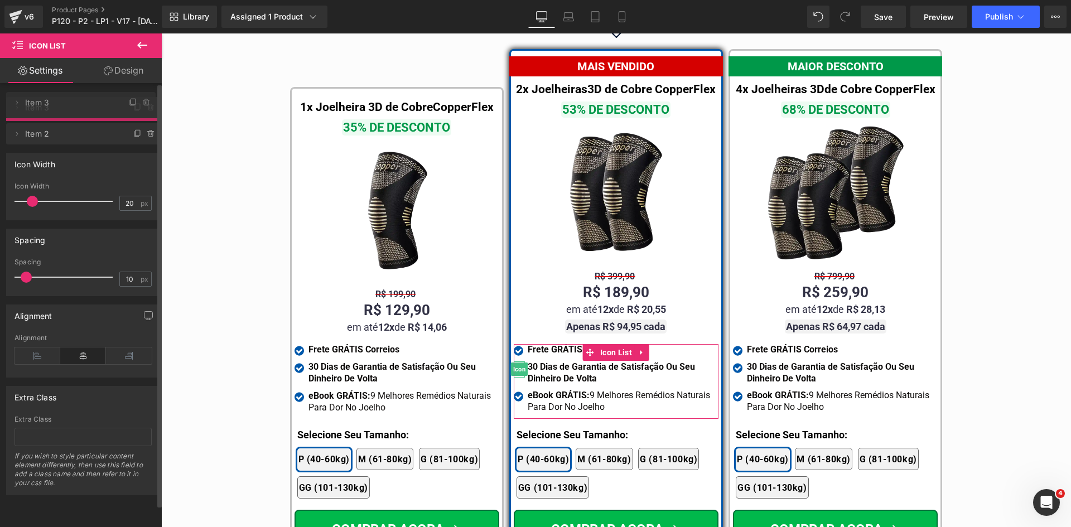
drag, startPoint x: 62, startPoint y: 129, endPoint x: 73, endPoint y: 96, distance: 34.4
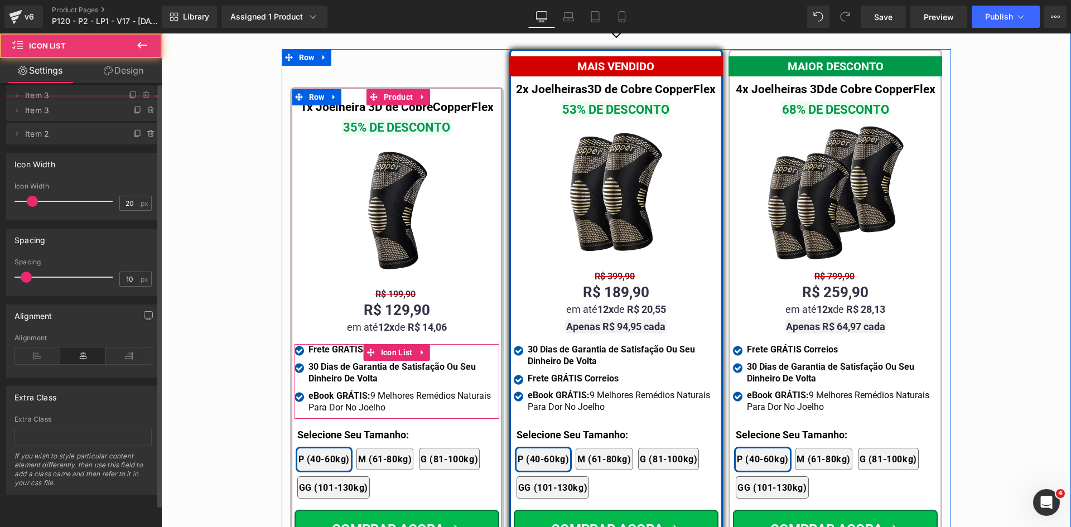
drag, startPoint x: 50, startPoint y: 132, endPoint x: 55, endPoint y: 96, distance: 36.0
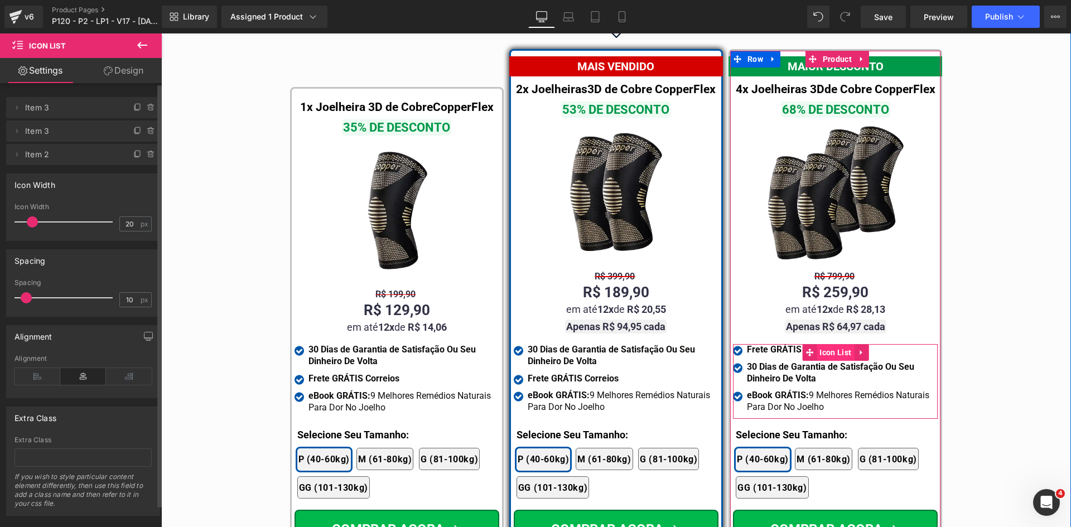
click at [829, 344] on span "Icon List" at bounding box center [835, 352] width 37 height 17
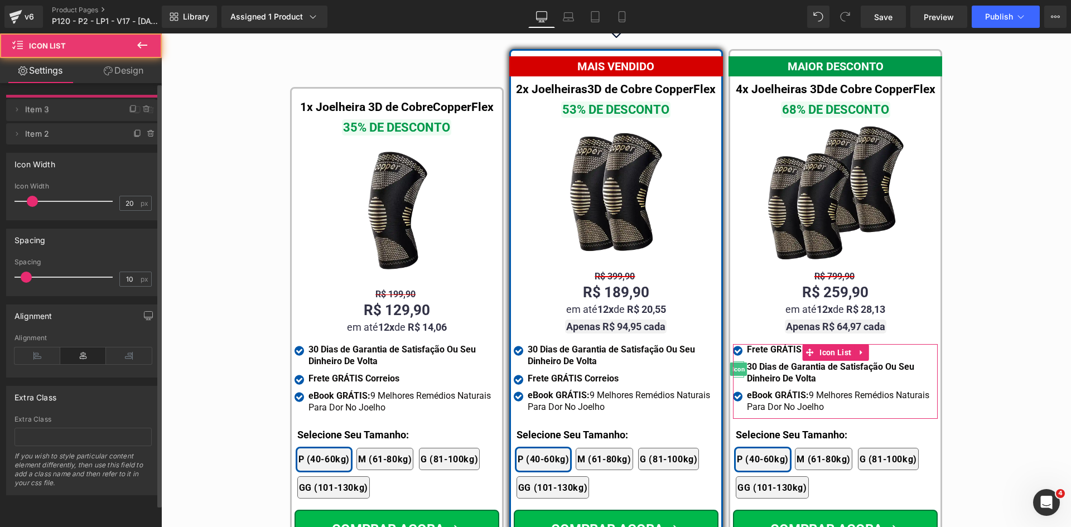
drag, startPoint x: 74, startPoint y: 133, endPoint x: 65, endPoint y: 90, distance: 43.5
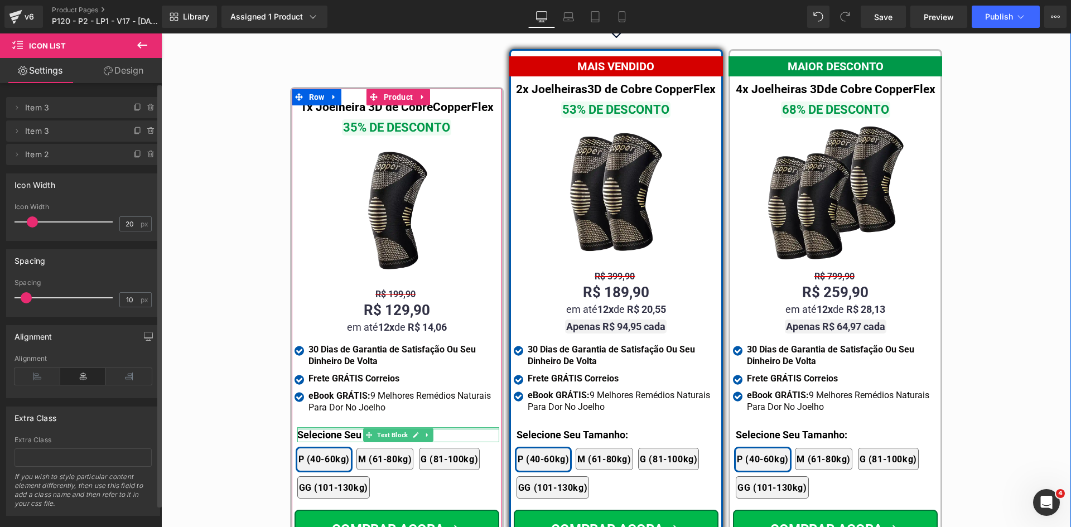
drag, startPoint x: 320, startPoint y: 417, endPoint x: 326, endPoint y: 415, distance: 5.8
click at [320, 427] on div "Selecione Seu Tamanho: Text Block" at bounding box center [398, 434] width 202 height 15
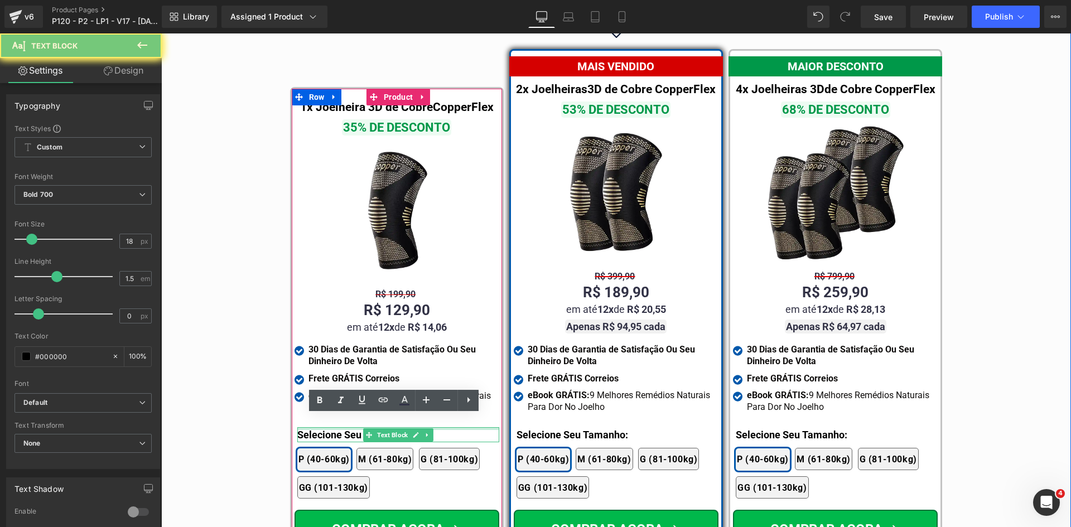
click at [319, 427] on p "Selecione Seu Tamanho:" at bounding box center [398, 434] width 202 height 15
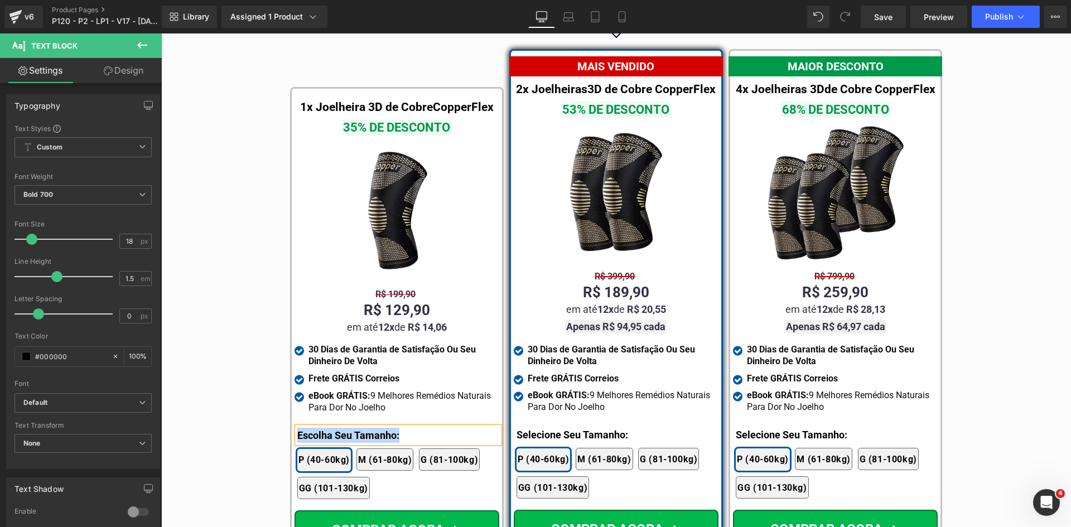
copy p "Escolha Seu Tamanho:"
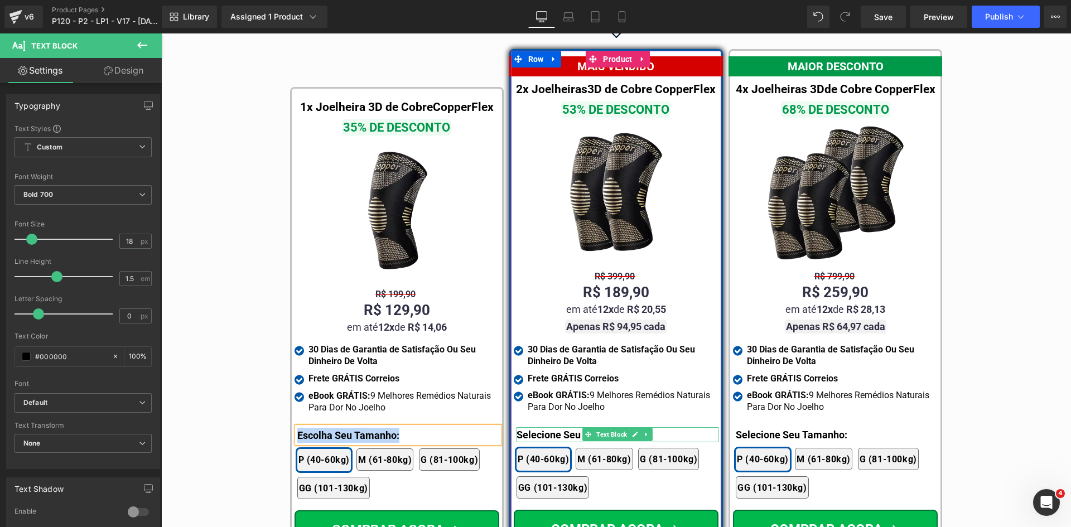
click at [551, 427] on div at bounding box center [618, 428] width 202 height 3
click at [551, 427] on p "Selecione Seu Tamanho:" at bounding box center [618, 434] width 202 height 15
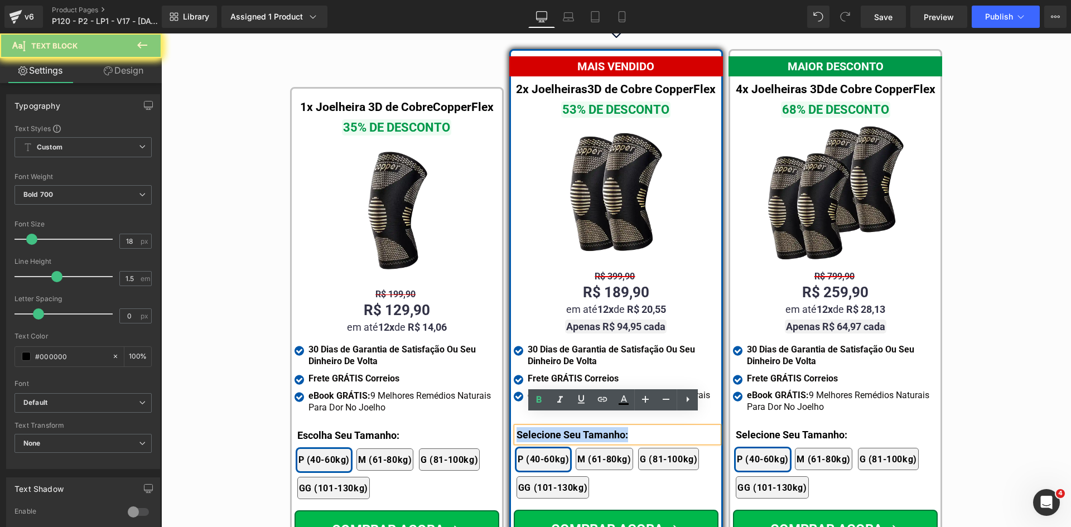
click at [551, 427] on p "Selecione Seu Tamanho:" at bounding box center [618, 434] width 202 height 15
paste div
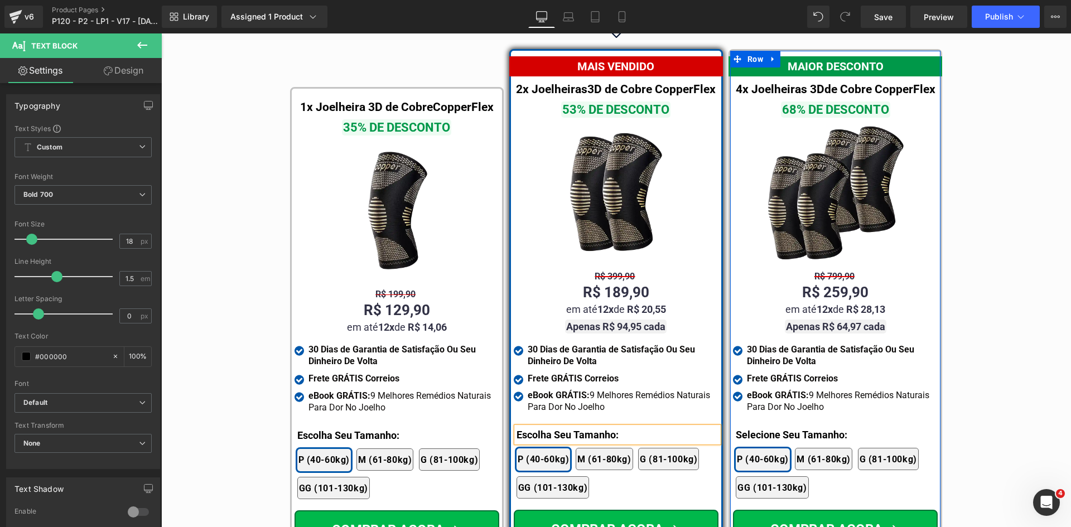
click at [769, 427] on p "Selecione Seu Tamanho:" at bounding box center [837, 434] width 202 height 15
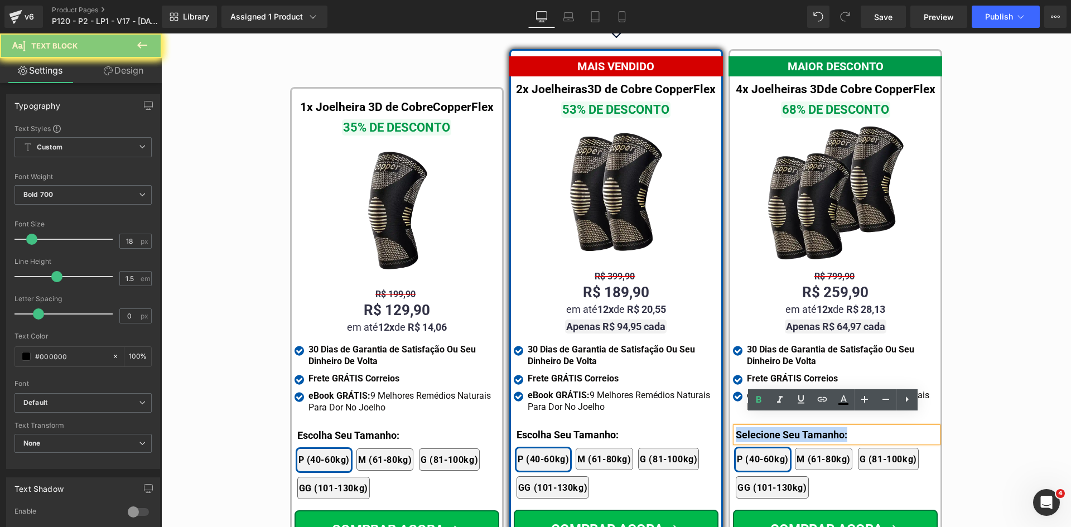
paste div
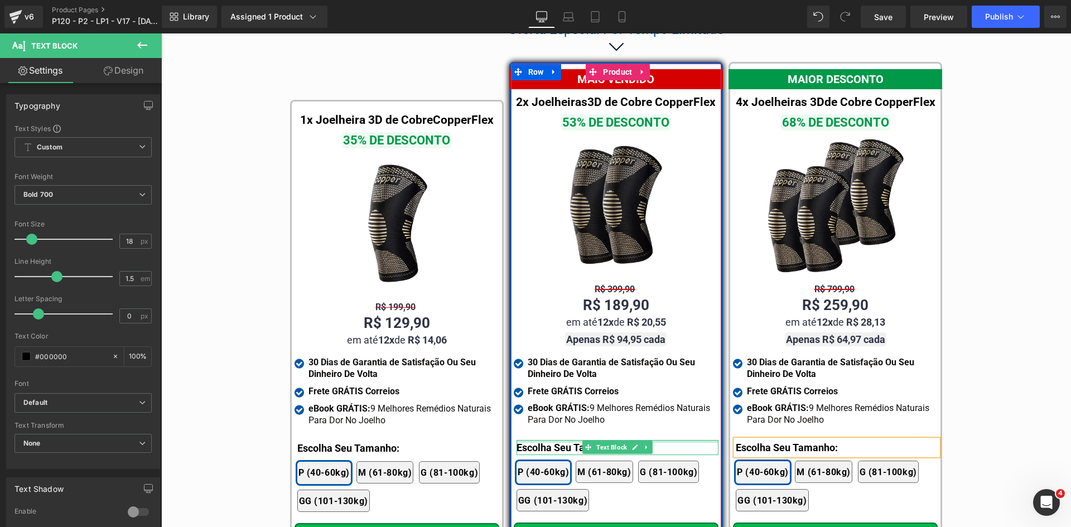
scroll to position [6395, 0]
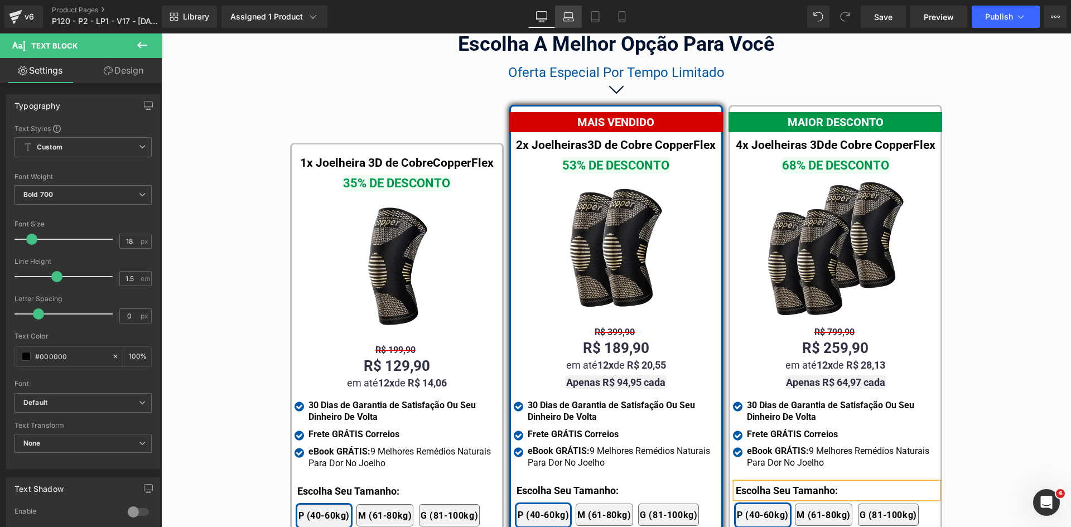
click at [562, 20] on link "Laptop" at bounding box center [568, 17] width 27 height 22
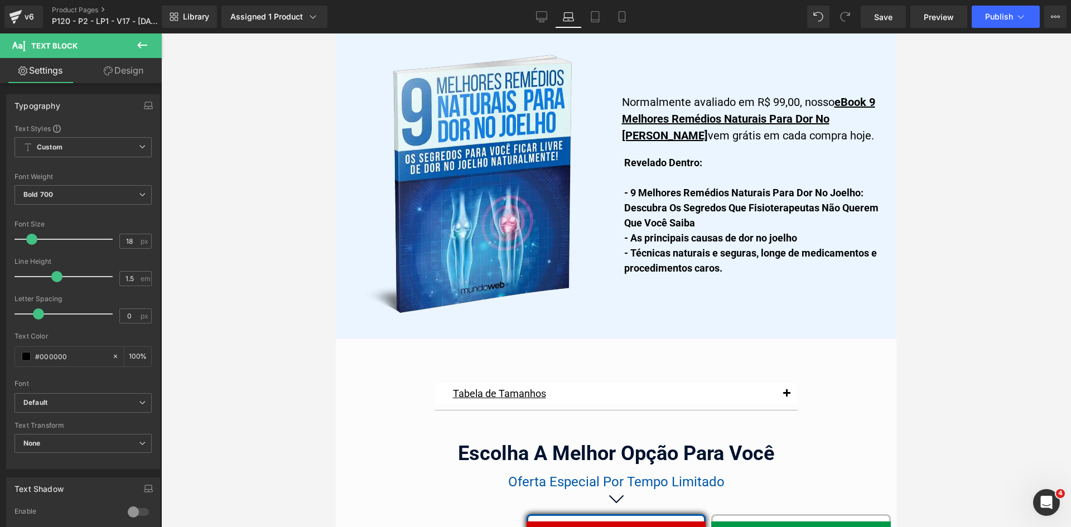
scroll to position [6811, 0]
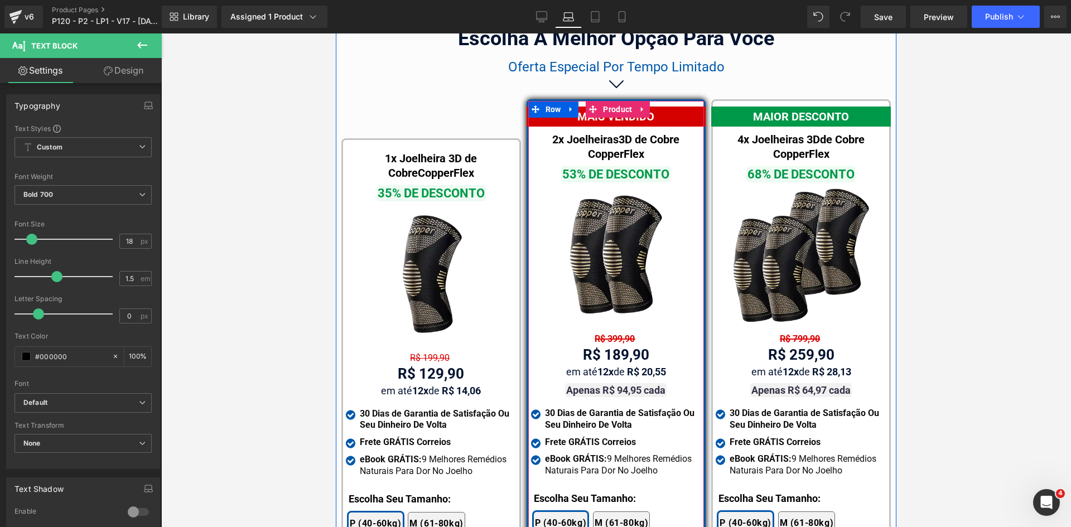
click at [610, 332] on span "Text Block" at bounding box center [627, 338] width 35 height 13
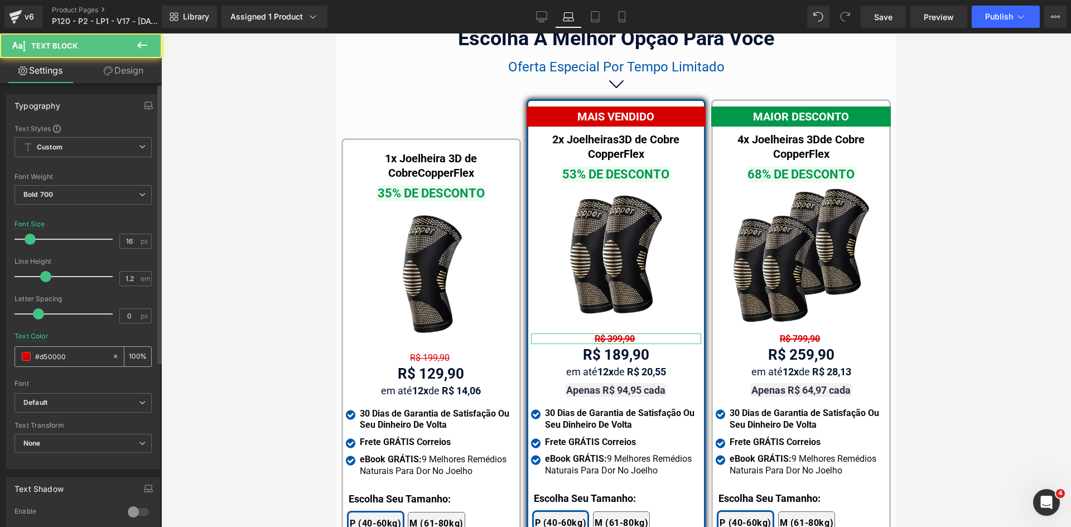
click at [80, 358] on input "#d50000" at bounding box center [70, 356] width 71 height 12
paste input "Escolha Seu Tamanho:"
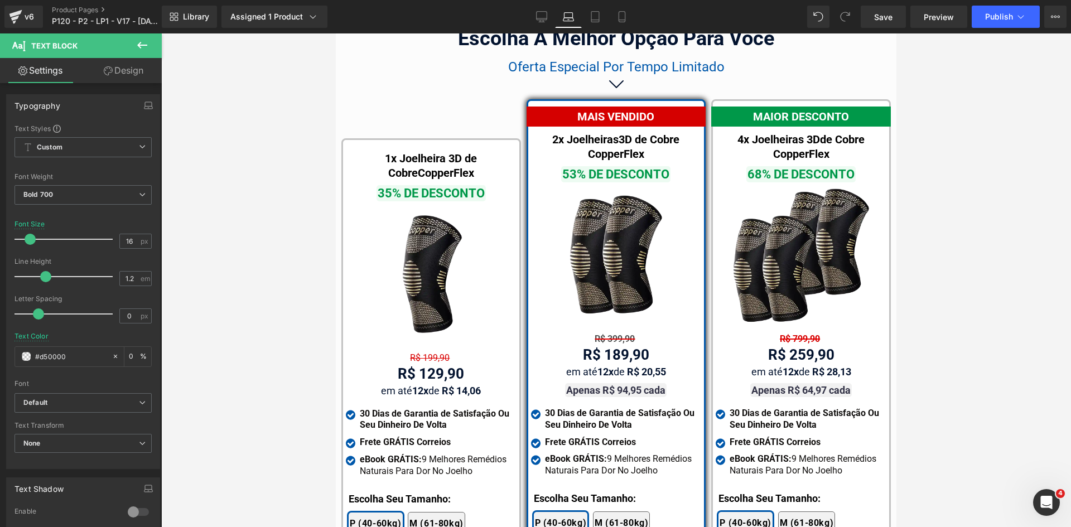
scroll to position [0, 0]
type input "323246"
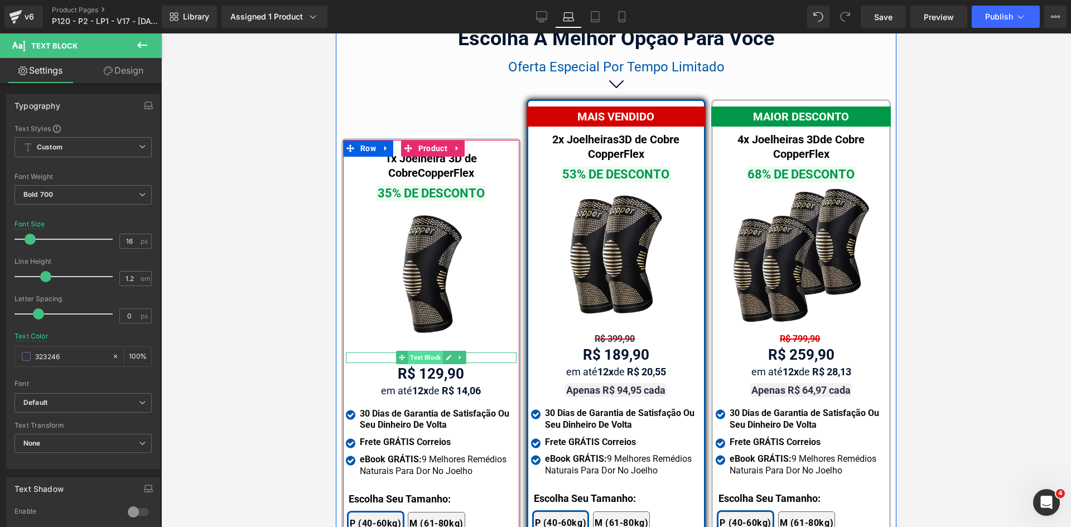
click at [429, 351] on span "Text Block" at bounding box center [425, 357] width 35 height 13
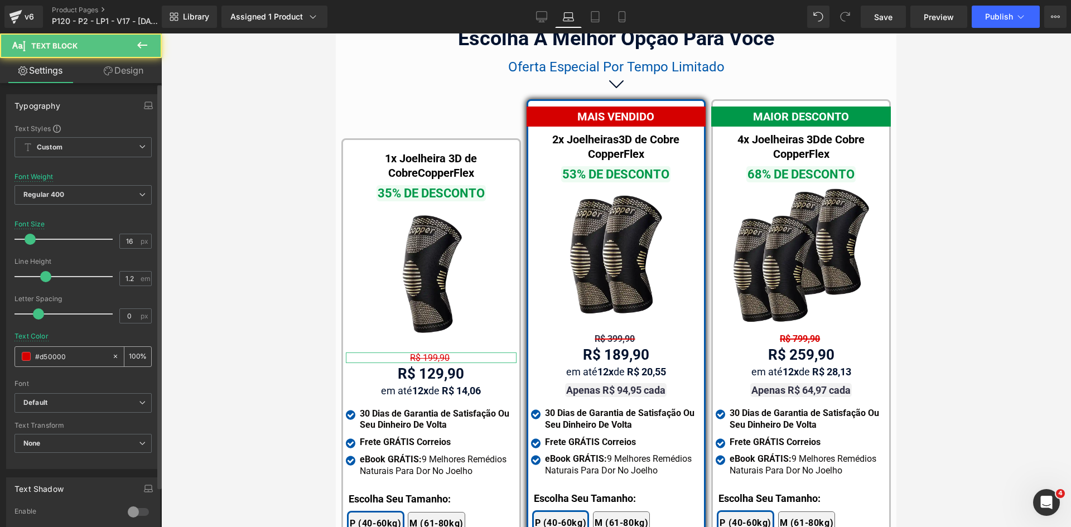
click at [59, 358] on input "#d50000" at bounding box center [70, 356] width 71 height 12
paste input "323246"
type input "323246"
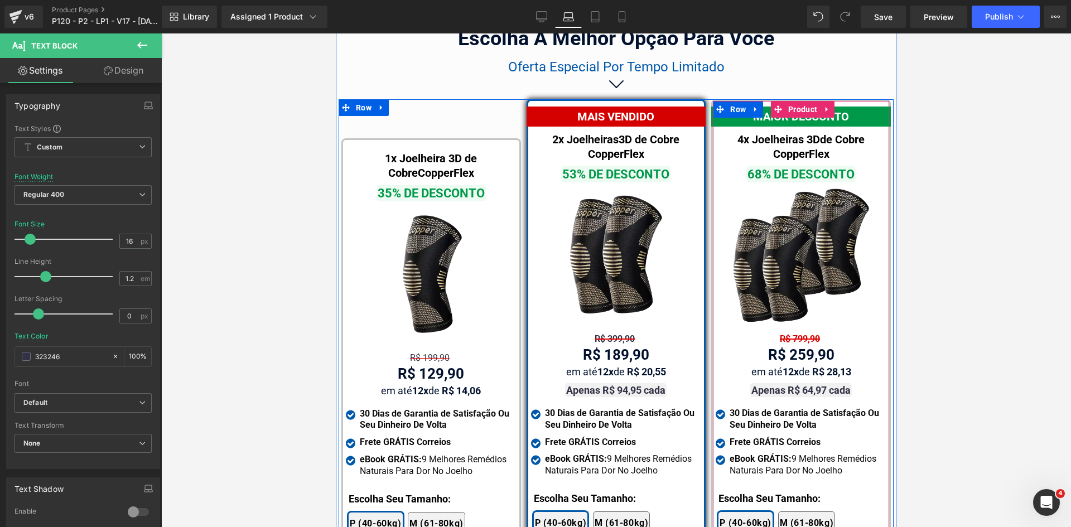
click at [788, 314] on div "MAIOR DESCONTO Text Block 4x Joelheiras 3D de Cobre CopperFlex Text Block 68% D…" at bounding box center [801, 372] width 171 height 531
click at [788, 334] on div "R$ 799,90 Text Block" at bounding box center [801, 339] width 171 height 11
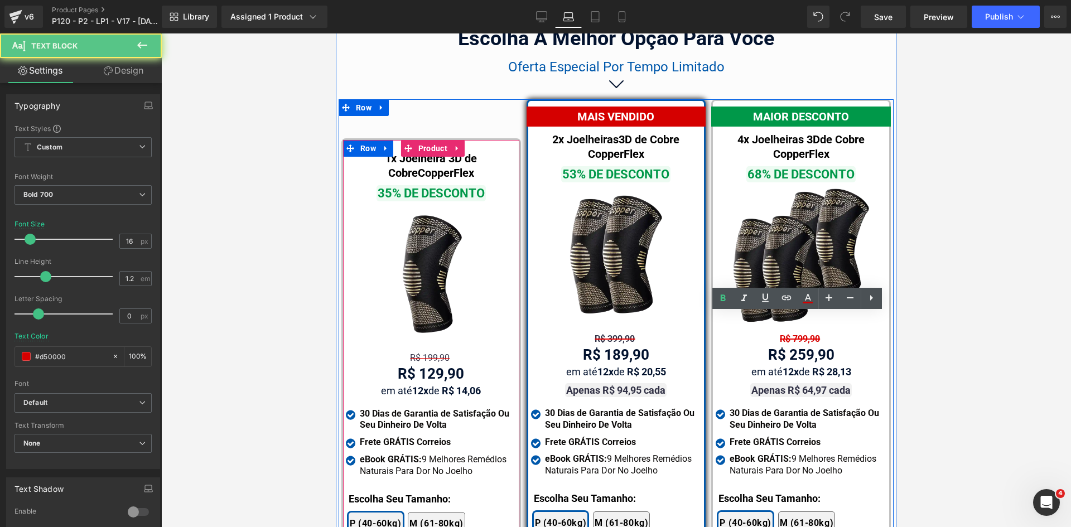
click at [417, 351] on span "Text Block" at bounding box center [425, 357] width 35 height 13
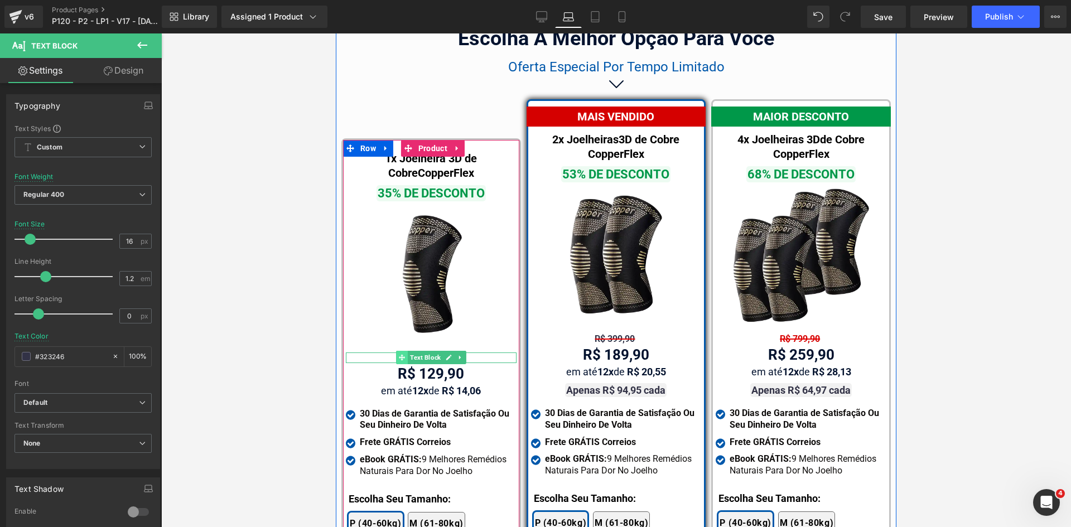
drag, startPoint x: 425, startPoint y: 338, endPoint x: 396, endPoint y: 334, distance: 29.3
click at [425, 351] on span "Text Block" at bounding box center [425, 357] width 35 height 13
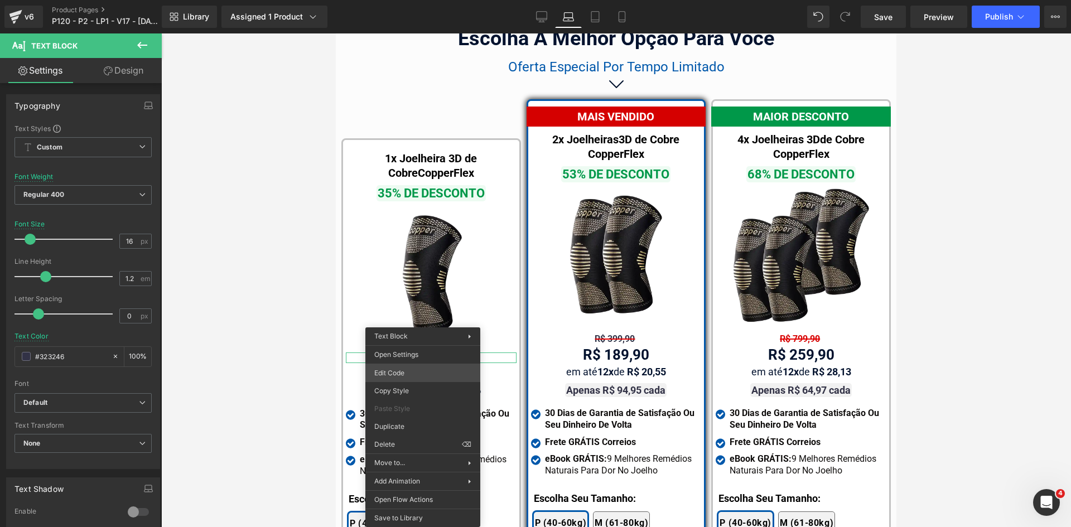
click at [402, 0] on div "Text Block You are previewing how the will restyle your page. You can not edit …" at bounding box center [535, 0] width 1071 height 0
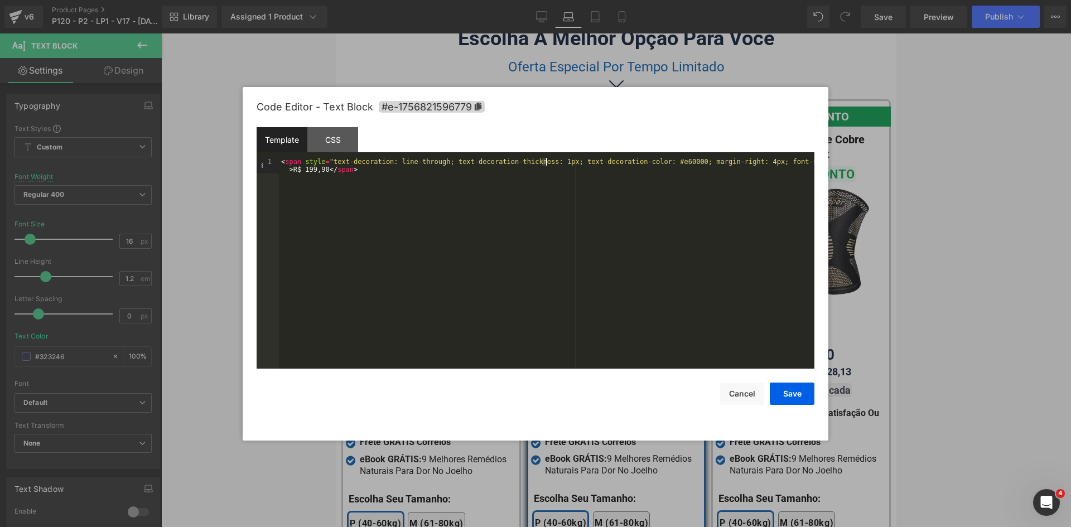
click at [546, 163] on div "< span style = "text-decoration: line-through; text-decoration-thickness: 1px; …" at bounding box center [547, 279] width 536 height 242
click at [799, 398] on button "Save" at bounding box center [792, 394] width 45 height 22
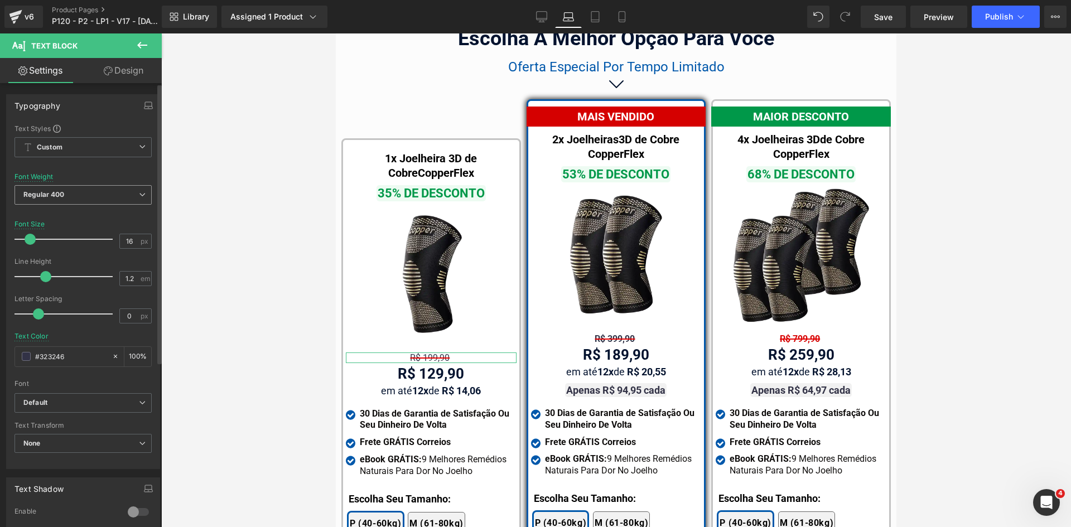
click at [66, 191] on span "Regular 400" at bounding box center [83, 195] width 137 height 20
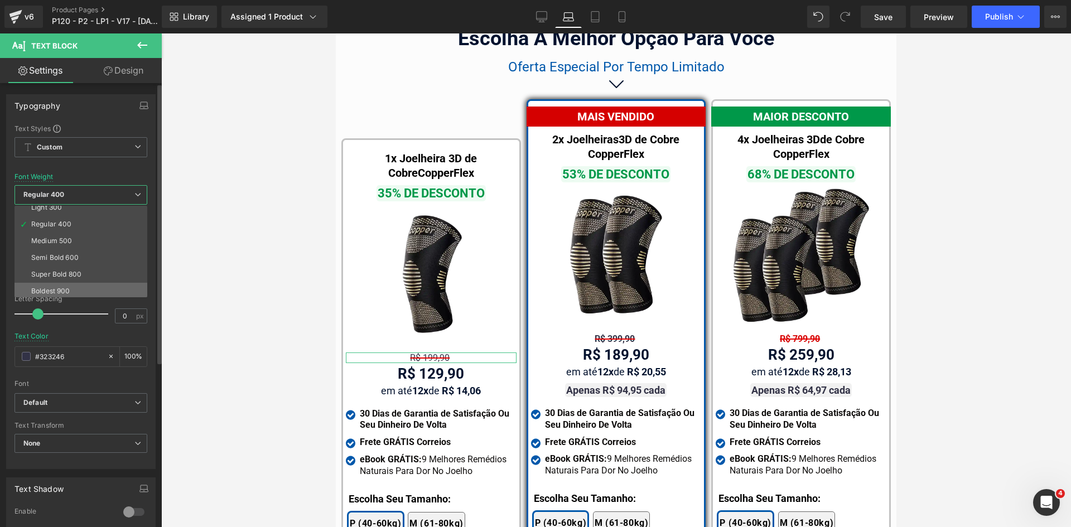
scroll to position [56, 0]
click at [52, 287] on li "Bold 700" at bounding box center [84, 292] width 138 height 17
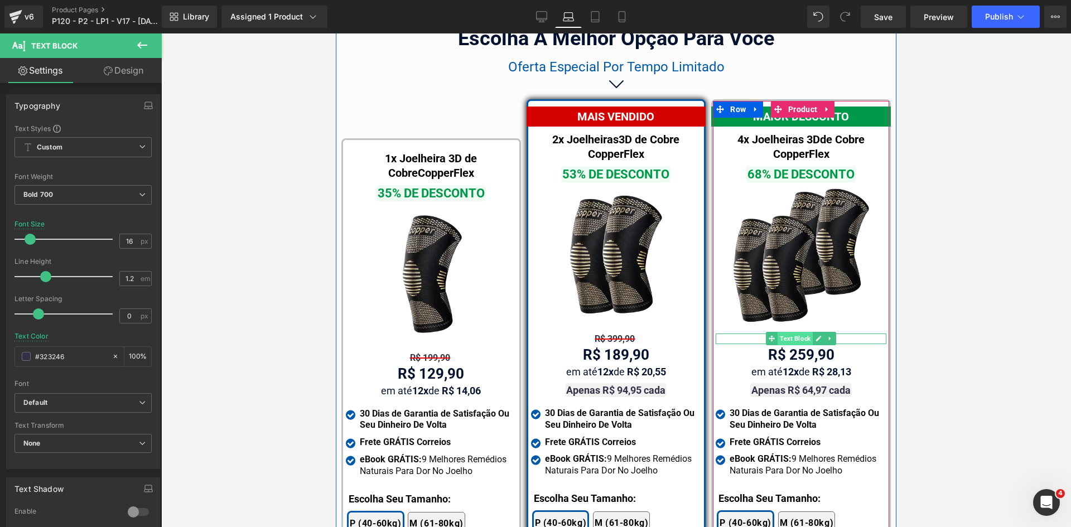
click at [796, 334] on div "R$ 799,90 Text Block" at bounding box center [801, 339] width 171 height 11
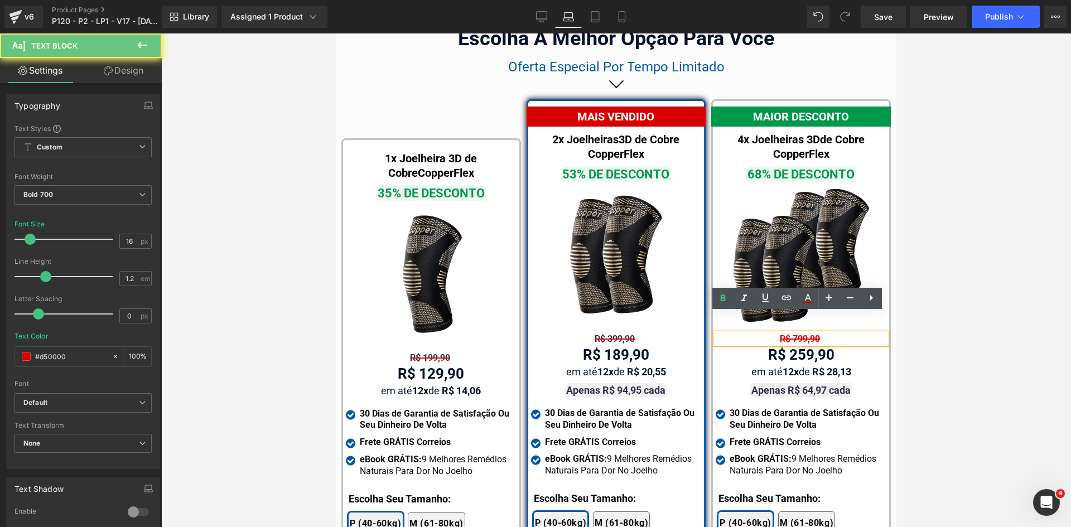
click at [797, 334] on span "R$ 799,90" at bounding box center [800, 339] width 40 height 11
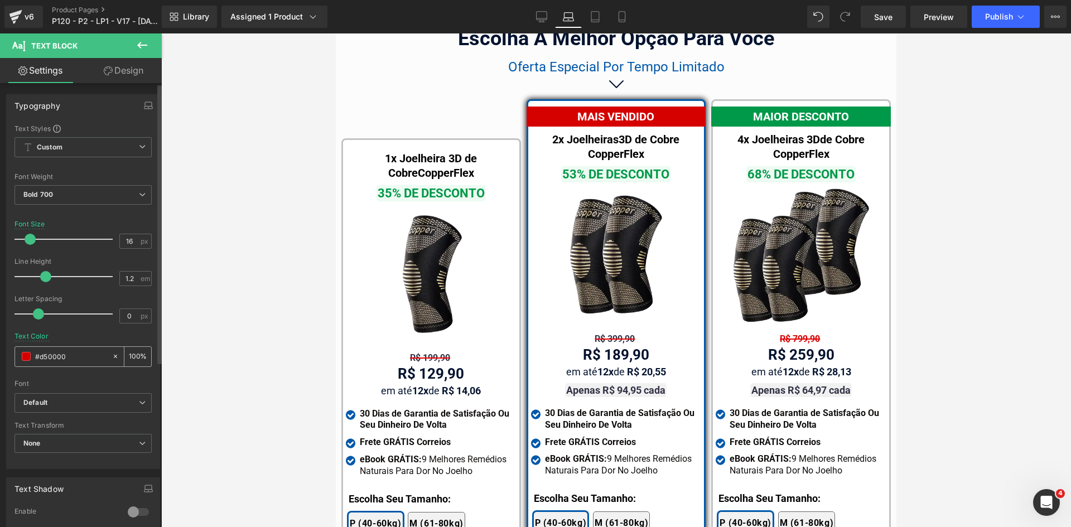
click at [86, 355] on input "#d50000" at bounding box center [70, 356] width 71 height 12
type input "323246"
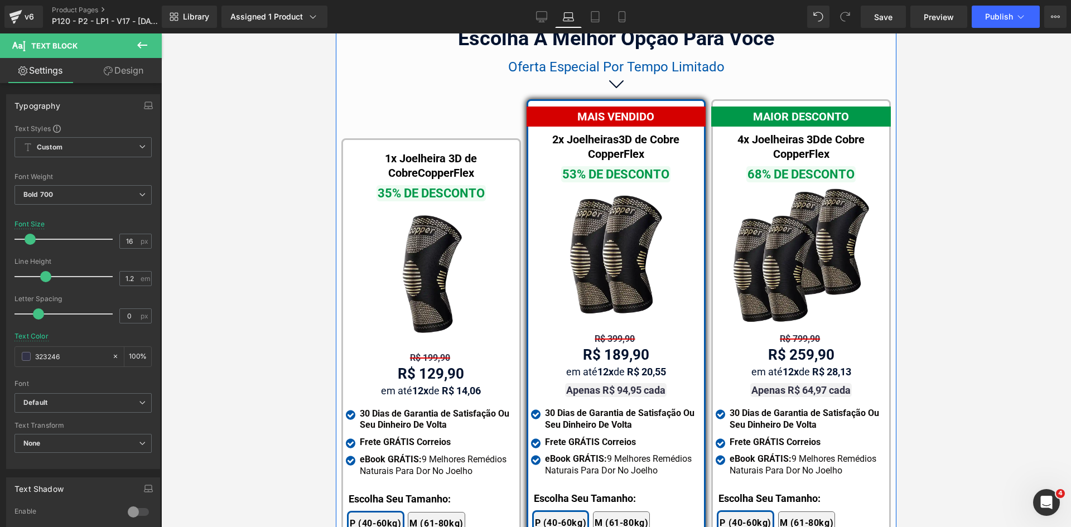
click at [796, 348] on span "Text Block" at bounding box center [812, 354] width 35 height 13
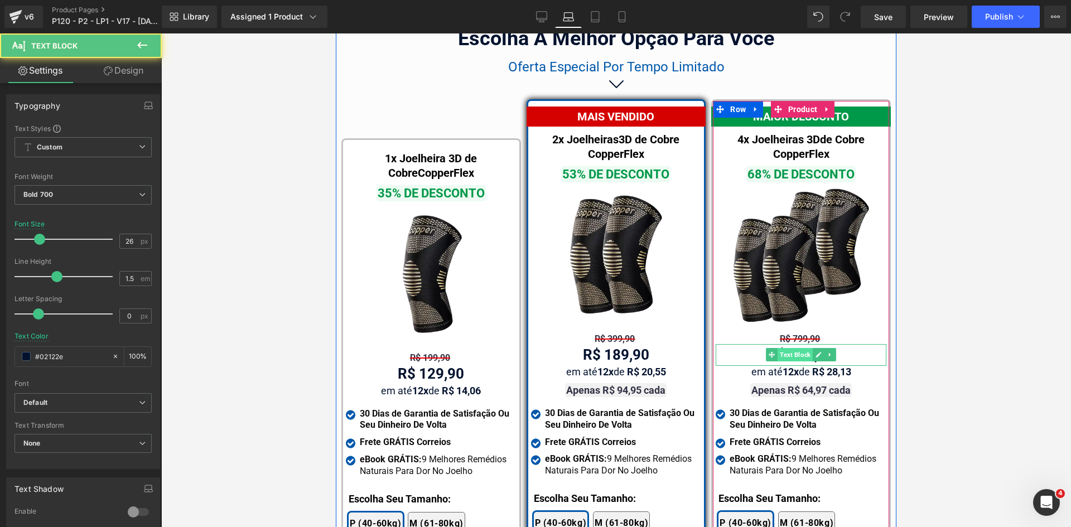
click at [791, 348] on span "Text Block" at bounding box center [795, 354] width 35 height 13
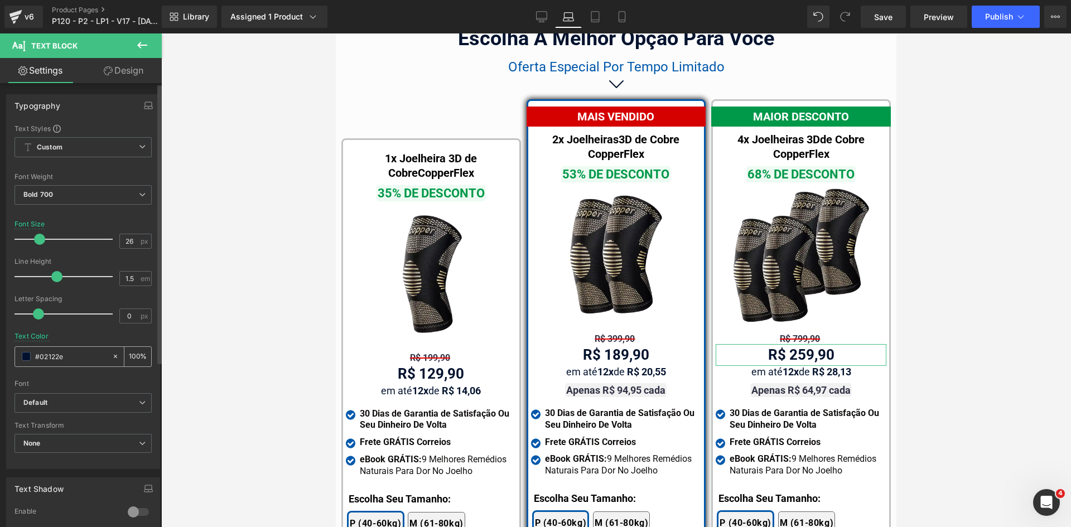
click at [70, 353] on input "#02122e" at bounding box center [70, 356] width 71 height 12
paste input "323246"
type input "323246"
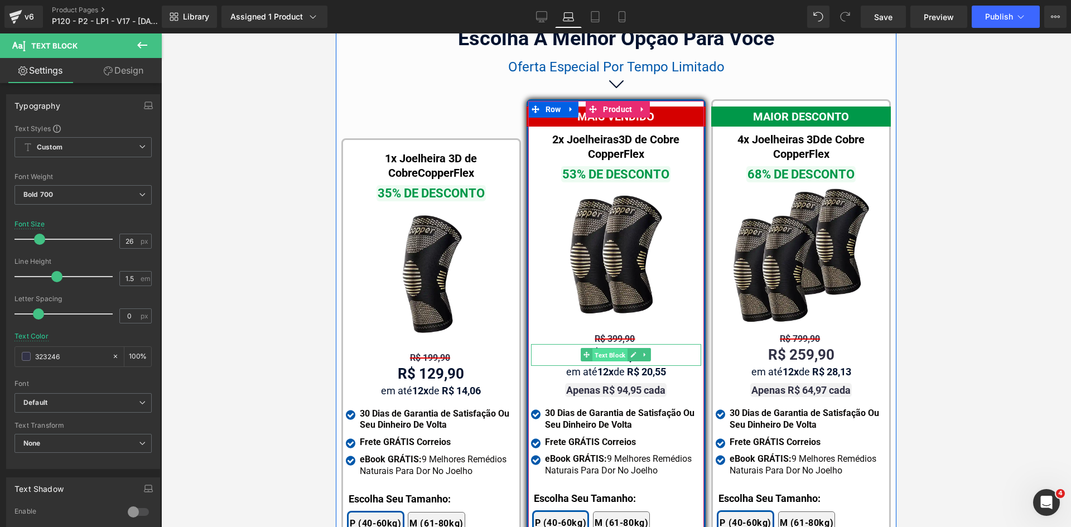
click at [610, 349] on span "Text Block" at bounding box center [610, 355] width 35 height 13
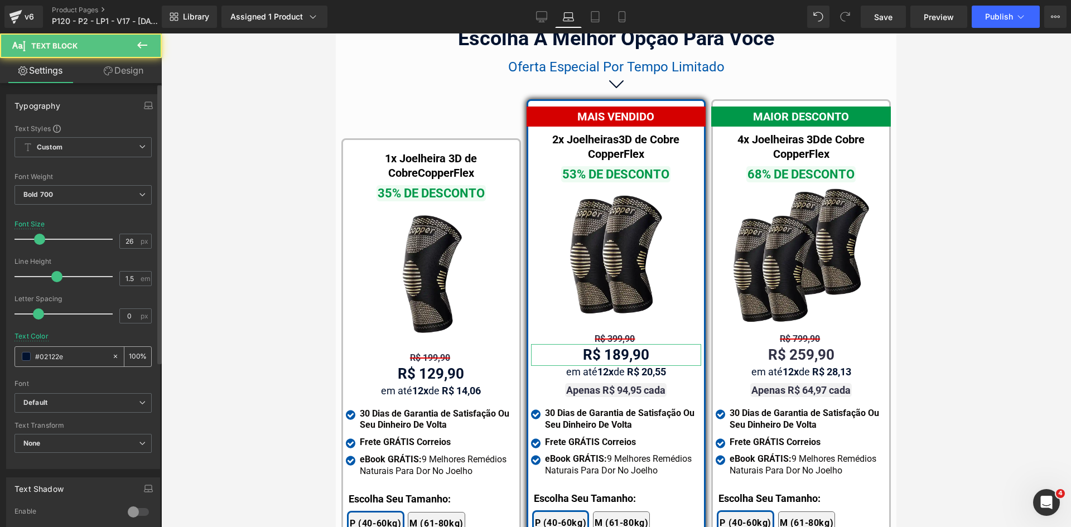
click at [65, 357] on input "#02122e" at bounding box center [70, 356] width 71 height 12
paste input "323246"
type input "323246"
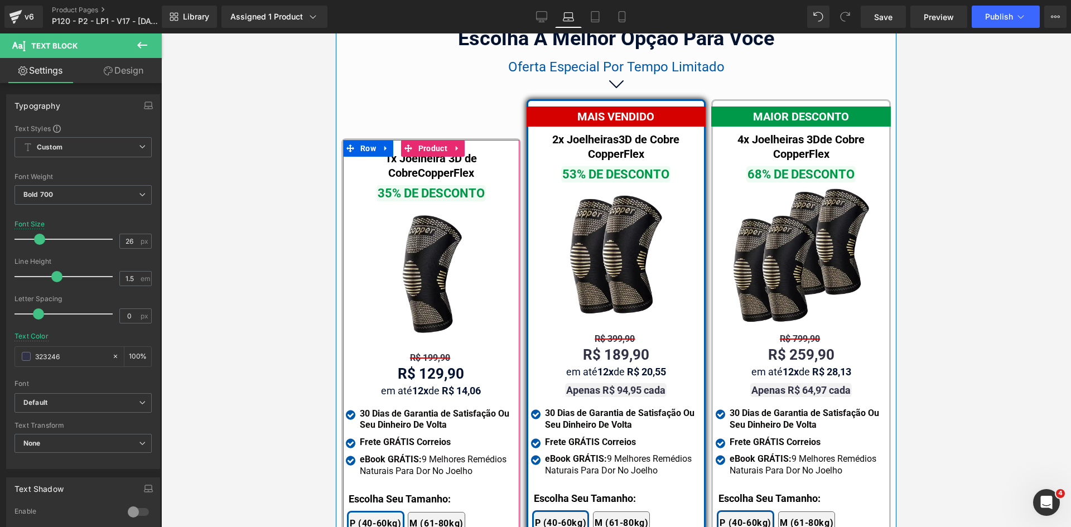
click at [421, 367] on span "Text Block" at bounding box center [425, 373] width 35 height 13
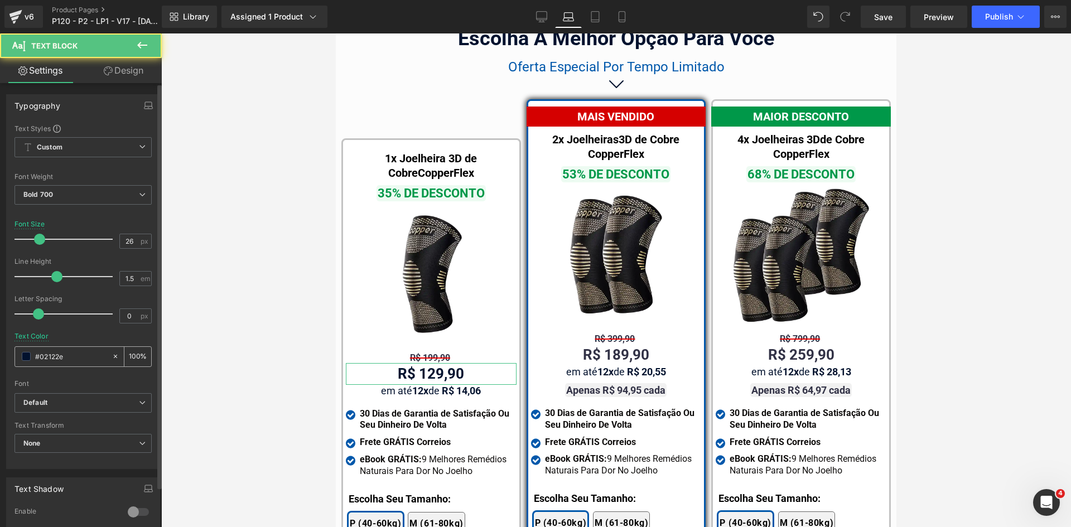
click at [71, 359] on input "#02122e" at bounding box center [70, 356] width 71 height 12
paste input "323246"
type input "323246"
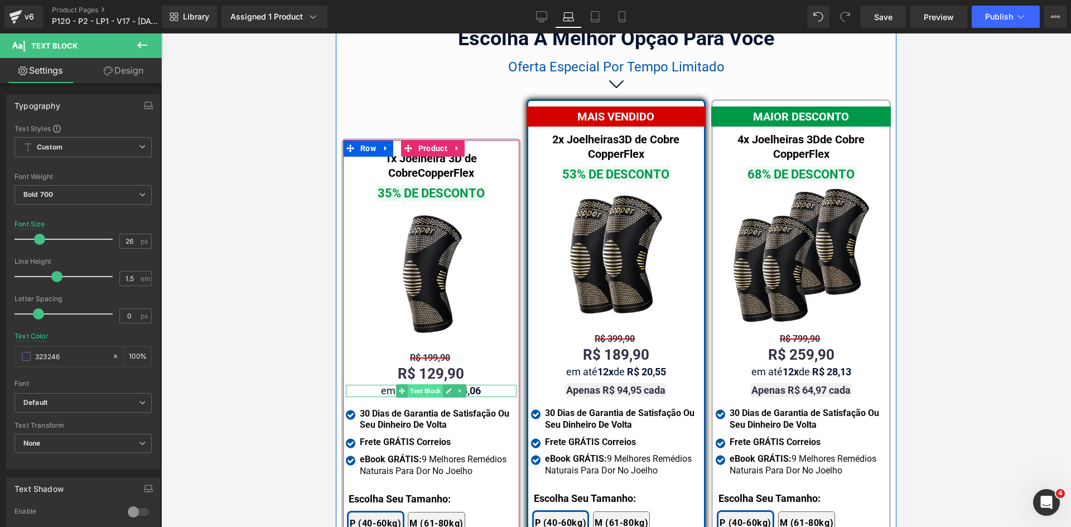
click at [415, 384] on span "Text Block" at bounding box center [425, 390] width 35 height 13
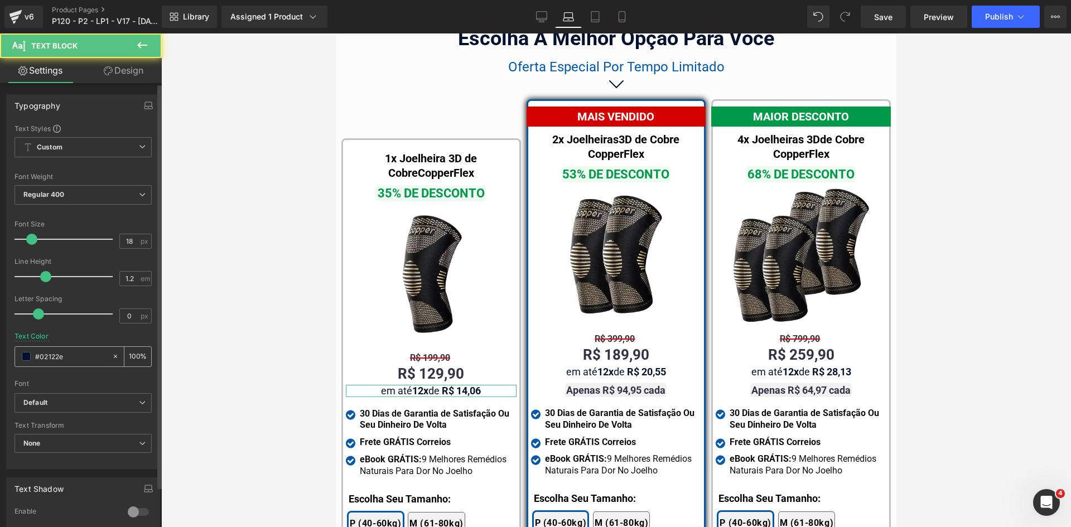
click at [88, 355] on input "#02122e" at bounding box center [70, 356] width 71 height 12
paste input "323246"
type input "323246"
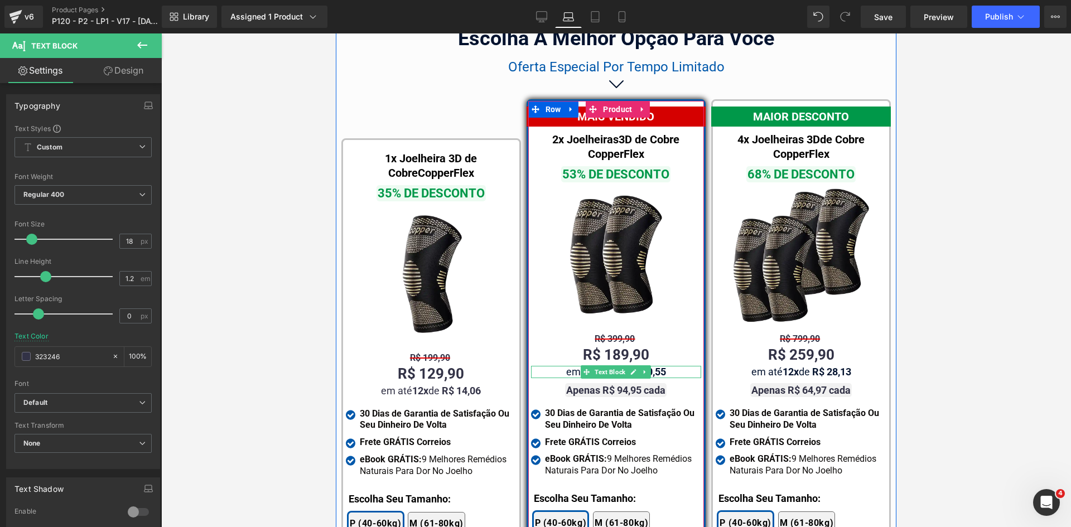
click at [615, 365] on span "Text Block" at bounding box center [610, 371] width 35 height 13
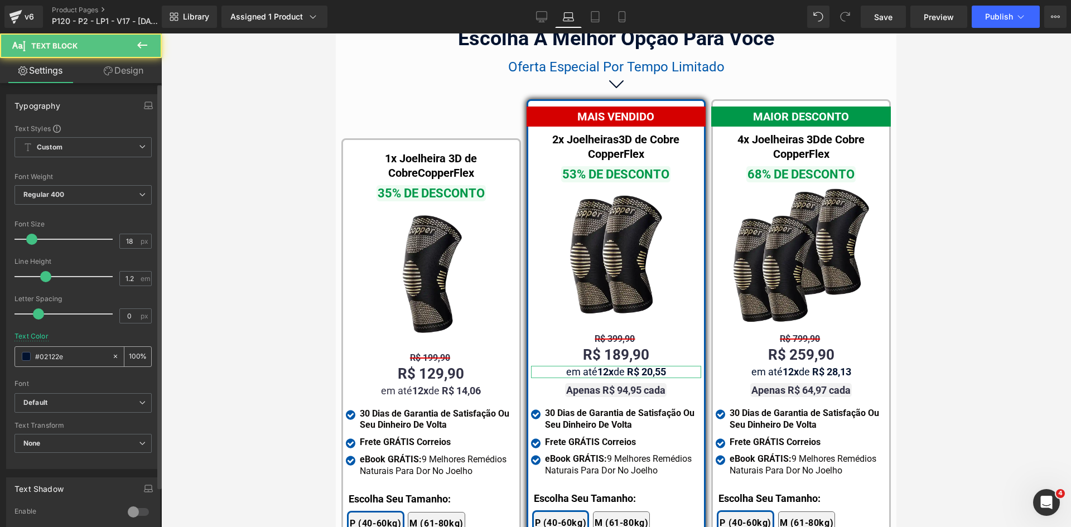
click at [83, 359] on input "#02122e" at bounding box center [70, 356] width 71 height 12
paste input "323246"
type input "323246"
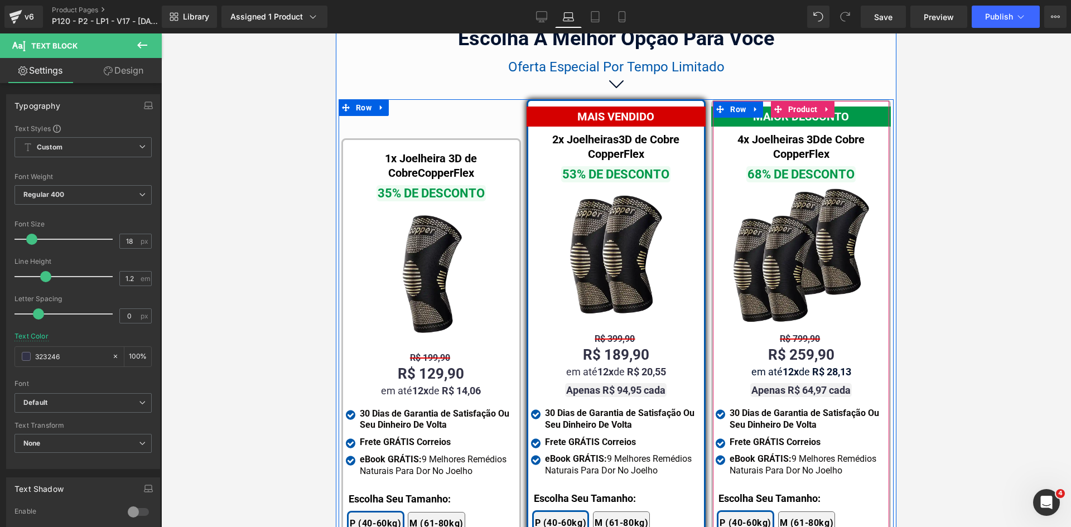
click at [791, 366] on div "em até 12x de R$ 28,13 Text Block" at bounding box center [801, 372] width 171 height 12
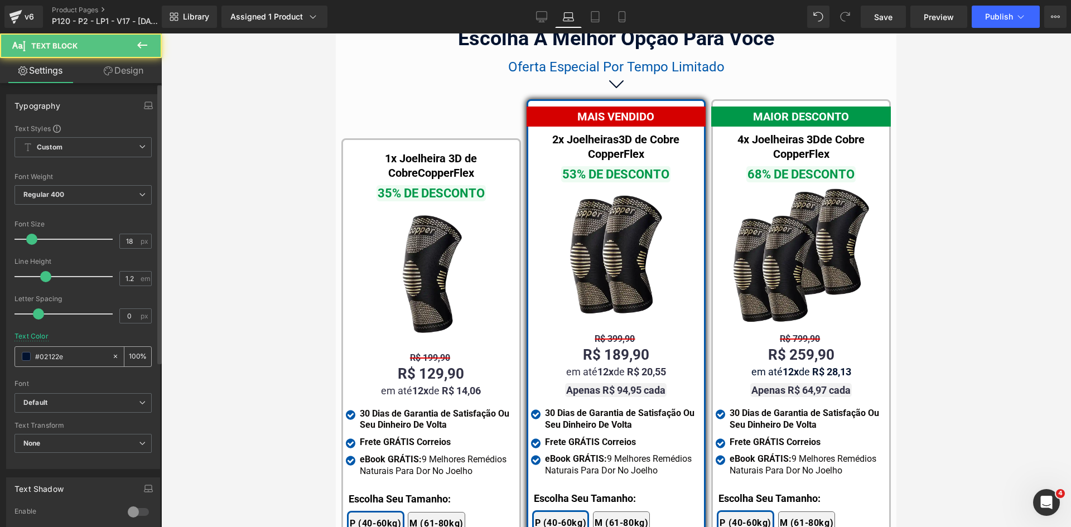
click at [88, 359] on input "#02122e" at bounding box center [70, 356] width 71 height 12
paste input "323246"
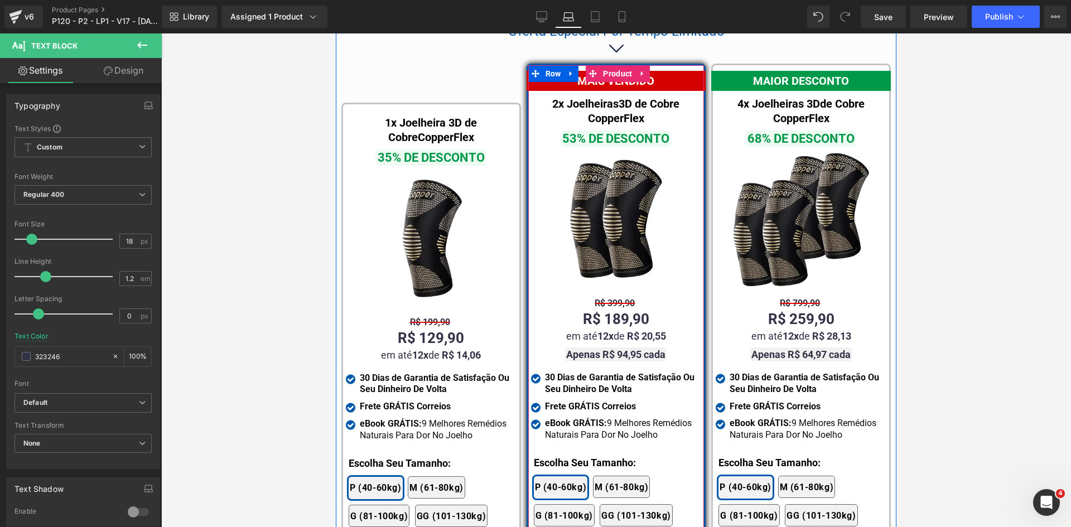
scroll to position [6866, 0]
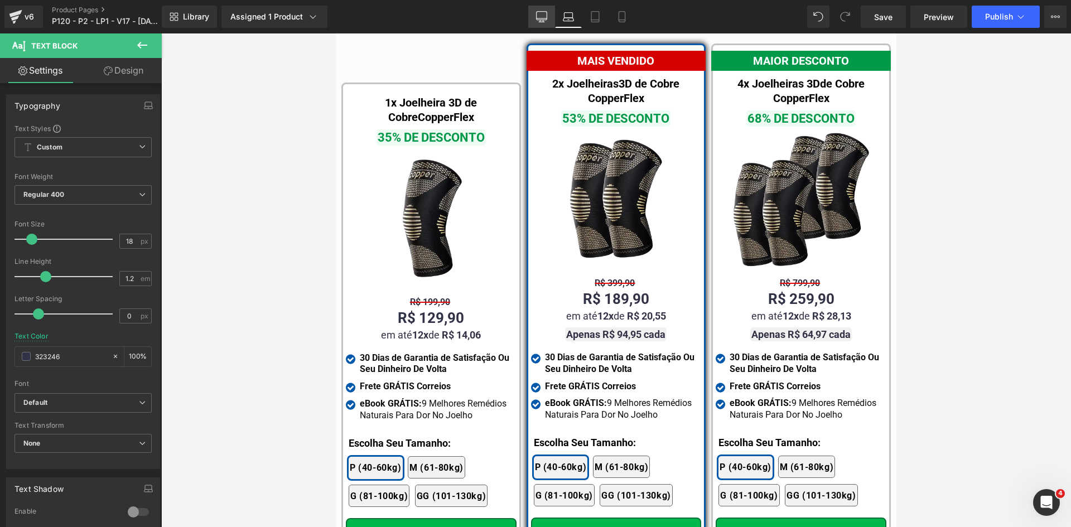
type input "323246"
drag, startPoint x: 539, startPoint y: 21, endPoint x: 354, endPoint y: 26, distance: 185.3
click at [539, 21] on icon at bounding box center [541, 16] width 11 height 11
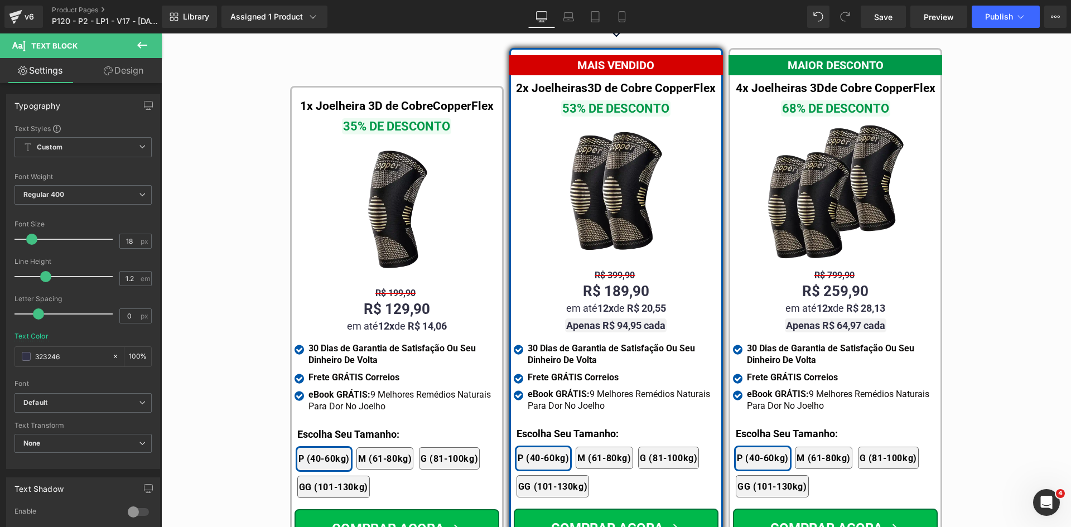
scroll to position [6676, 0]
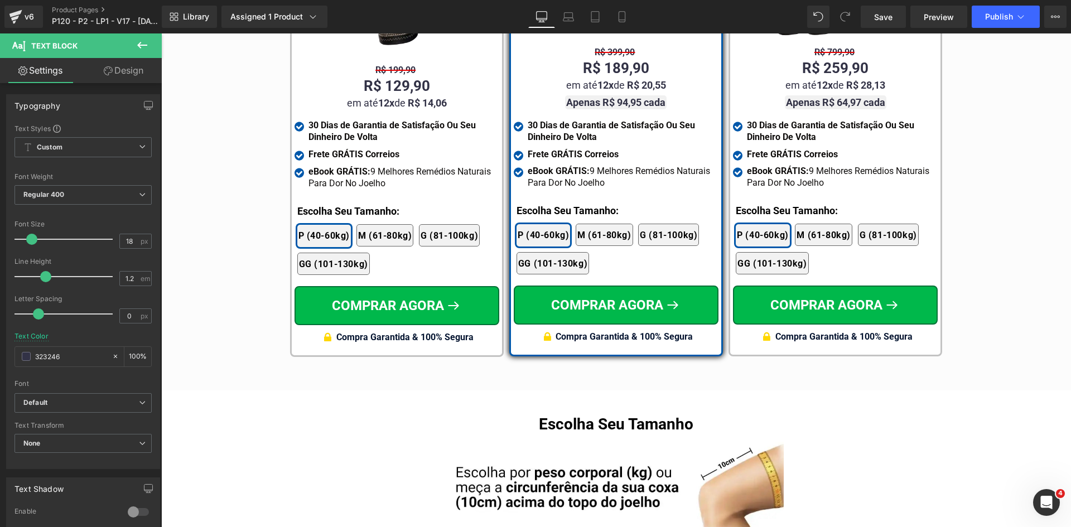
click at [673, 331] on span "Compra Garantida & 100% Segura" at bounding box center [624, 336] width 137 height 11
drag, startPoint x: 120, startPoint y: 241, endPoint x: 149, endPoint y: 240, distance: 29.0
click at [149, 240] on div "Text Styles Custom Custom Setup Global Style Custom Setup Global Style Thin 100…" at bounding box center [83, 296] width 153 height 345
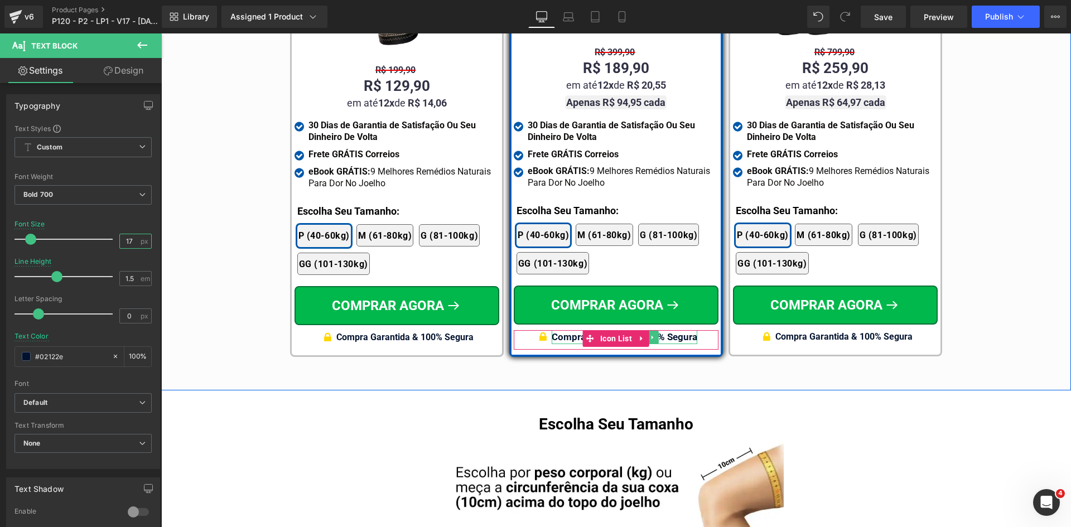
type input "17"
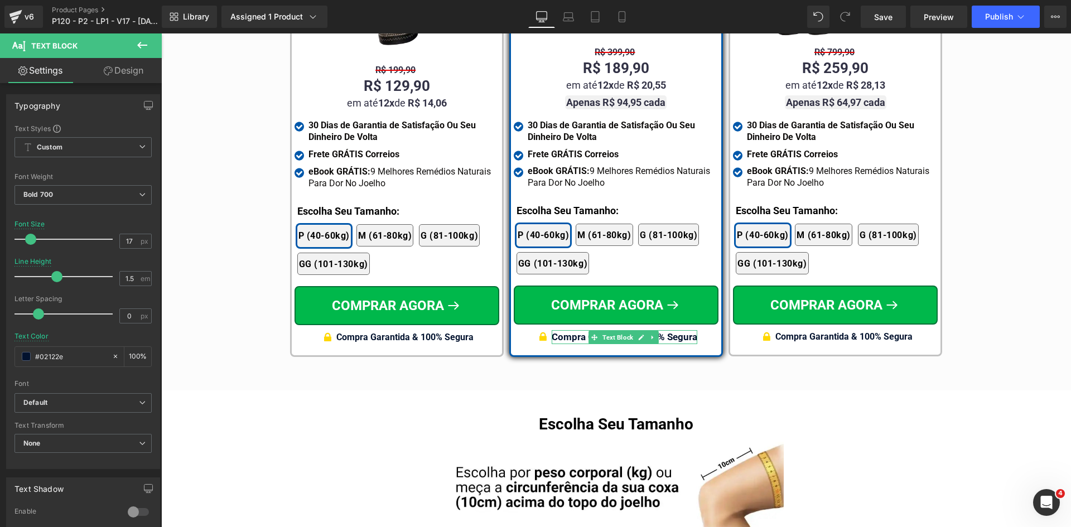
drag, startPoint x: 827, startPoint y: 423, endPoint x: 719, endPoint y: 364, distance: 122.6
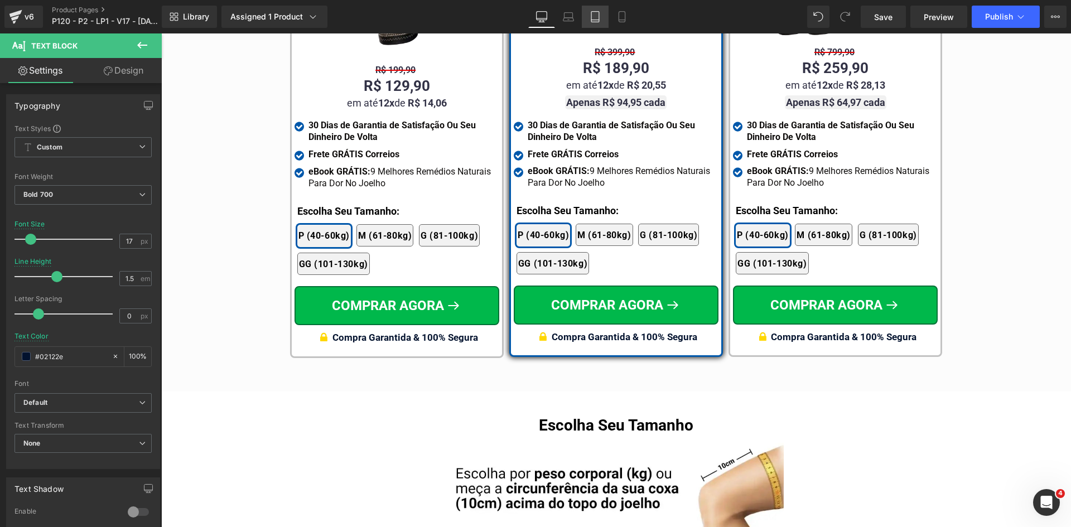
drag, startPoint x: 591, startPoint y: 19, endPoint x: 204, endPoint y: 5, distance: 388.0
click at [591, 19] on icon at bounding box center [595, 16] width 11 height 11
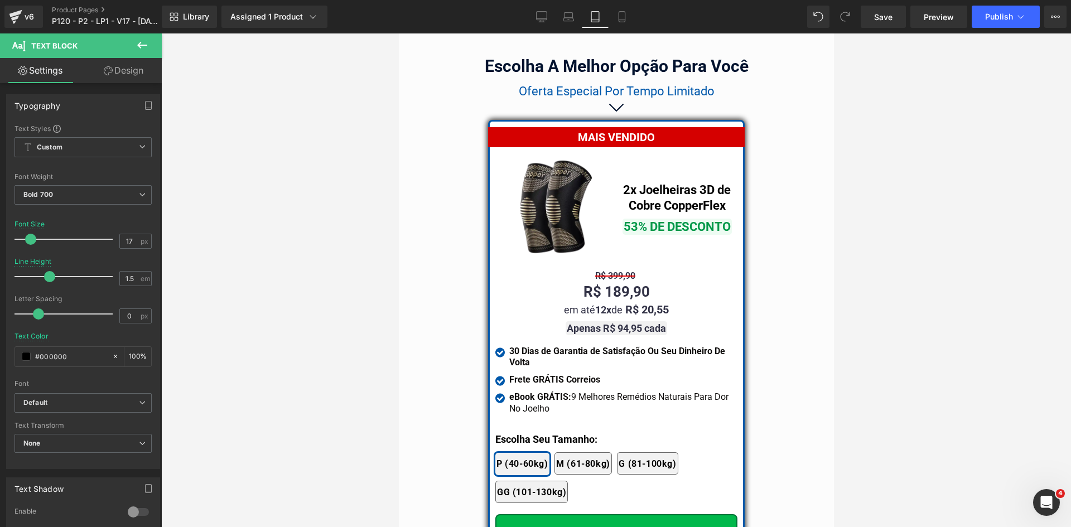
scroll to position [9545, 0]
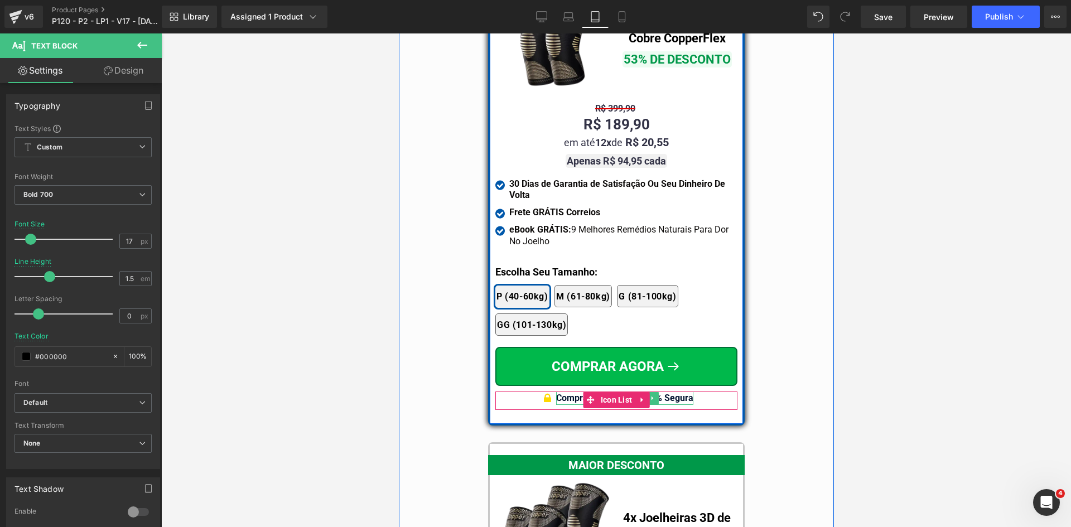
click at [671, 393] on b "Compra Garantida & 100% Segura" at bounding box center [624, 398] width 137 height 11
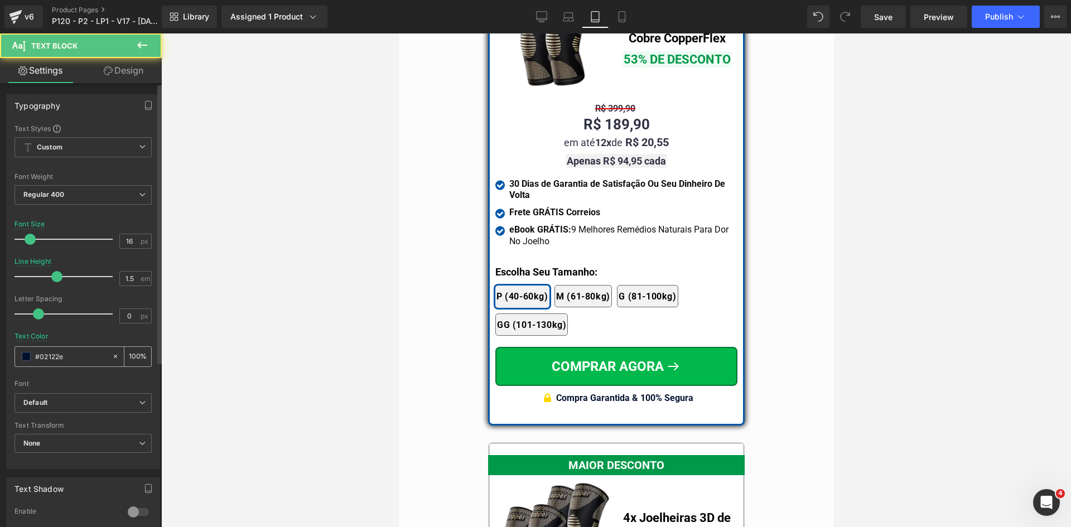
click at [68, 359] on input "#02122e" at bounding box center [70, 356] width 71 height 12
paste input "323246"
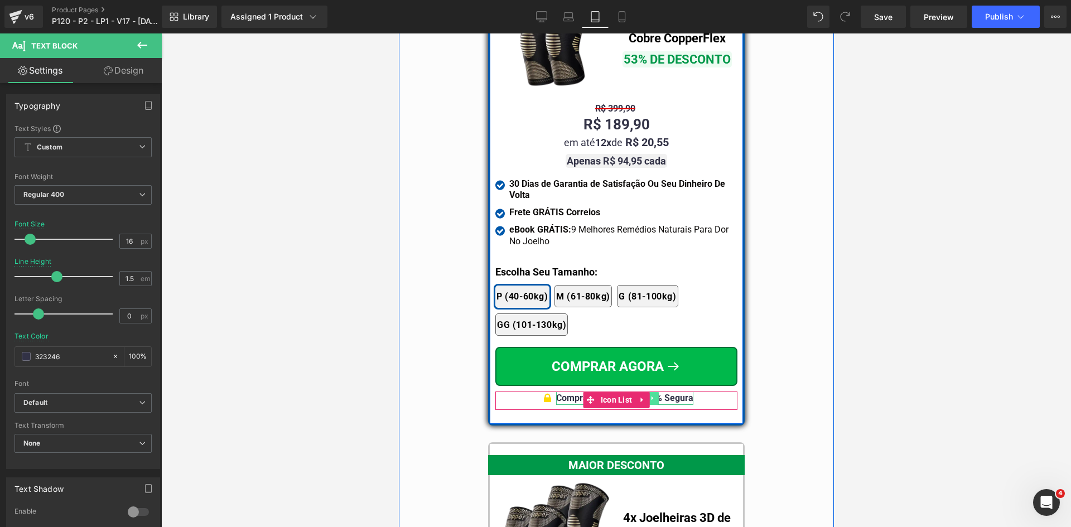
type input "#02122e"
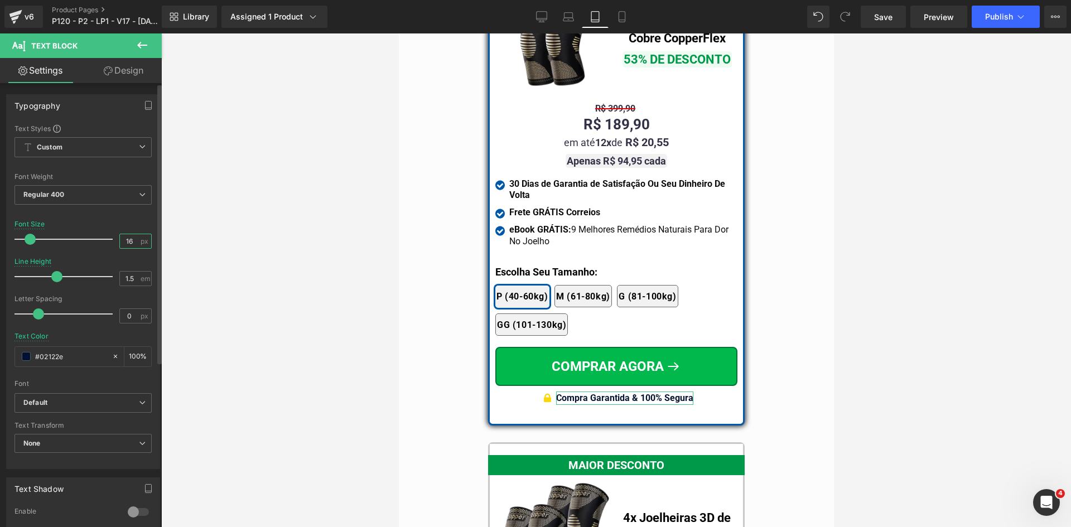
drag, startPoint x: 127, startPoint y: 241, endPoint x: 108, endPoint y: 241, distance: 19.5
click at [108, 241] on div "Font Size 16 px" at bounding box center [83, 238] width 137 height 37
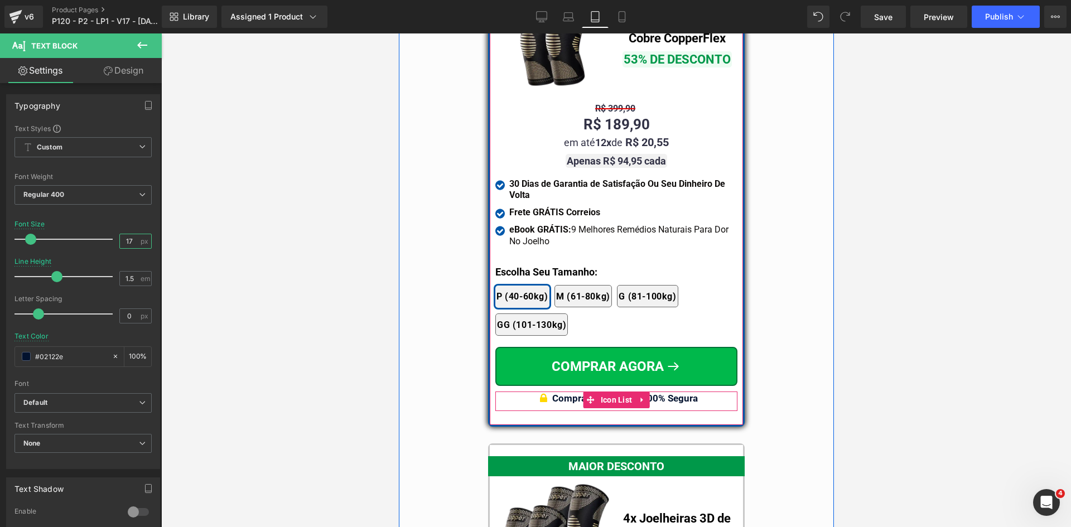
type input "17"
click at [680, 393] on b "Compra Garantida & 100% Segura" at bounding box center [625, 398] width 146 height 11
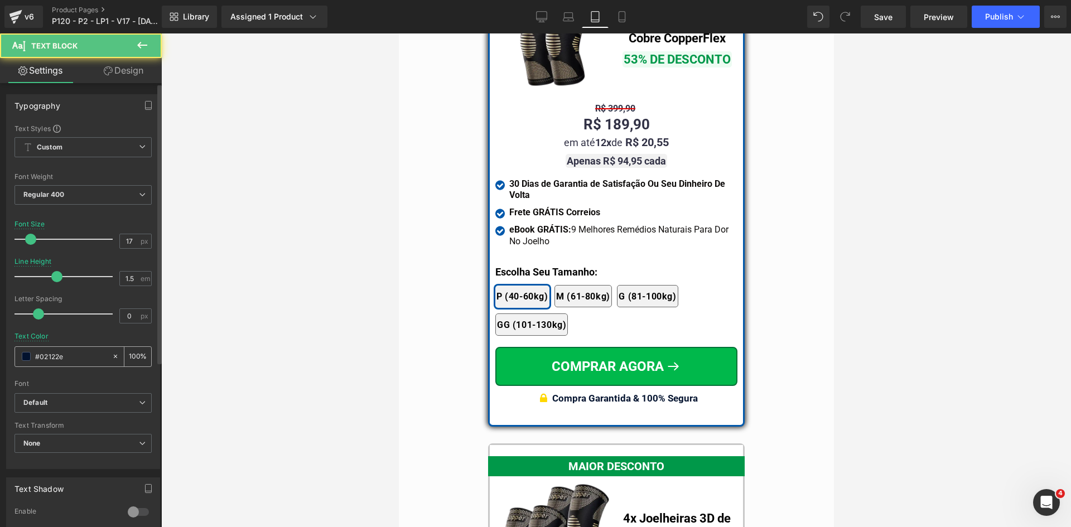
click at [53, 355] on input "#02122e" at bounding box center [70, 356] width 71 height 12
paste input "323246"
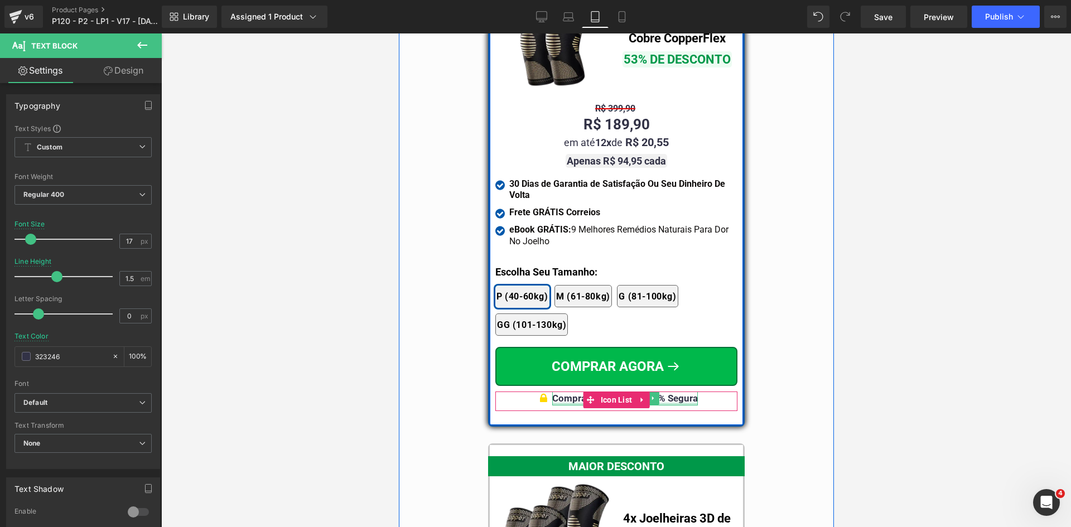
type input "323246"
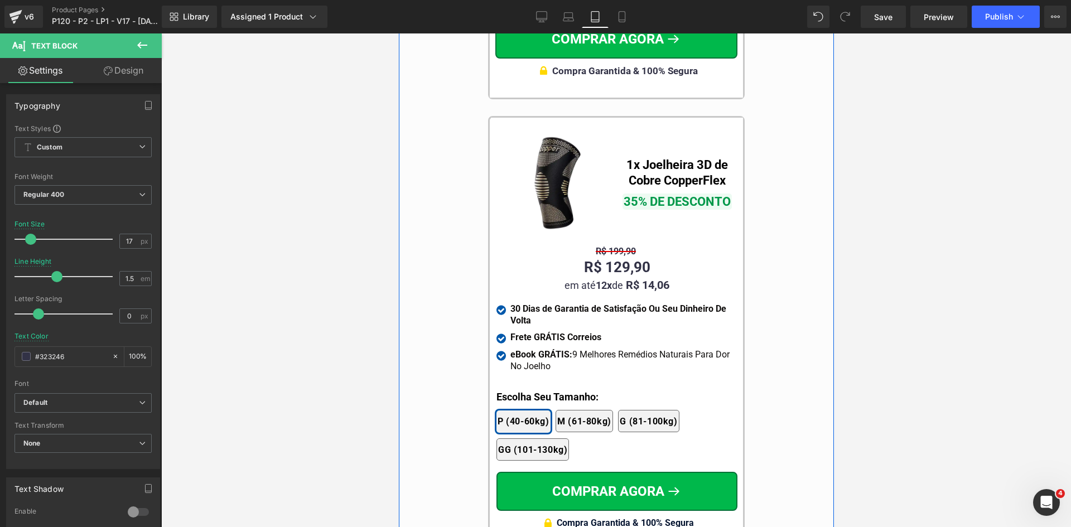
scroll to position [10438, 0]
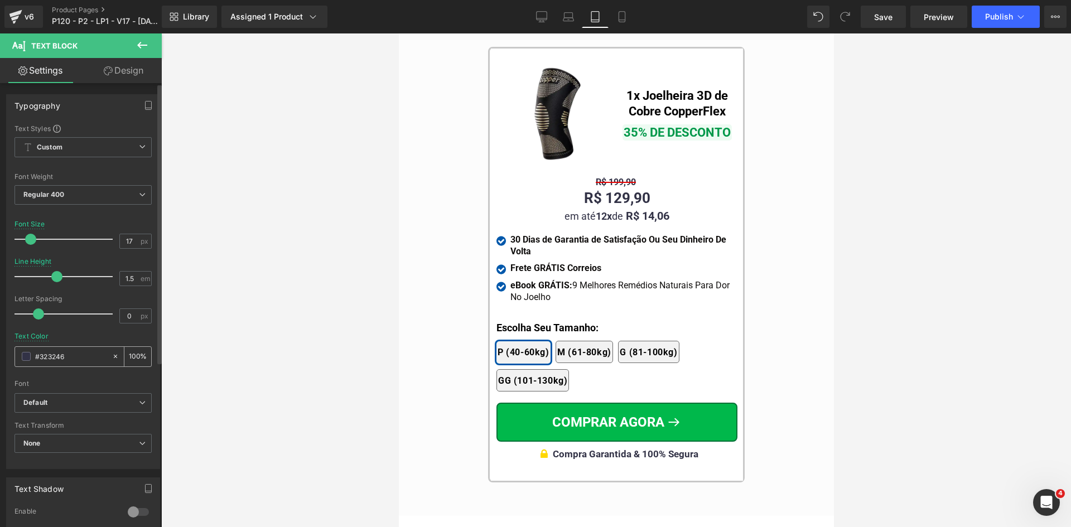
click at [623, 18] on icon at bounding box center [622, 16] width 11 height 11
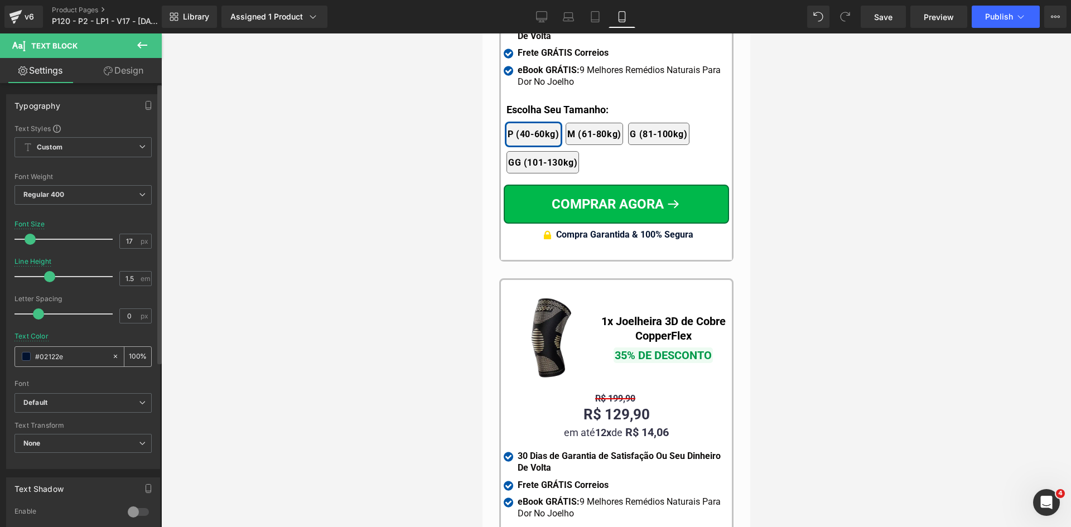
click at [83, 354] on input "#323246" at bounding box center [70, 356] width 71 height 12
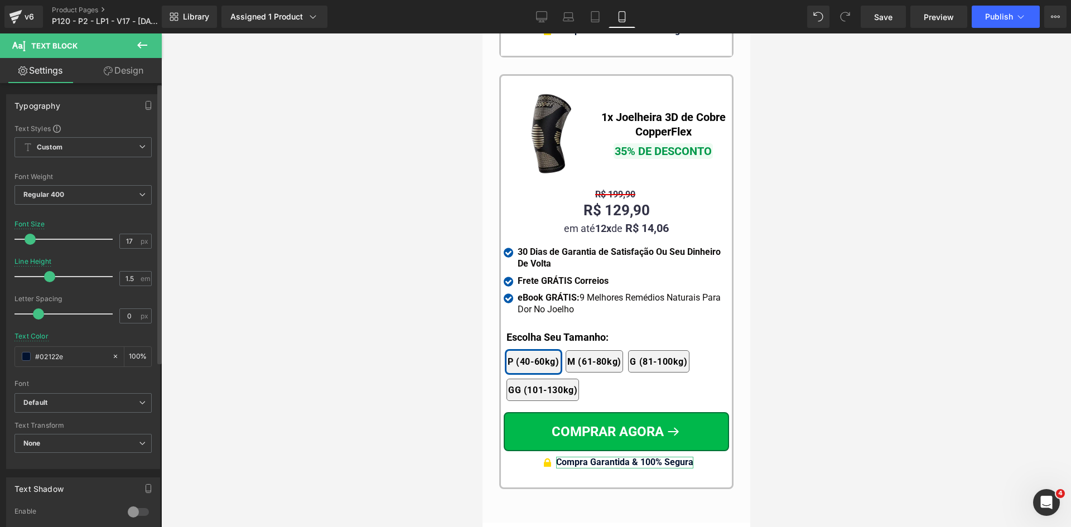
paste input "323246"
type input "323246"
drag, startPoint x: 131, startPoint y: 240, endPoint x: 112, endPoint y: 239, distance: 19.0
click at [113, 239] on div "Font Size 17 px" at bounding box center [83, 238] width 137 height 37
type input "17"
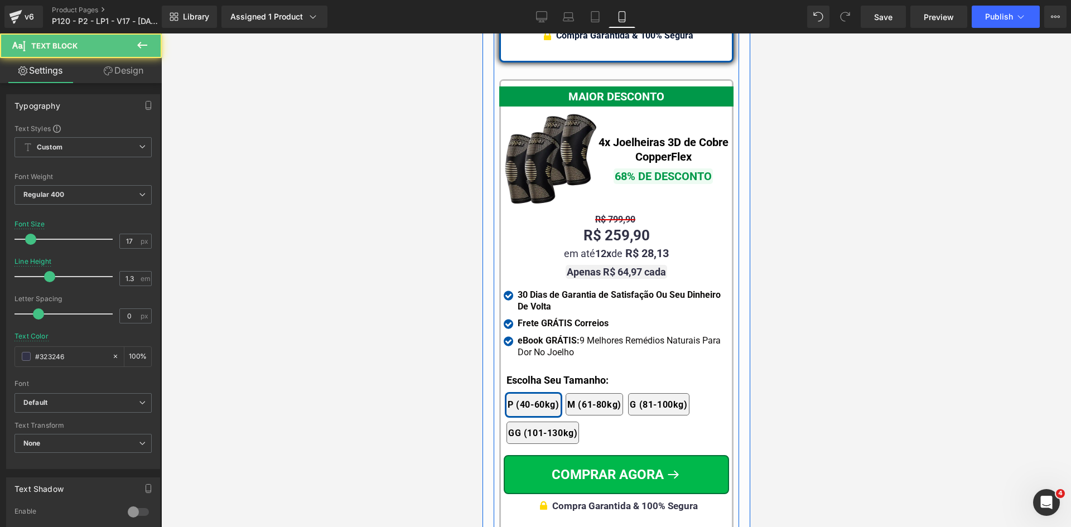
scroll to position [9972, 0]
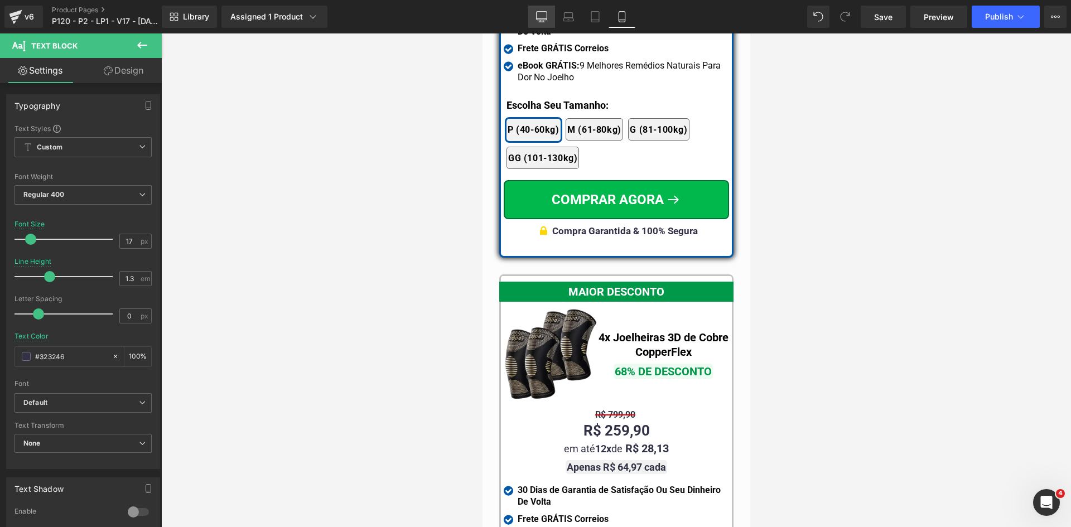
drag, startPoint x: 551, startPoint y: 11, endPoint x: 501, endPoint y: 158, distance: 156.1
click at [551, 11] on link "Desktop" at bounding box center [541, 17] width 27 height 22
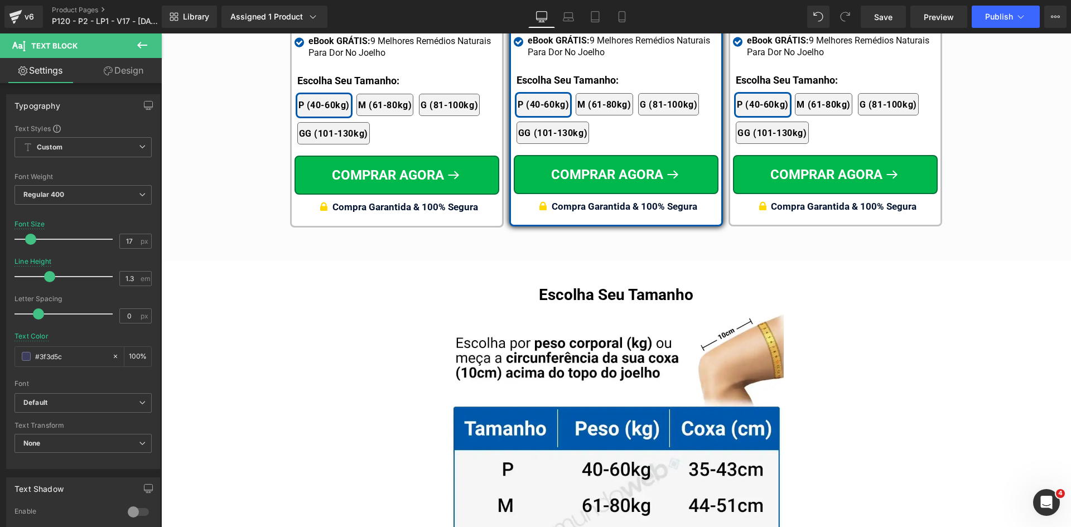
scroll to position [6683, 0]
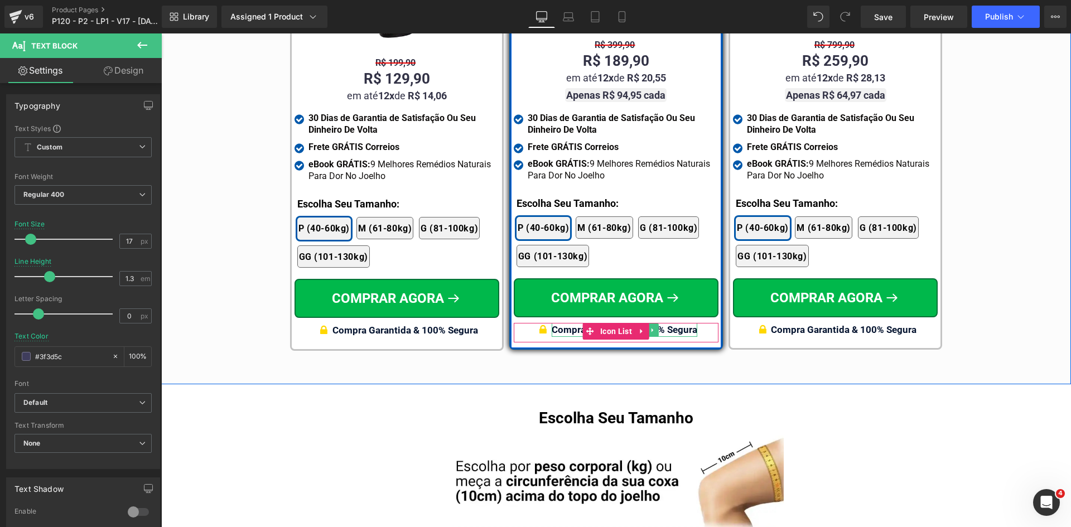
click at [677, 324] on span "Compra Garantida & 100% Segura" at bounding box center [625, 329] width 146 height 11
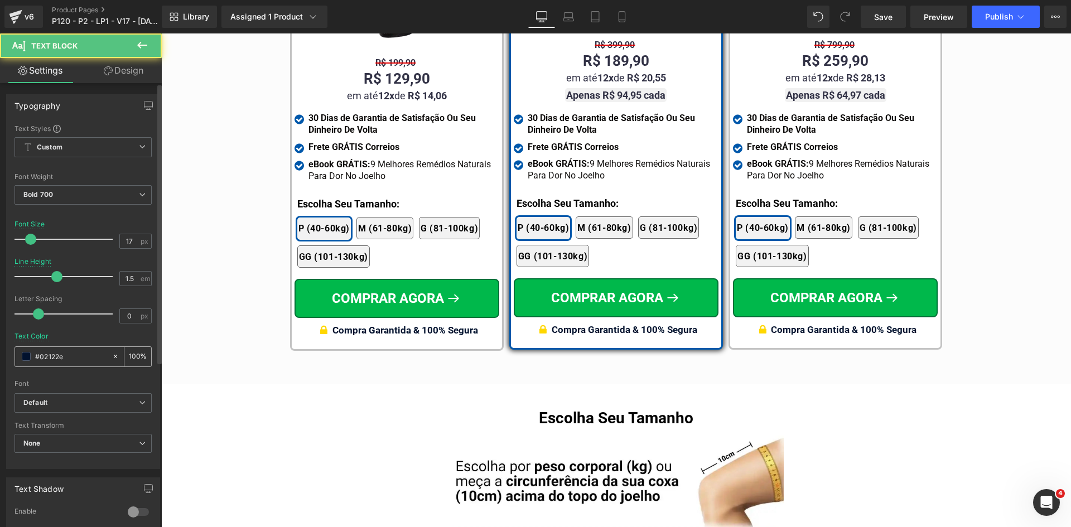
click at [80, 352] on input "#02122e" at bounding box center [70, 356] width 71 height 12
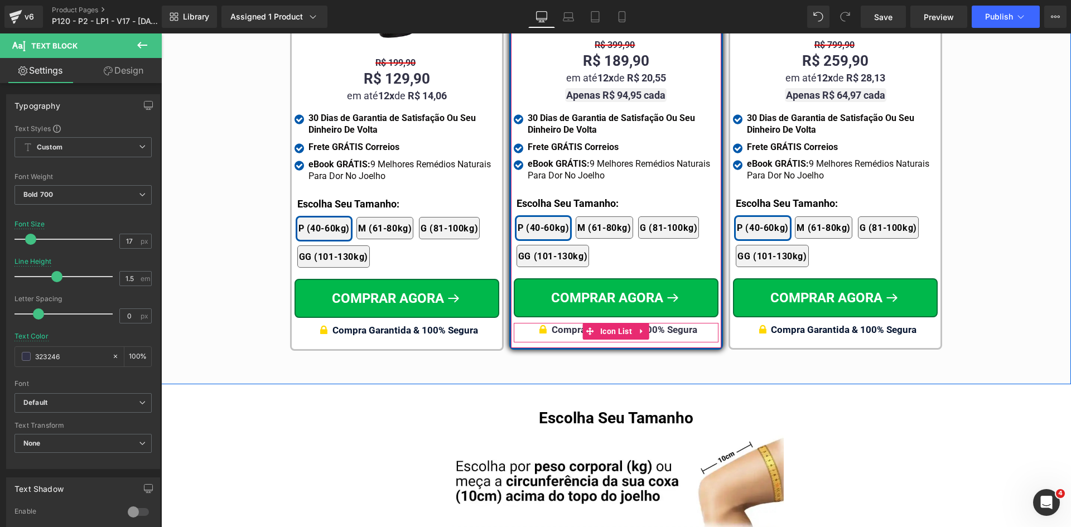
type input "323246"
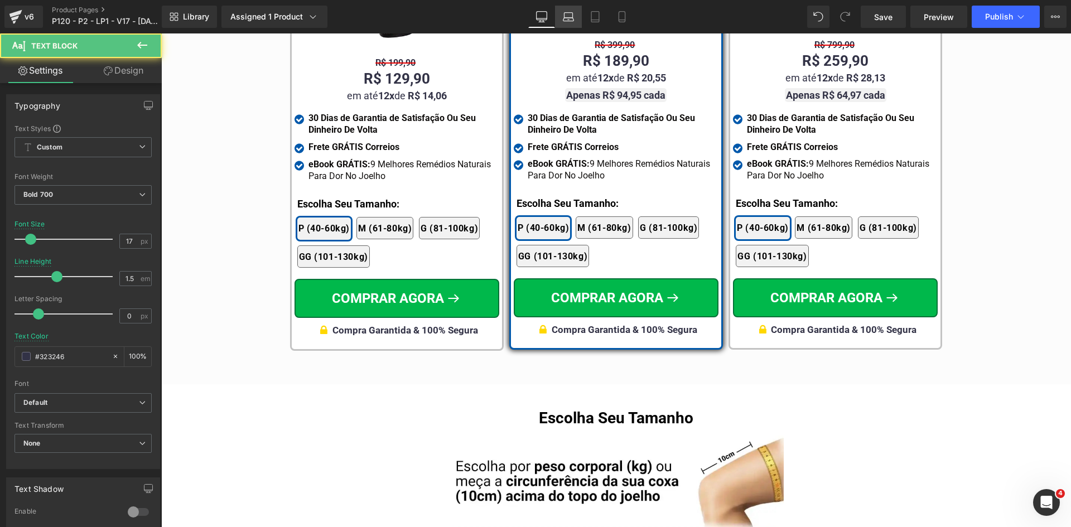
drag, startPoint x: 570, startPoint y: 30, endPoint x: 570, endPoint y: 23, distance: 6.7
click at [570, 28] on div "Library Assigned 1 Product Product Preview Joelheira 3D de Cobre CopperFlex Man…" at bounding box center [616, 16] width 909 height 33
click at [567, 17] on icon at bounding box center [568, 16] width 11 height 11
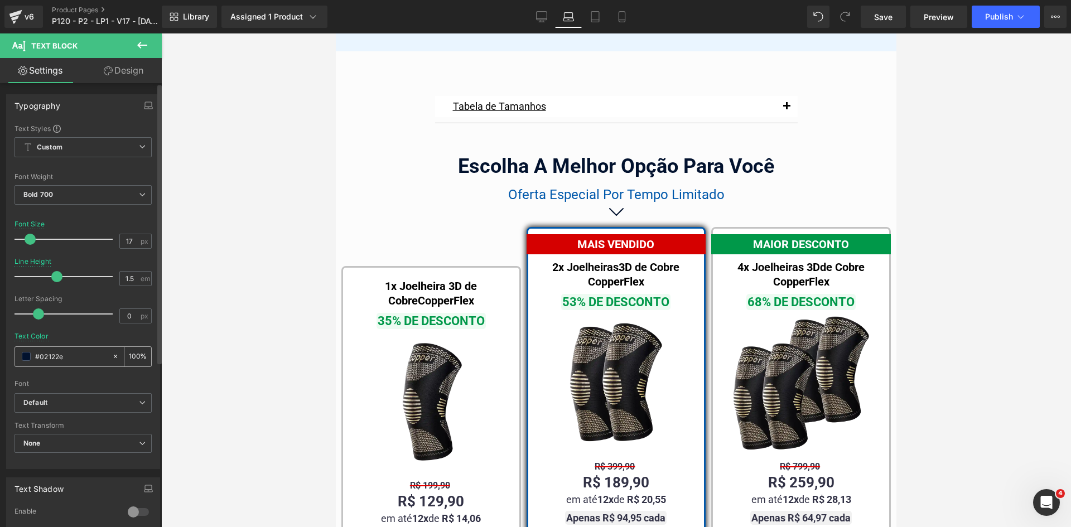
click at [69, 355] on input "#323246" at bounding box center [70, 356] width 71 height 12
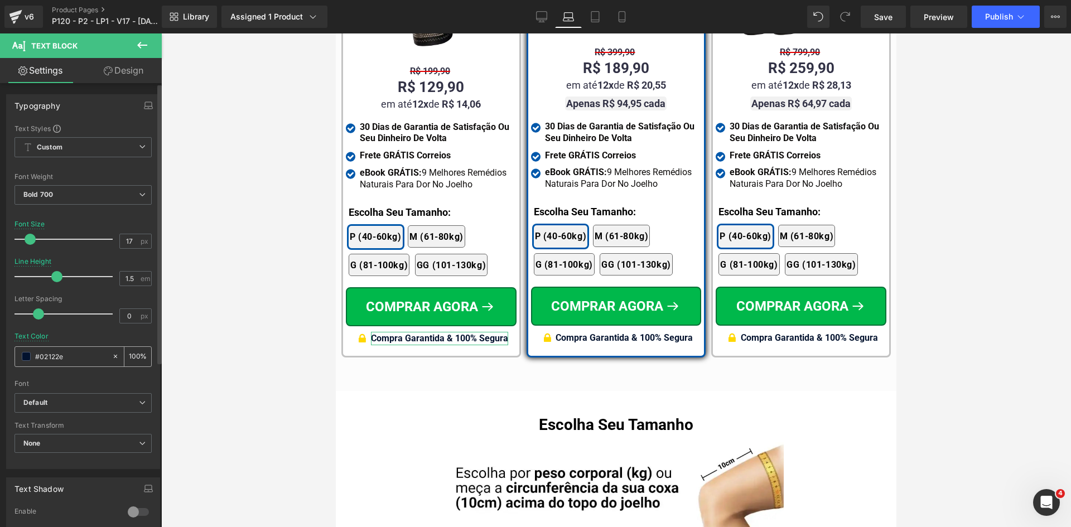
paste input "323246"
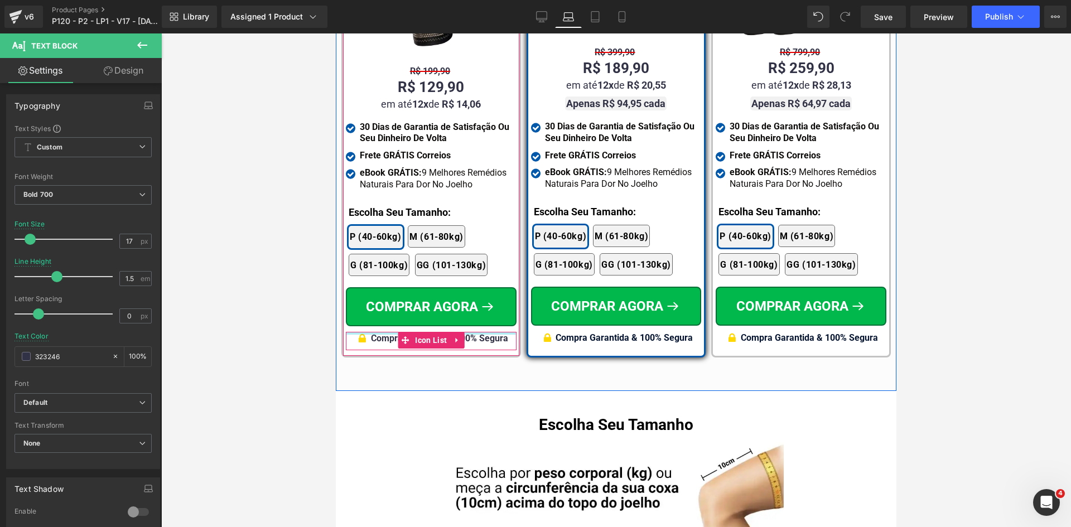
type input "323246"
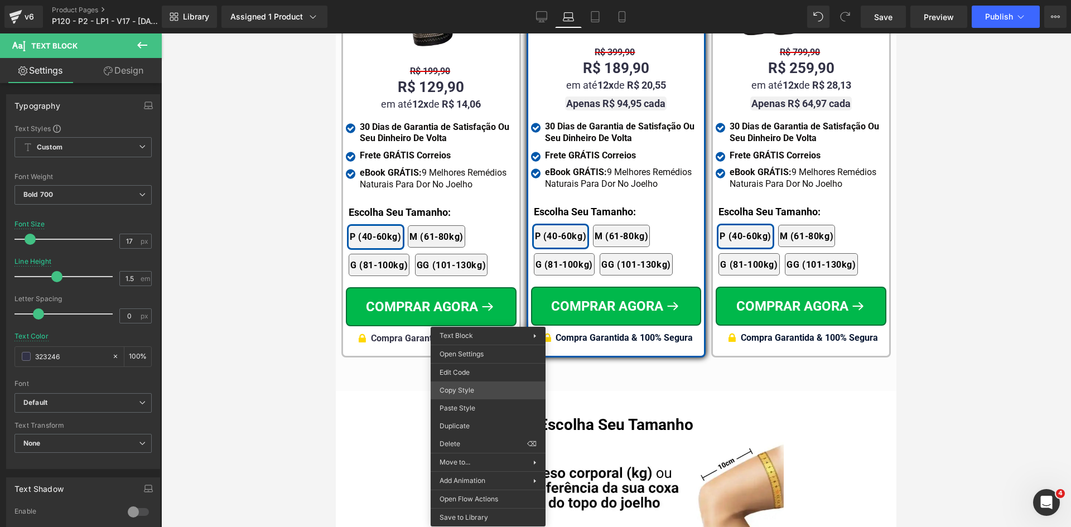
drag, startPoint x: 810, startPoint y: 421, endPoint x: 547, endPoint y: 345, distance: 273.5
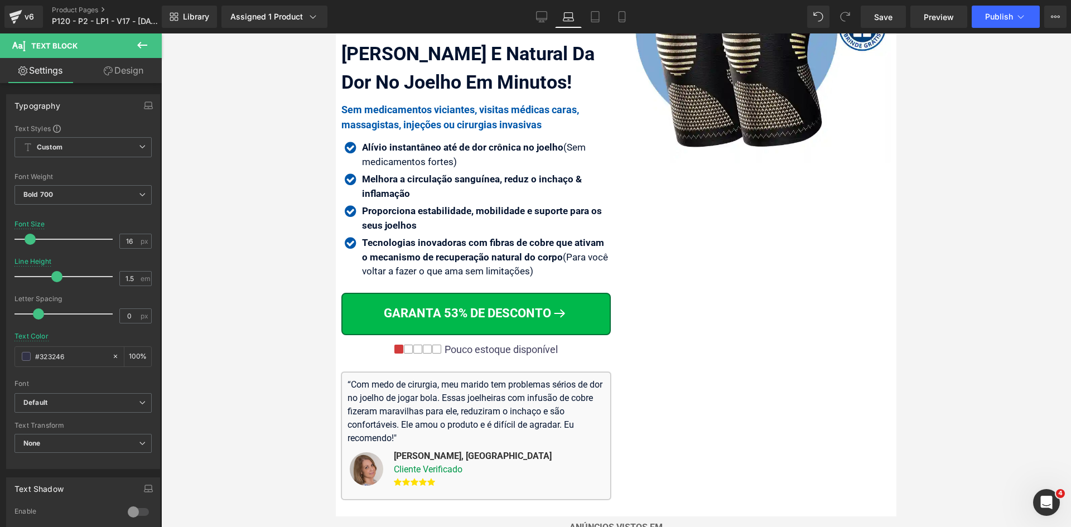
scroll to position [0, 0]
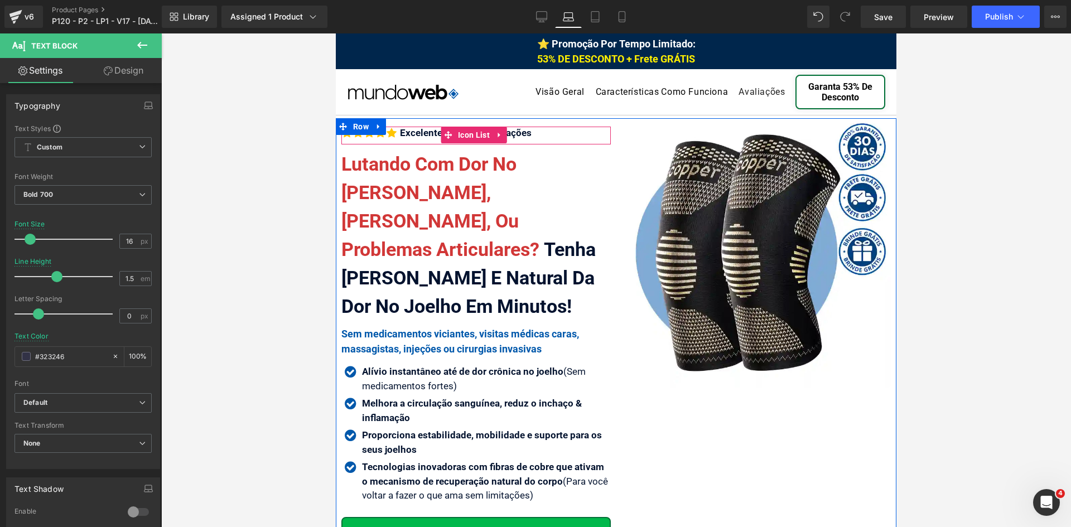
click at [411, 132] on div "Excelente 4.8 | 726 Avaliações" at bounding box center [464, 133] width 134 height 12
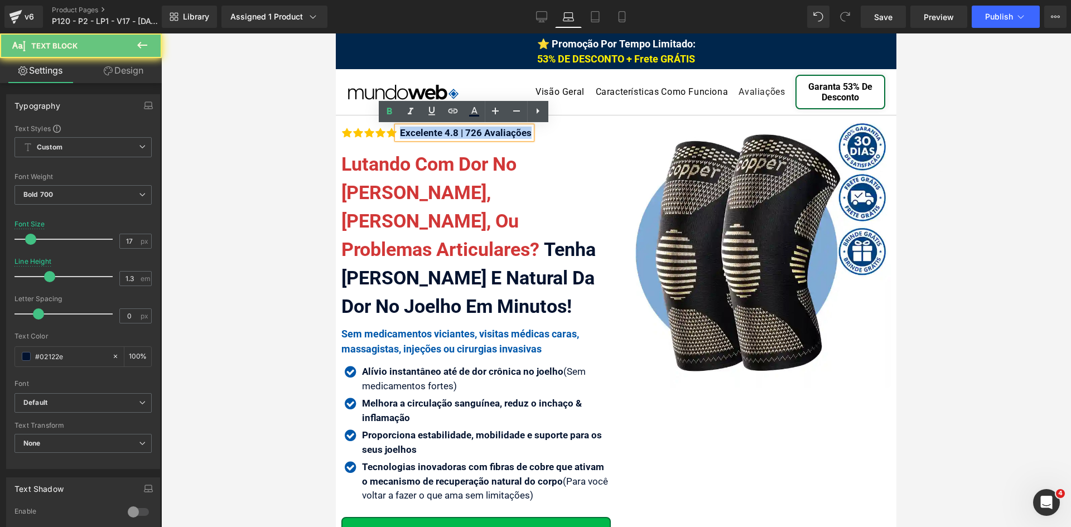
click at [411, 132] on div "Excelente 4.8 | 726 Avaliações" at bounding box center [464, 133] width 134 height 12
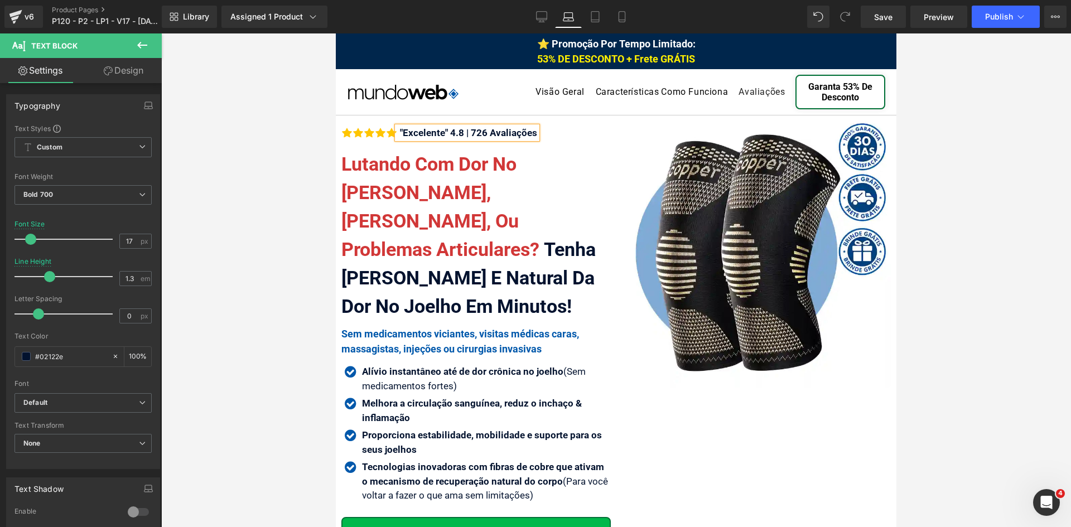
click at [625, 20] on icon at bounding box center [622, 20] width 6 height 0
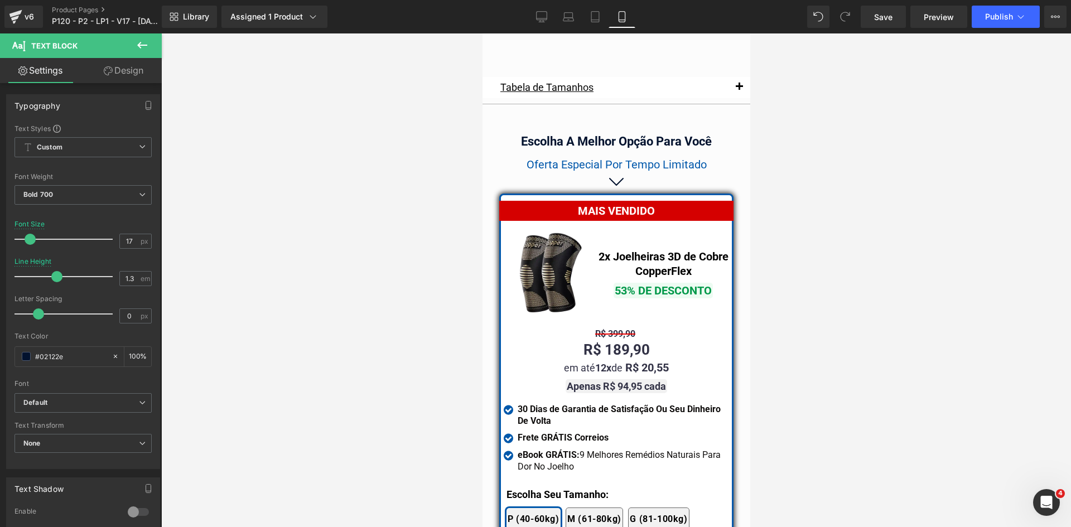
scroll to position [9582, 0]
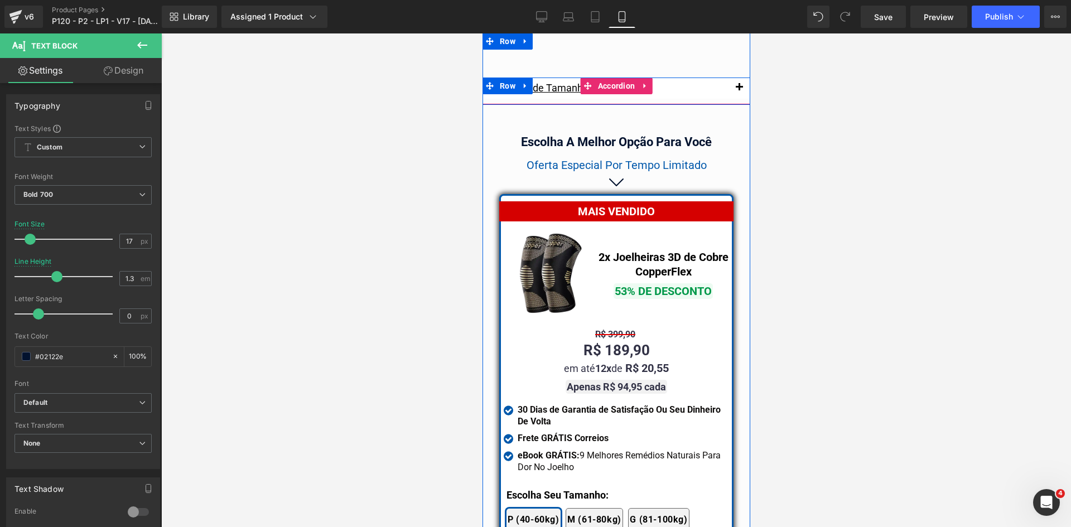
click at [739, 90] on span "button" at bounding box center [739, 90] width 0 height 0
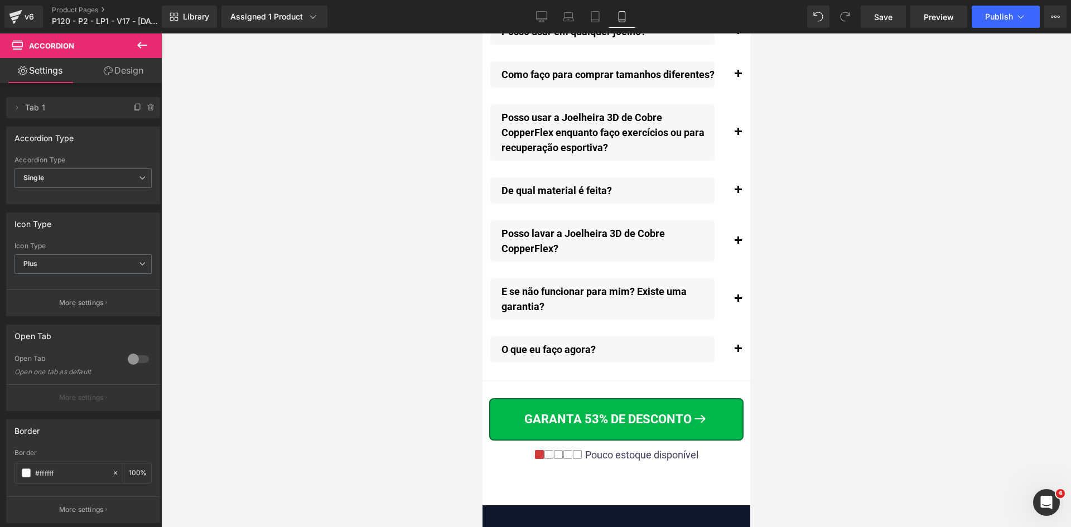
scroll to position [13041, 0]
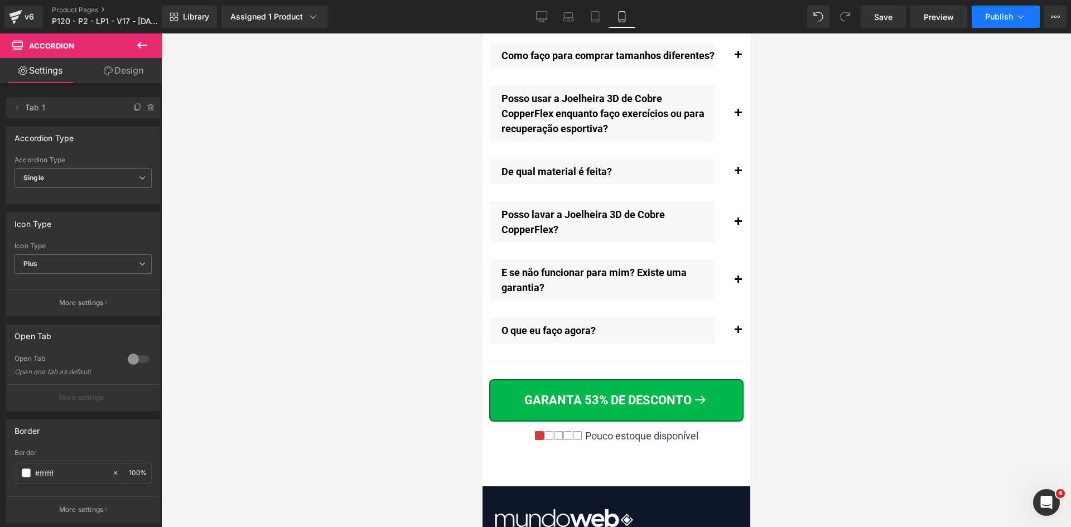
click at [1018, 15] on icon at bounding box center [1020, 16] width 11 height 11
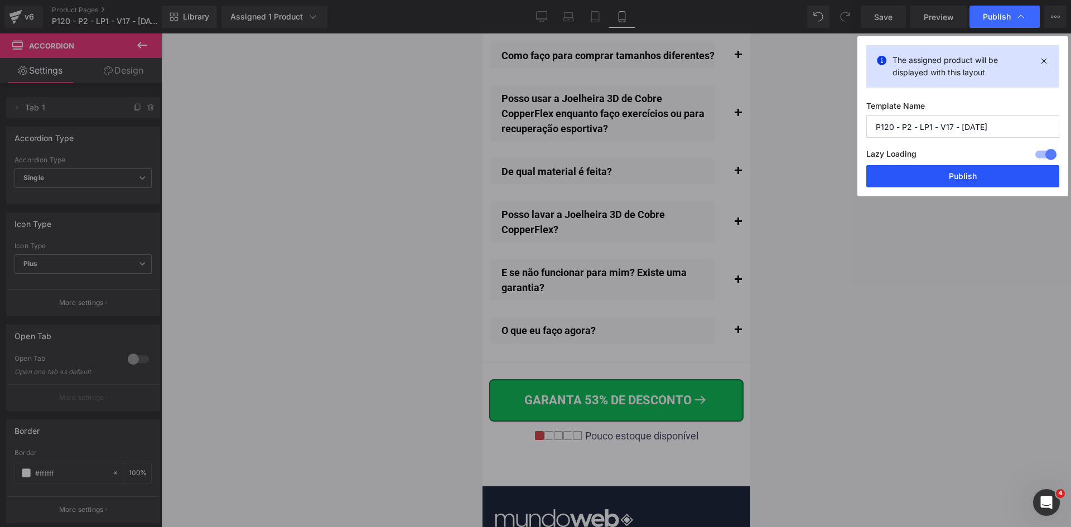
click at [953, 171] on button "Publish" at bounding box center [962, 176] width 193 height 22
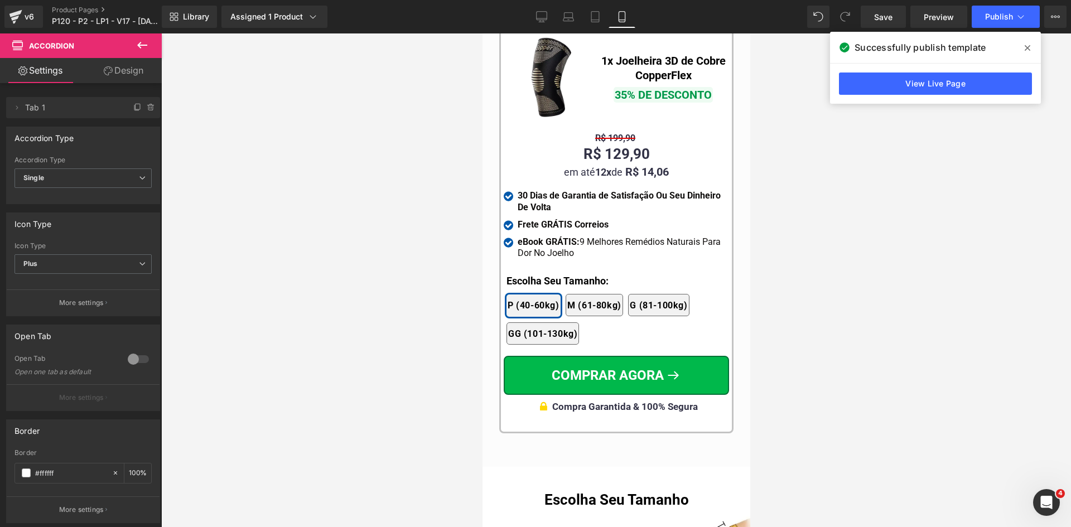
scroll to position [10992, 0]
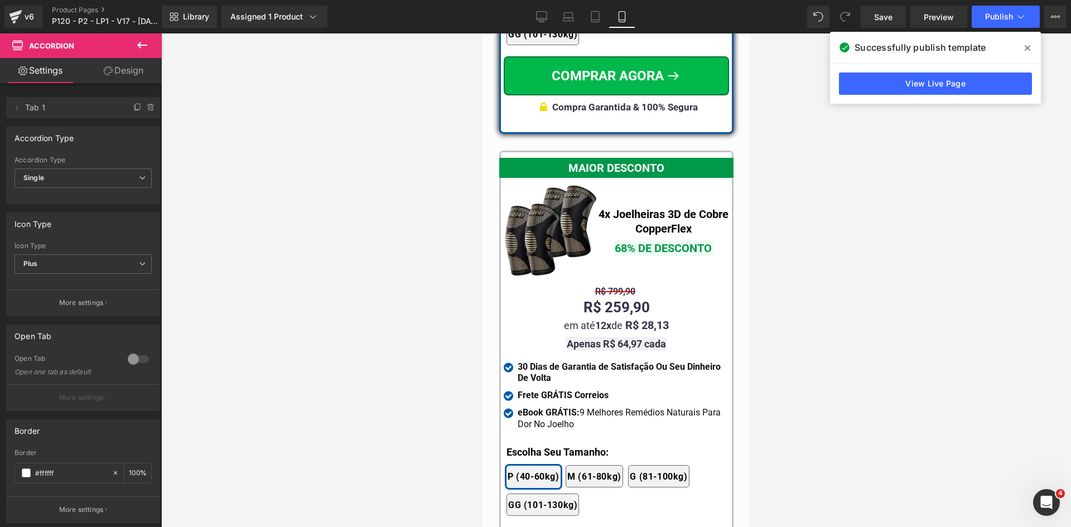
drag, startPoint x: 747, startPoint y: 474, endPoint x: 1237, endPoint y: 430, distance: 492.9
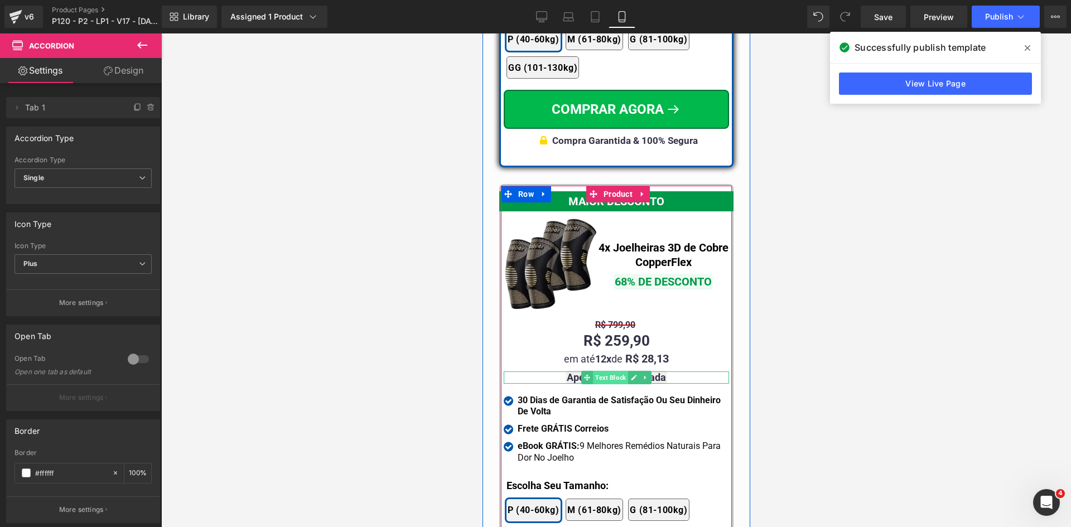
click at [611, 371] on span "Text Block" at bounding box center [610, 377] width 35 height 13
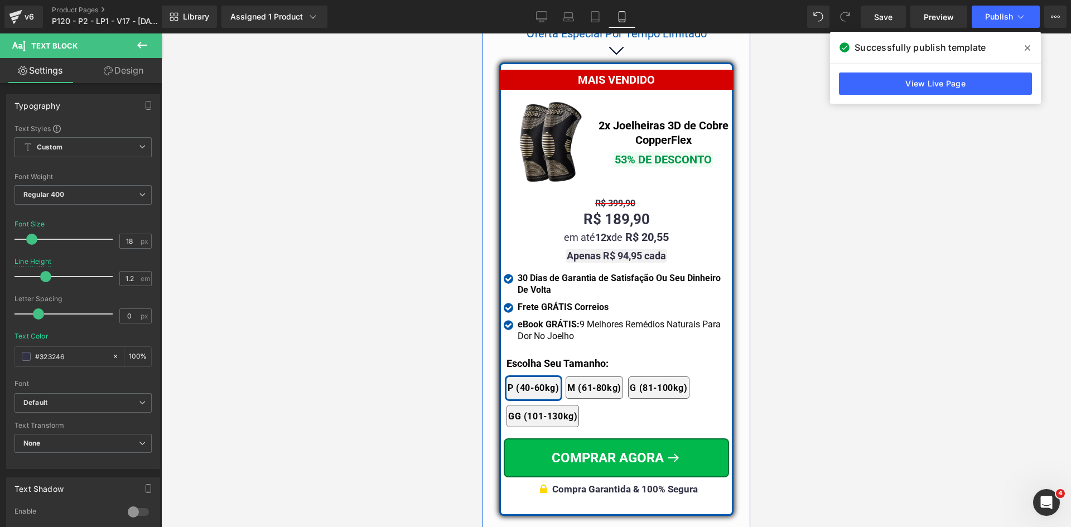
scroll to position [9981, 0]
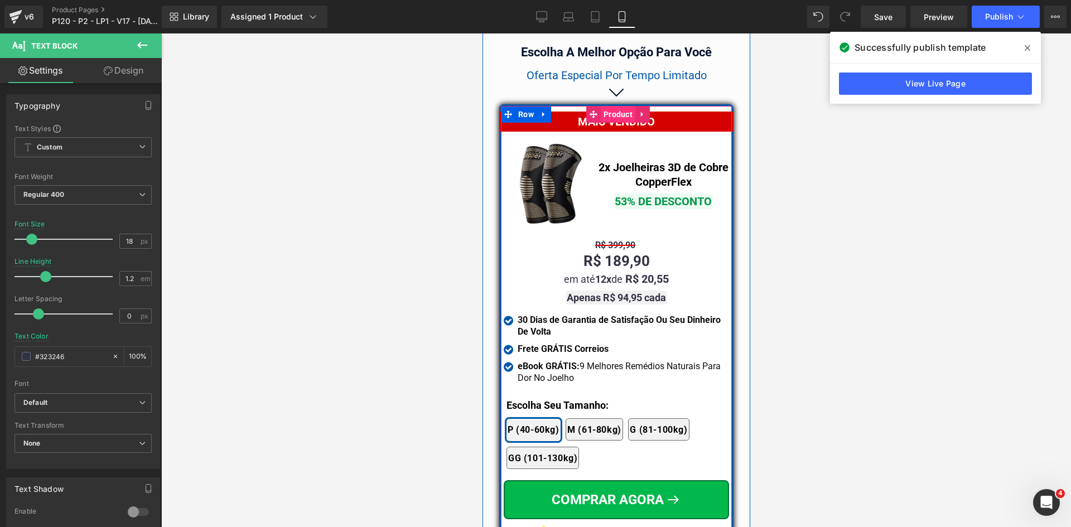
click at [602, 110] on span "Product" at bounding box center [617, 114] width 35 height 17
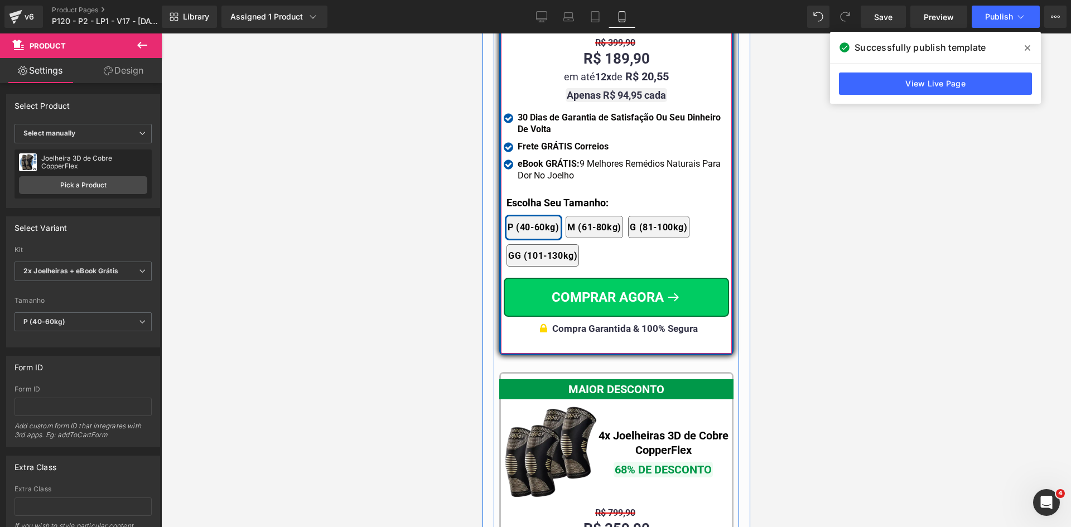
scroll to position [10315, 0]
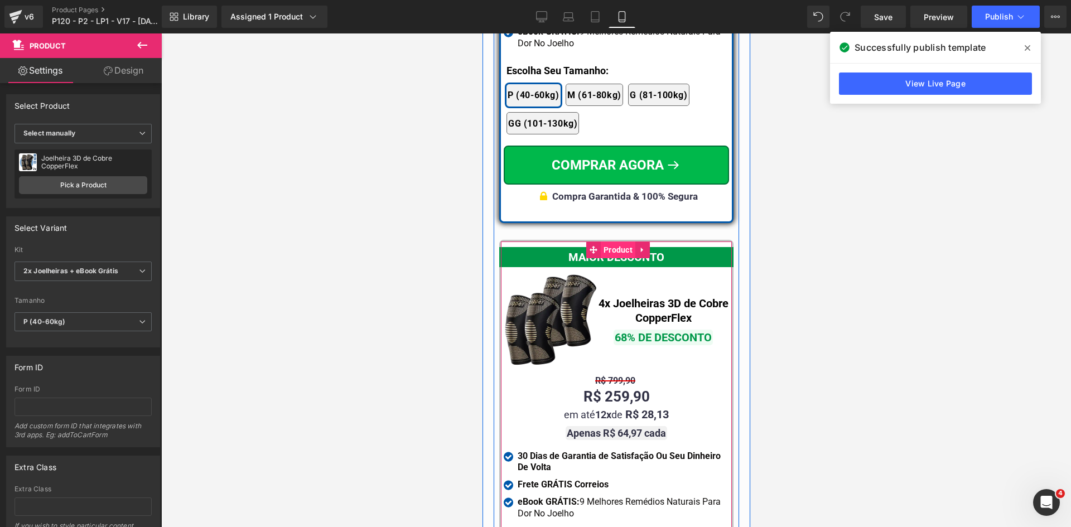
click at [605, 242] on span "Product" at bounding box center [617, 250] width 35 height 17
click at [604, 242] on span "Product" at bounding box center [617, 250] width 35 height 17
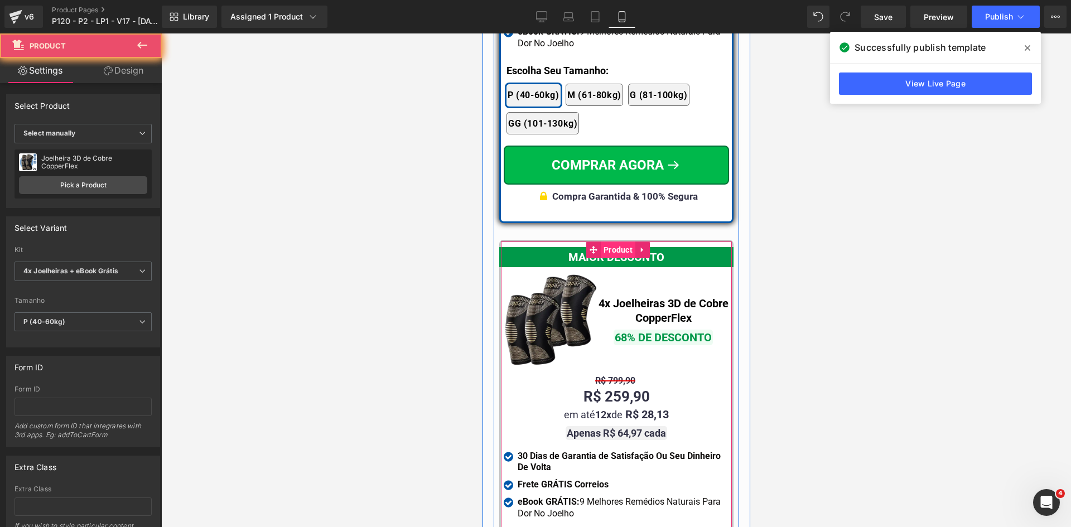
click at [604, 242] on span "Product" at bounding box center [617, 250] width 35 height 17
click at [603, 242] on span "Product" at bounding box center [617, 250] width 35 height 17
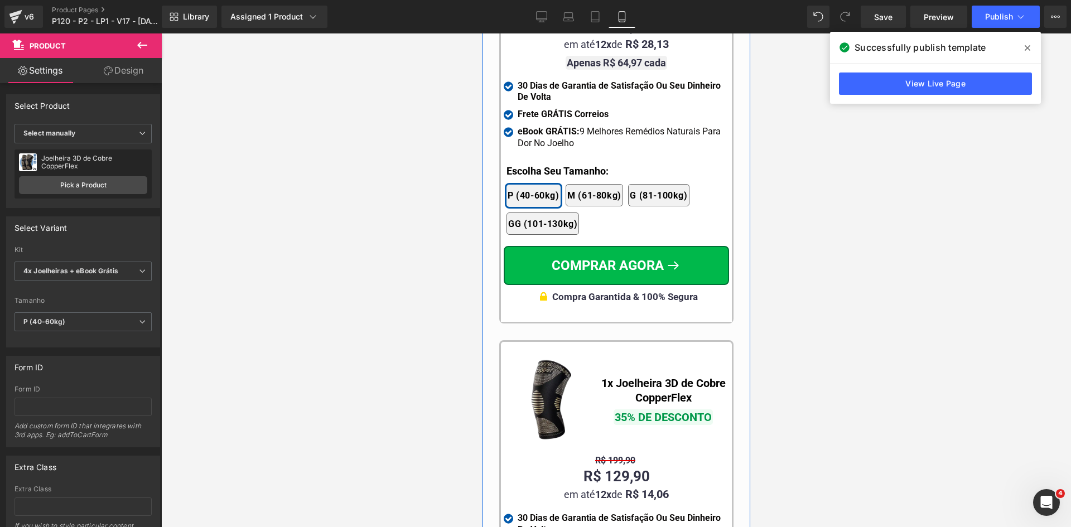
scroll to position [10818, 0]
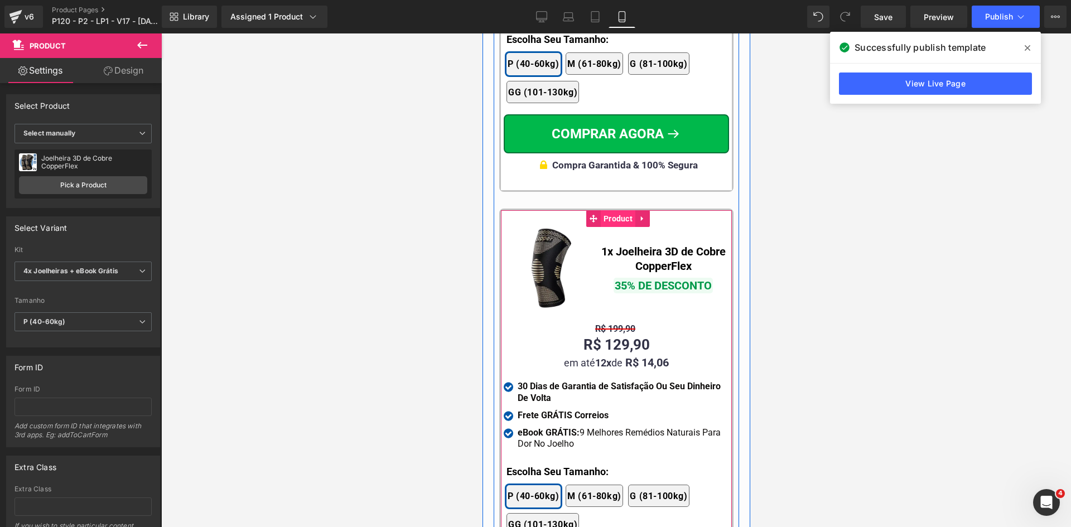
click at [617, 216] on span "Product" at bounding box center [617, 218] width 35 height 17
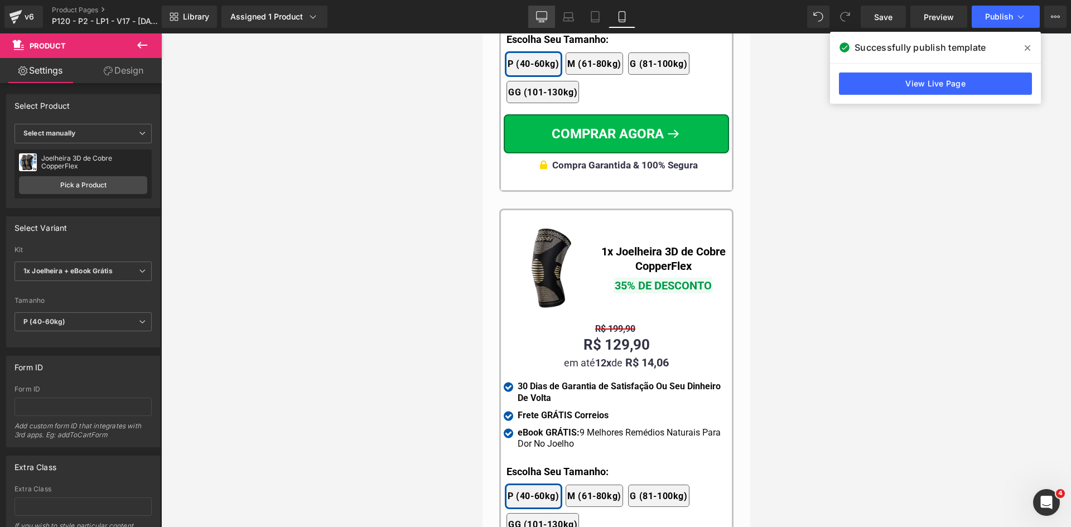
click at [532, 16] on link "Desktop" at bounding box center [541, 17] width 27 height 22
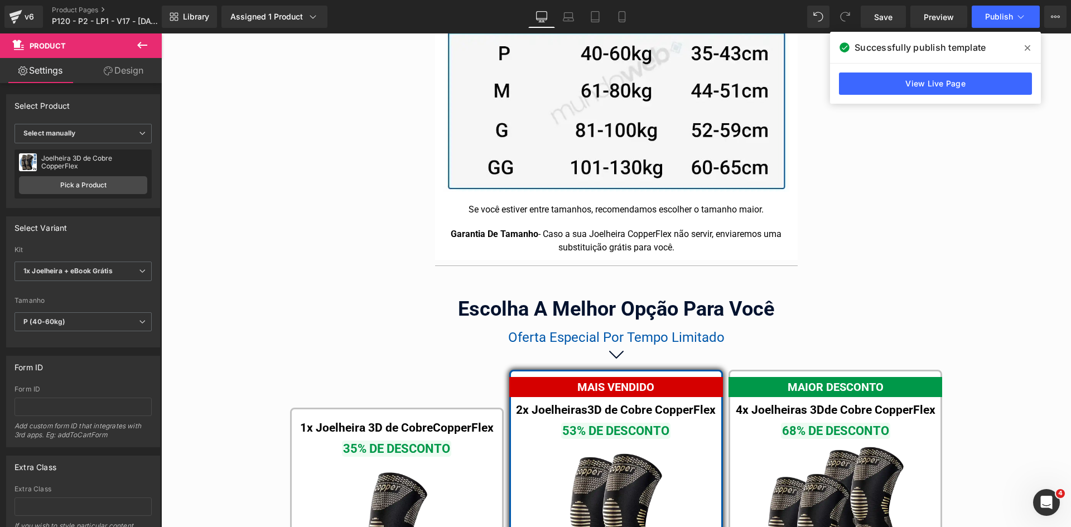
scroll to position [6539, 0]
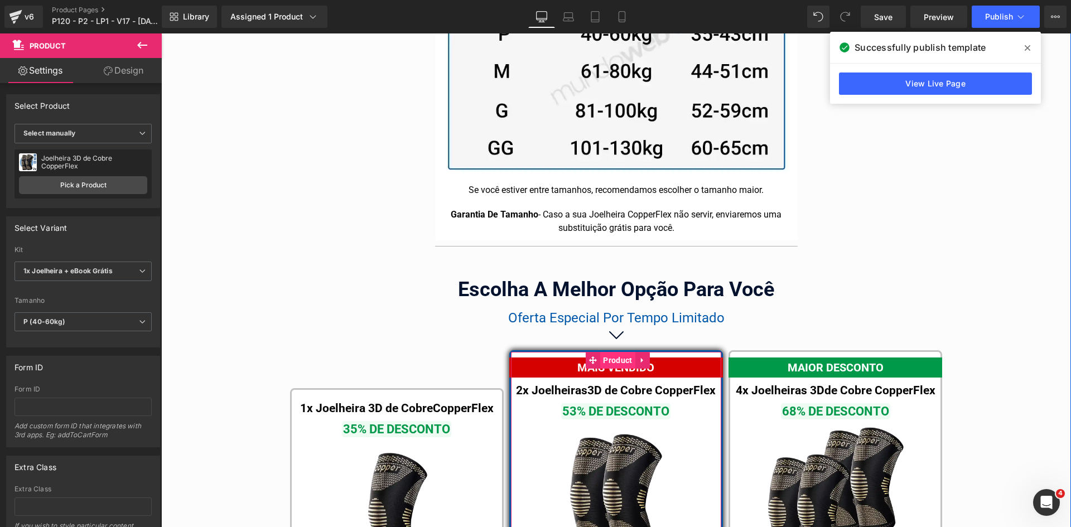
click at [606, 352] on span "Product" at bounding box center [617, 360] width 35 height 17
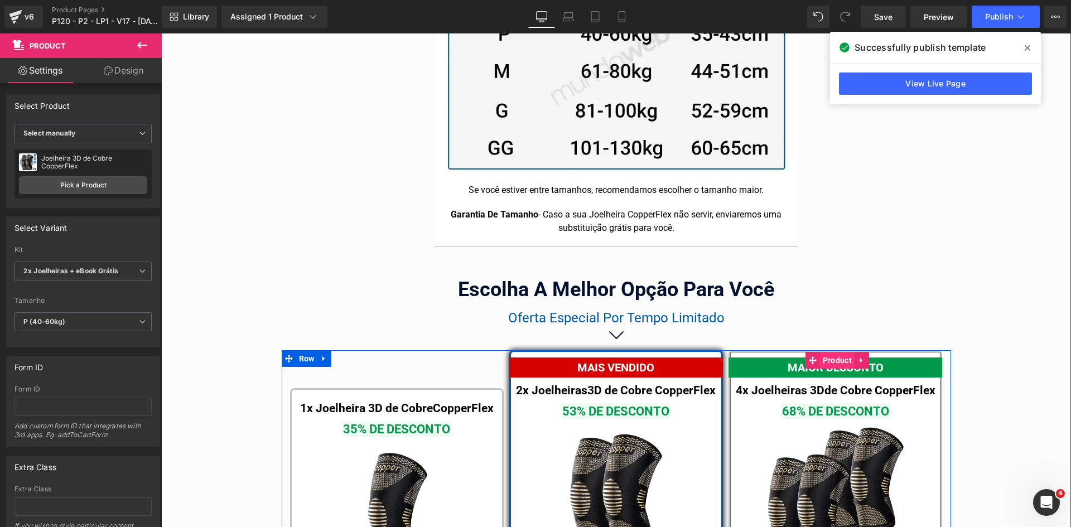
click at [825, 352] on span "Product" at bounding box center [837, 360] width 35 height 17
